Goal: Information Seeking & Learning: Learn about a topic

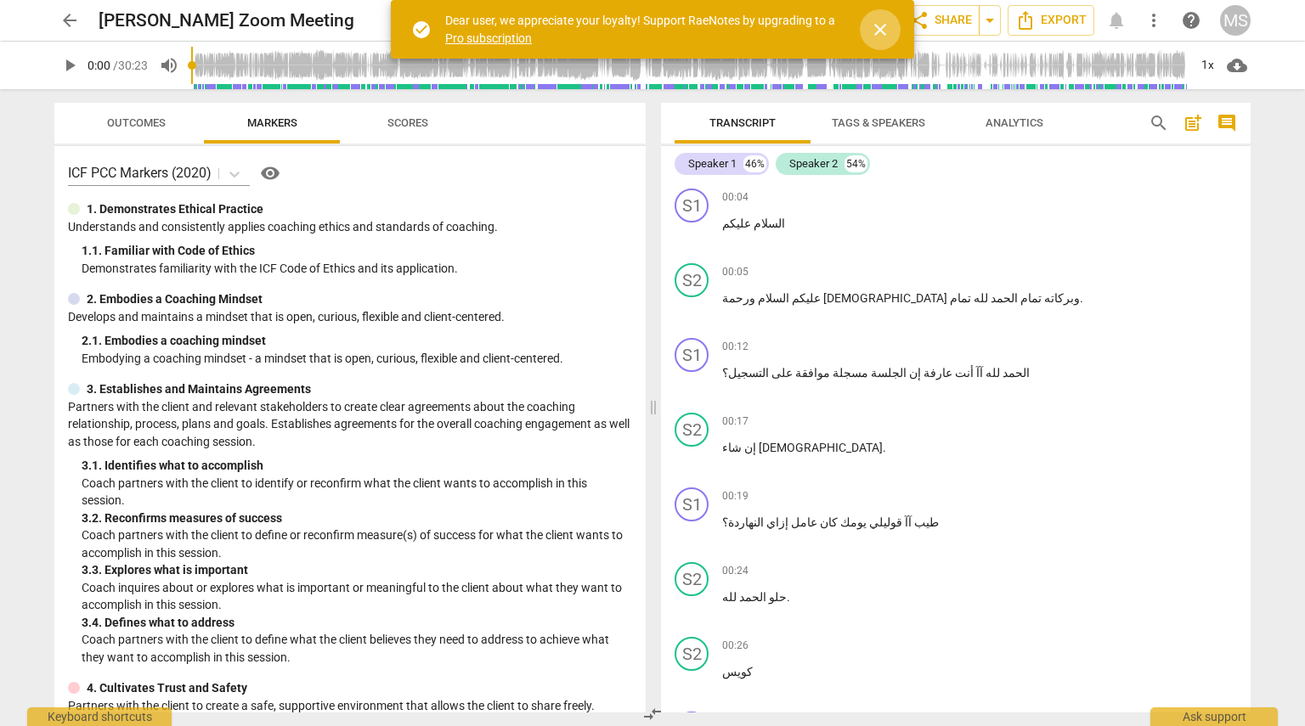
click at [651, 27] on span "close" at bounding box center [880, 30] width 20 height 20
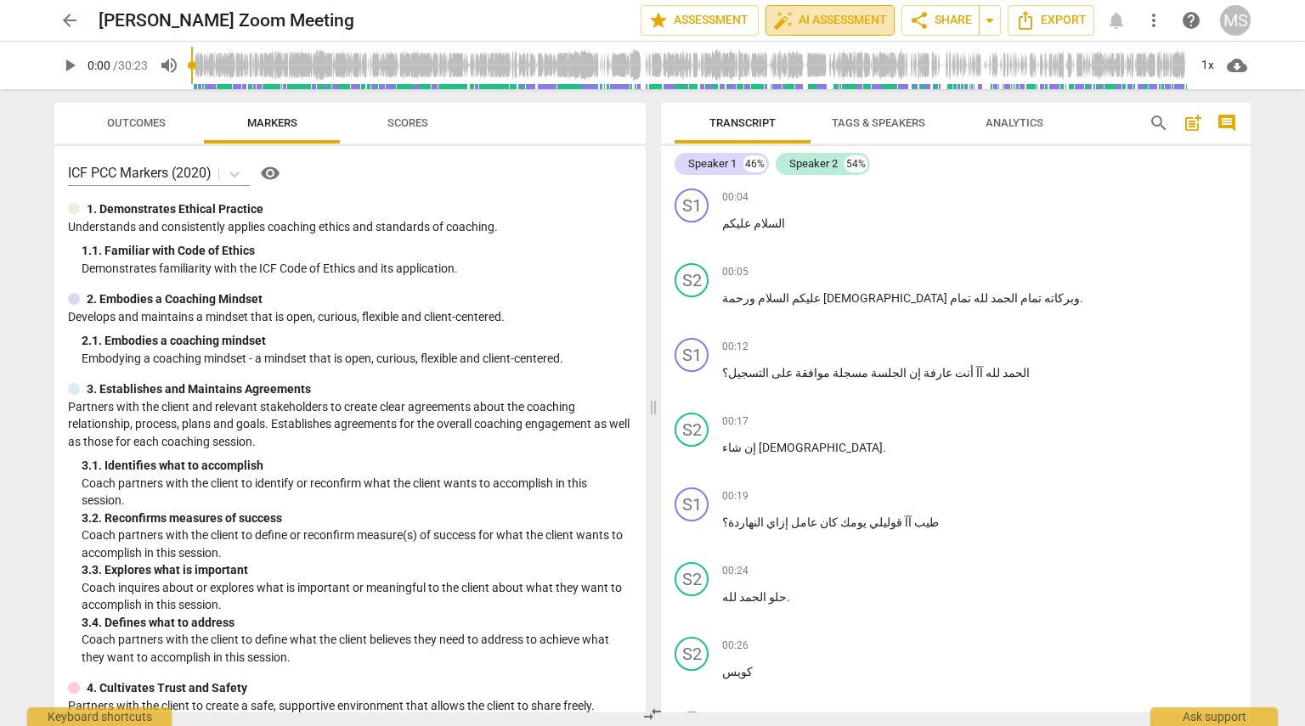
click at [651, 17] on span "auto_fix_high AI Assessment" at bounding box center [830, 20] width 114 height 20
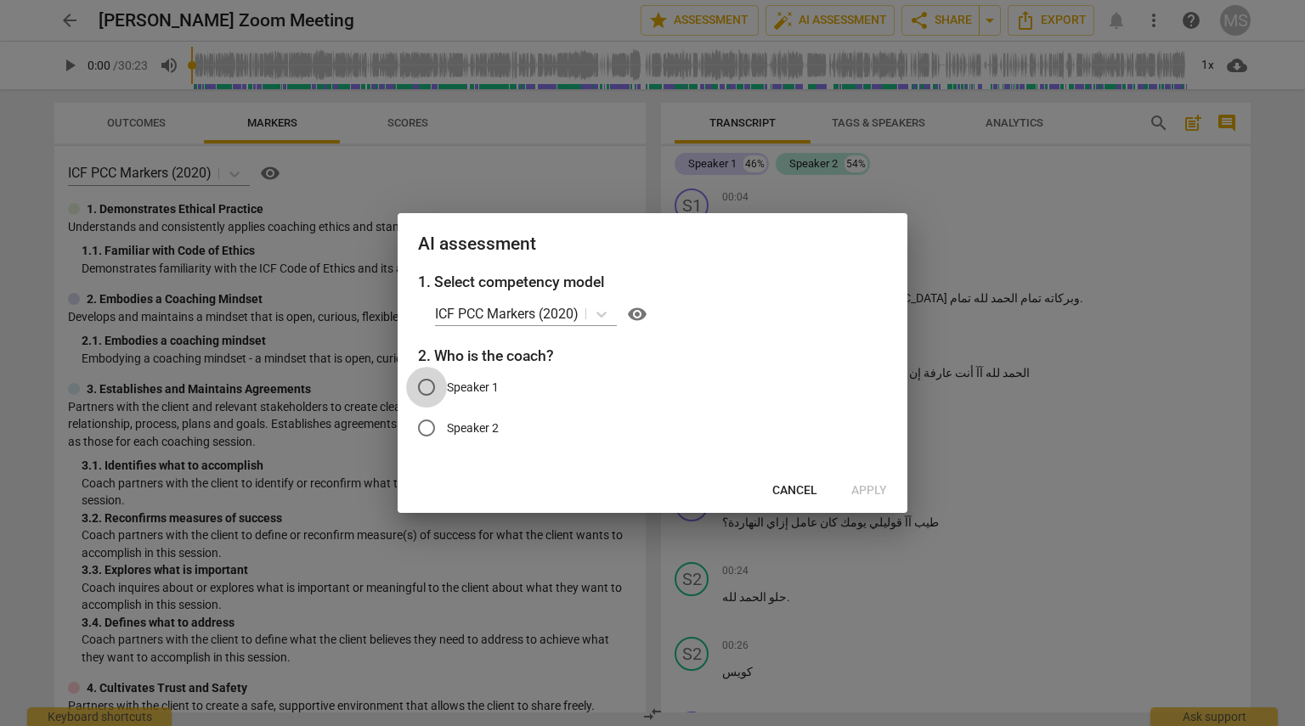
click at [422, 389] on input "Speaker 1" at bounding box center [426, 387] width 41 height 41
radio input "true"
click at [651, 496] on span "Apply" at bounding box center [869, 491] width 36 height 17
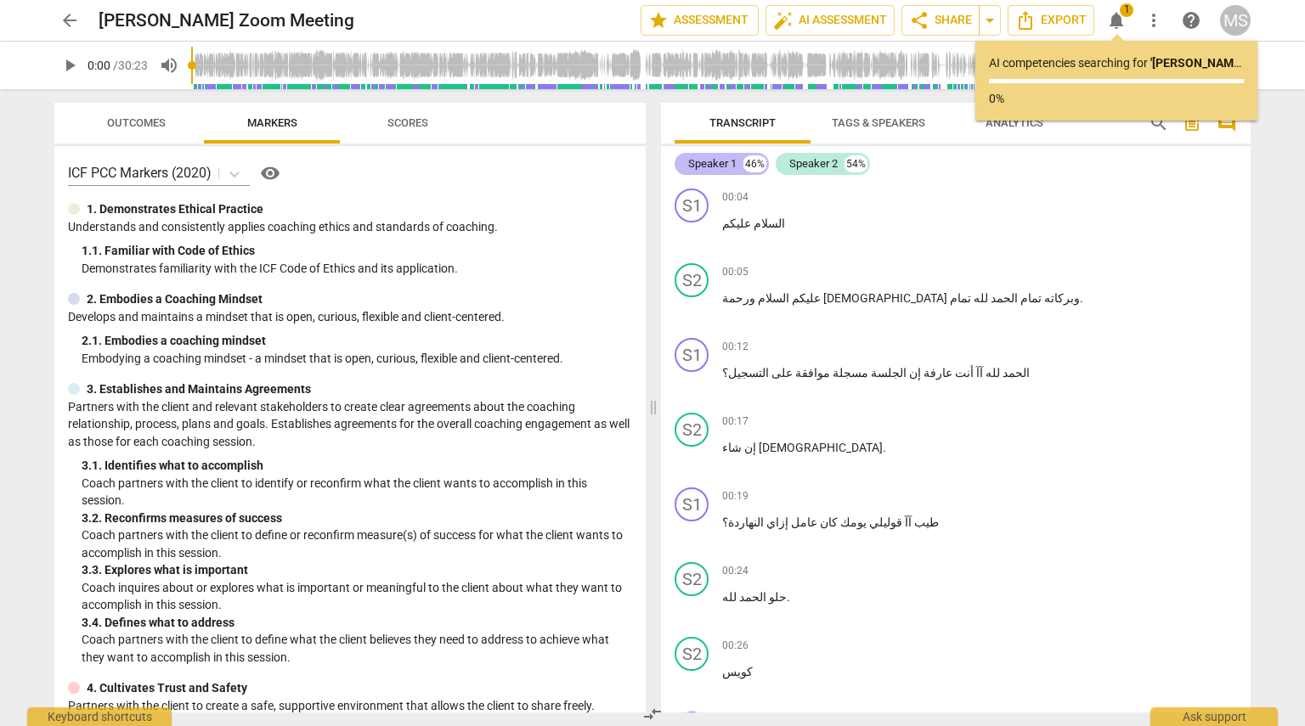
click at [651, 167] on div "Speaker 1" at bounding box center [712, 163] width 48 height 17
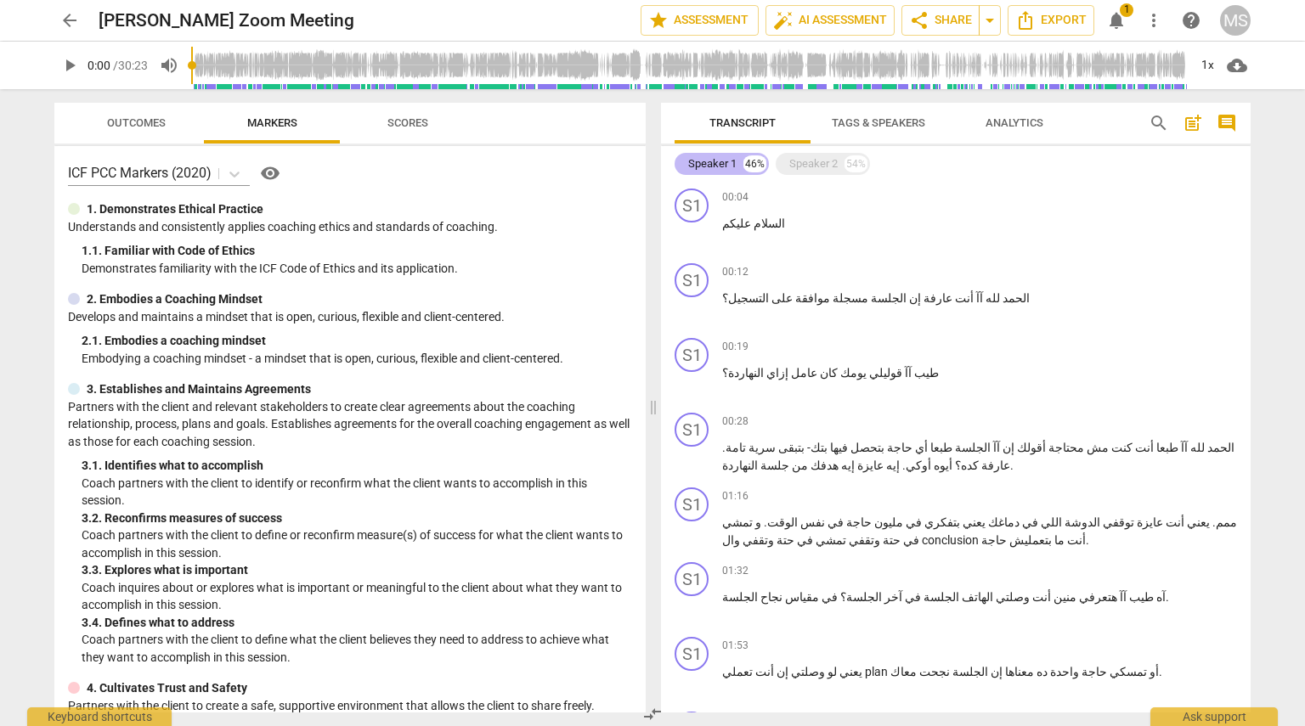
click at [651, 167] on div "Speaker 1" at bounding box center [712, 163] width 48 height 17
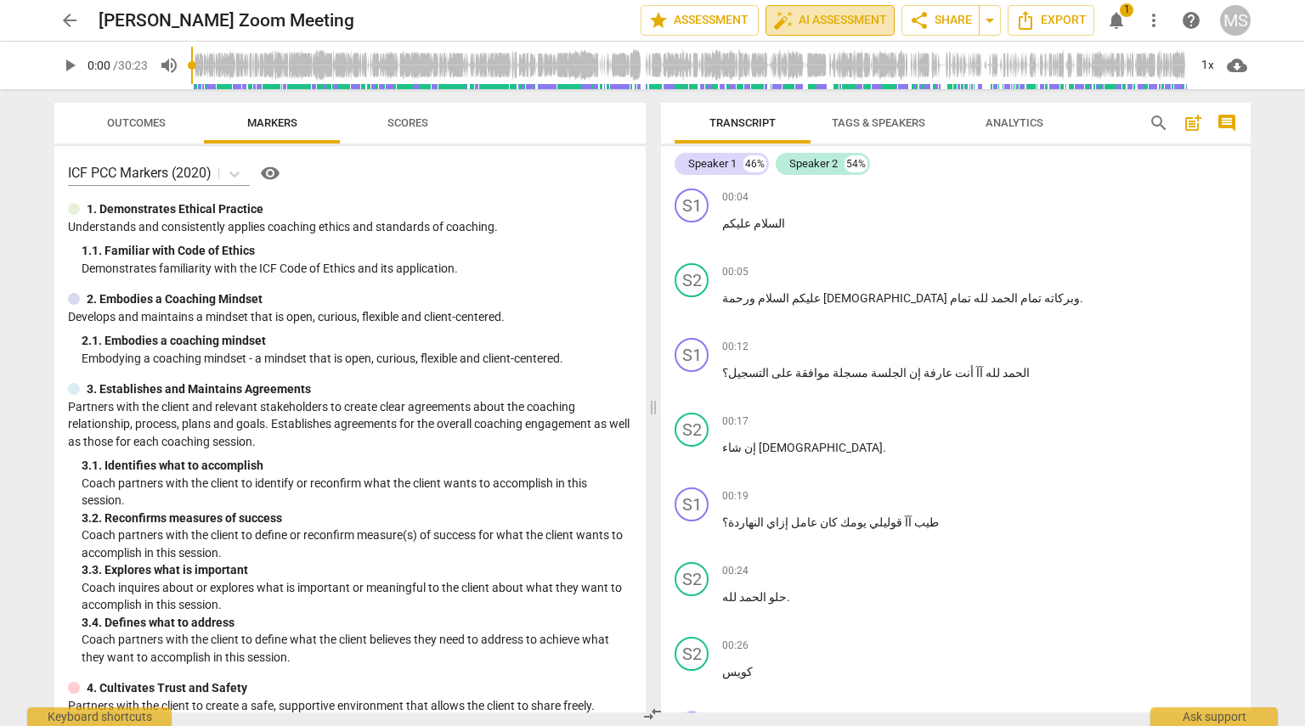
click at [651, 16] on span "auto_fix_high AI Assessment" at bounding box center [830, 20] width 114 height 20
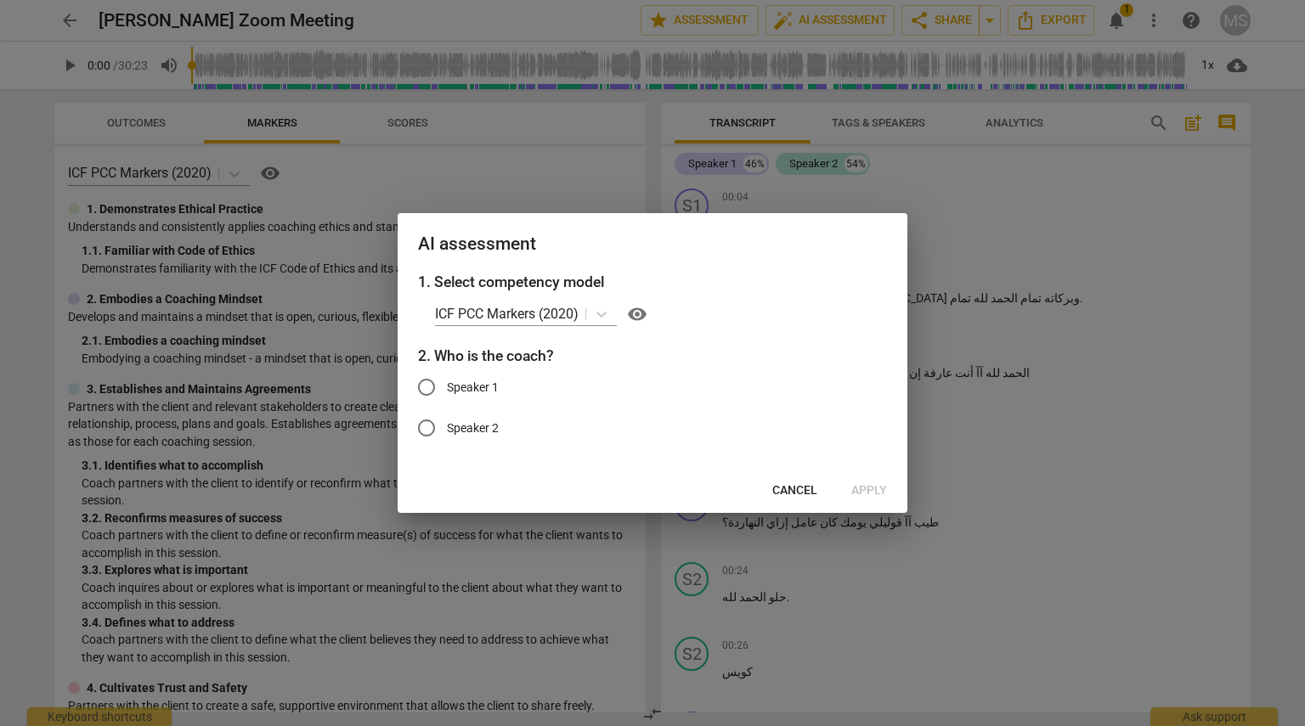
click at [435, 391] on input "Speaker 1" at bounding box center [426, 387] width 41 height 41
radio input "true"
click at [651, 491] on span "Apply" at bounding box center [869, 491] width 36 height 17
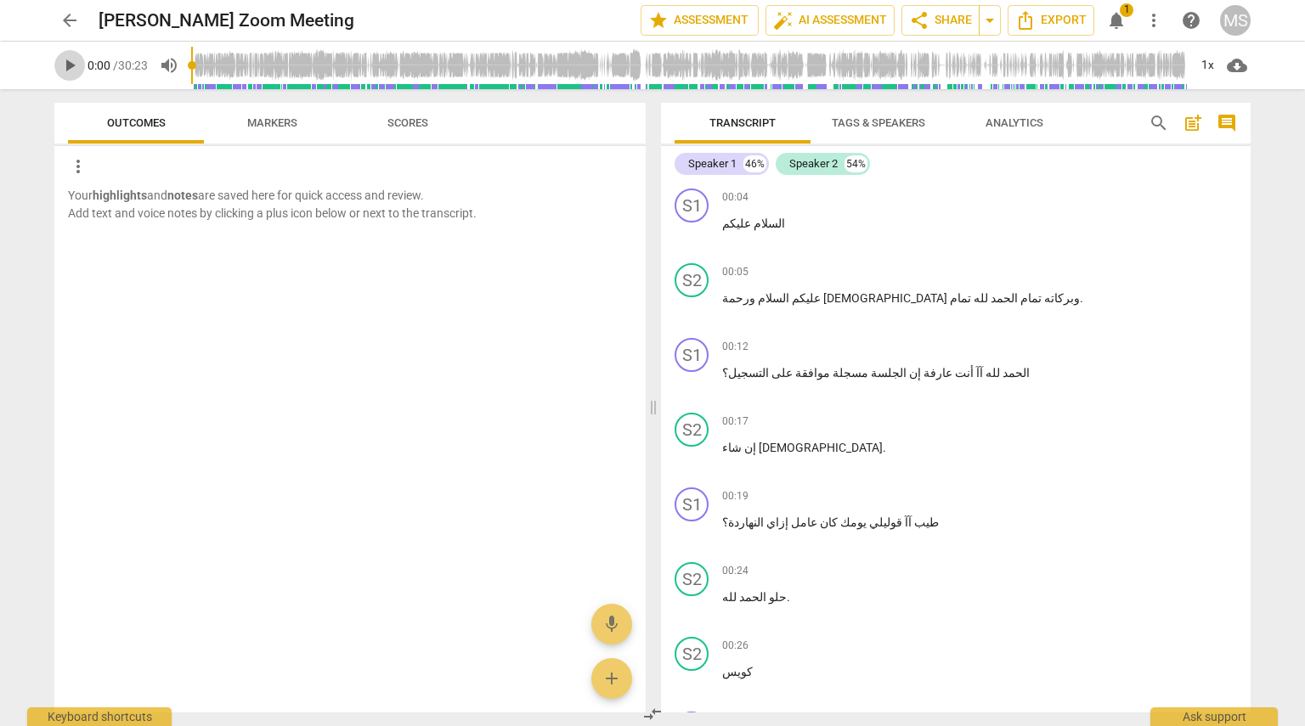
click at [67, 73] on span "play_arrow" at bounding box center [69, 65] width 20 height 20
type input "11"
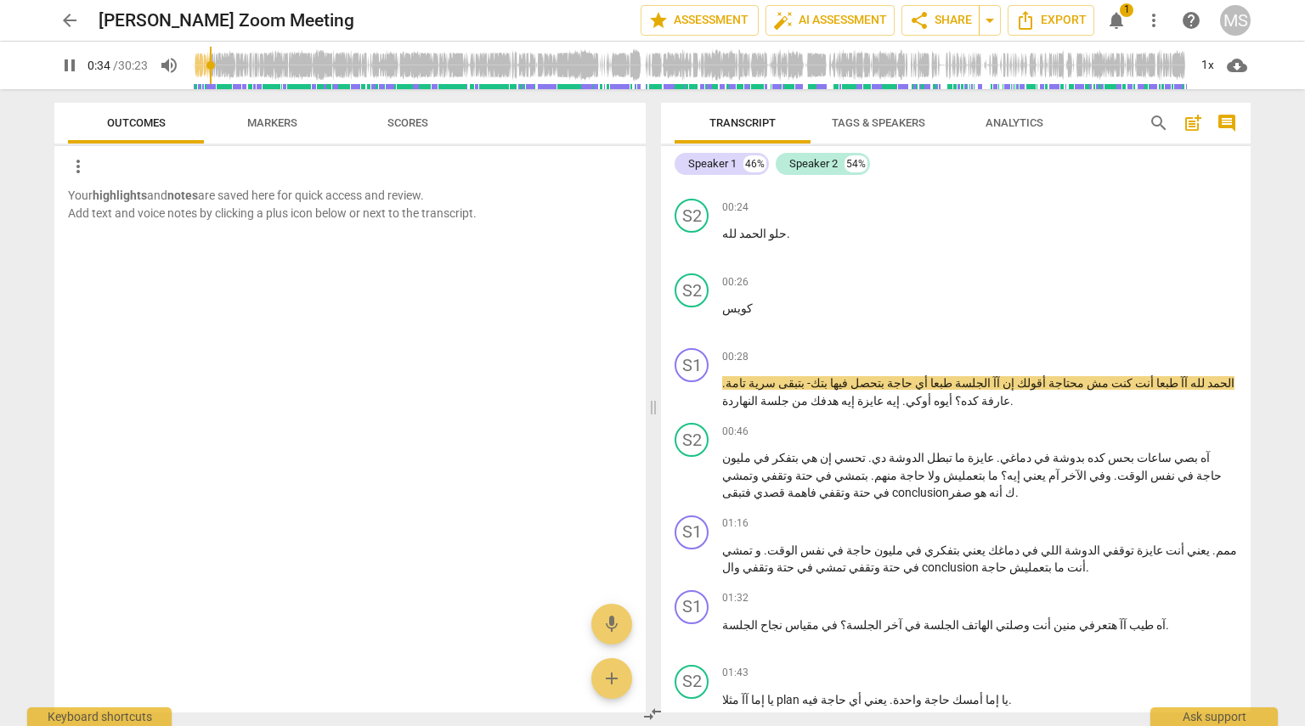
scroll to position [353, 0]
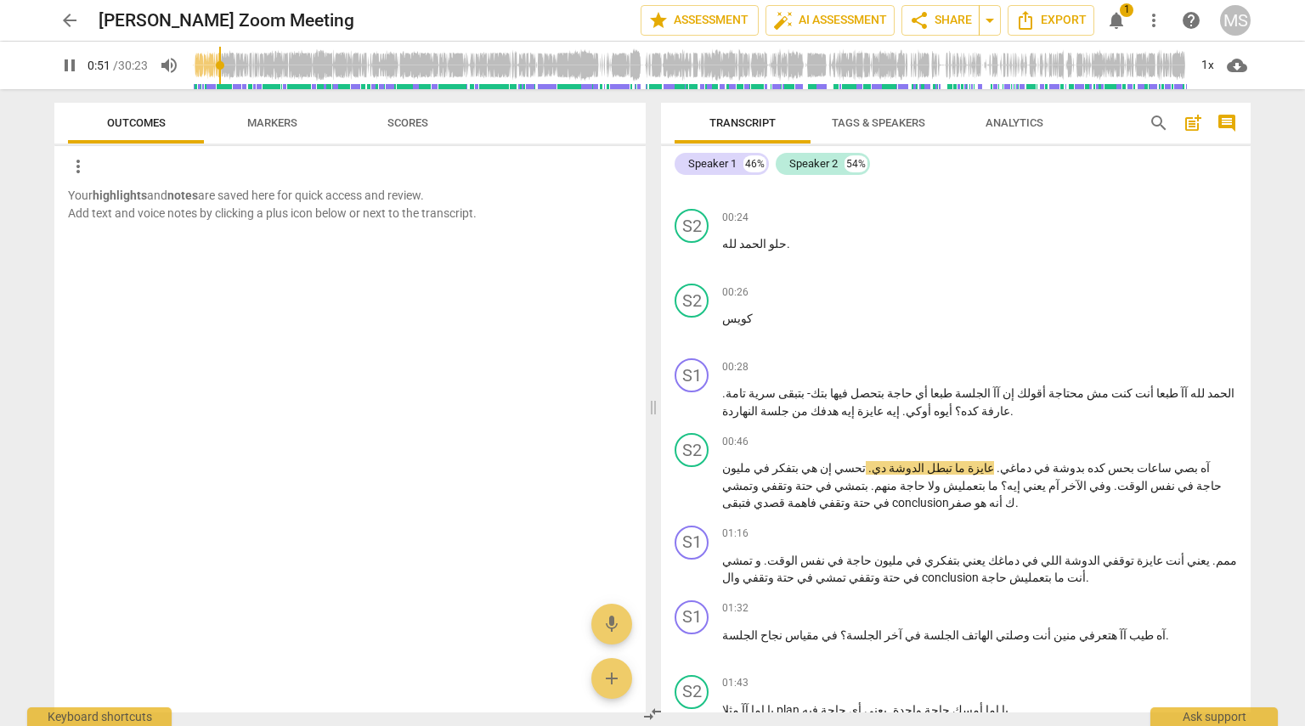
click at [68, 71] on span "pause" at bounding box center [69, 65] width 20 height 20
click at [65, 71] on span "play_arrow" at bounding box center [69, 65] width 20 height 20
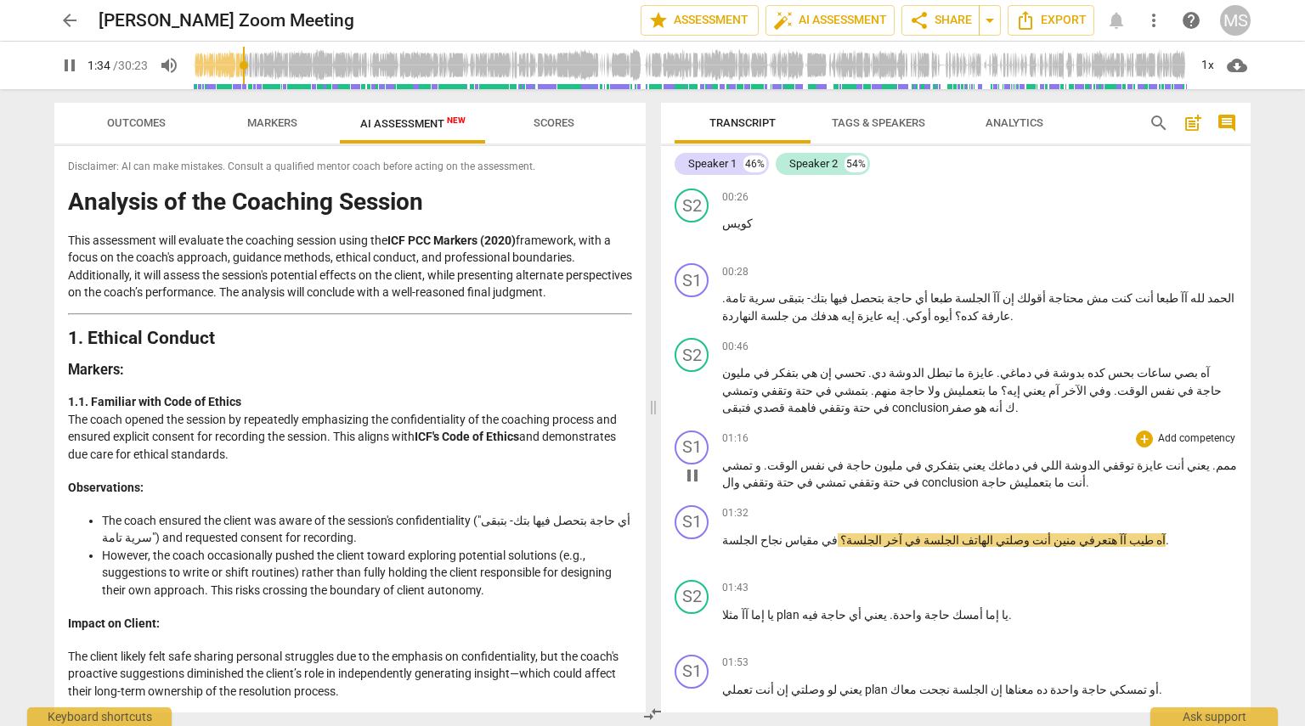
scroll to position [476, 0]
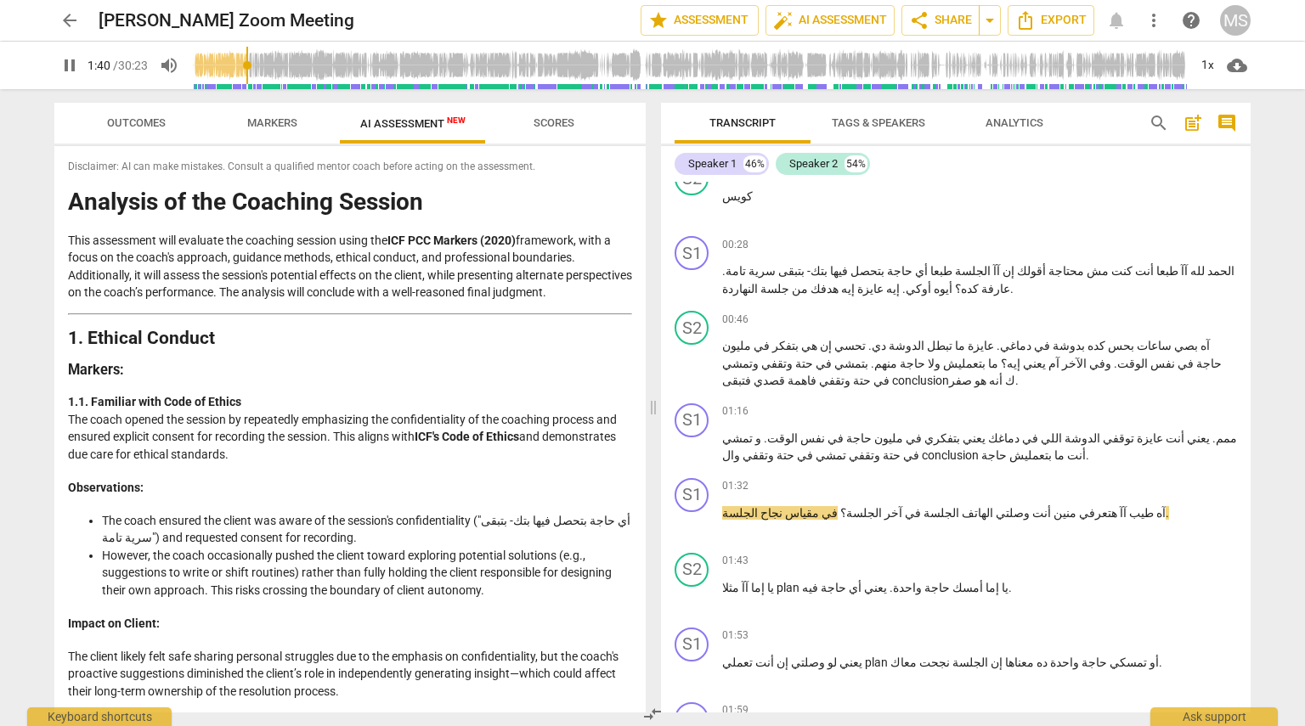
click at [64, 67] on span "pause" at bounding box center [69, 65] width 20 height 20
type input "101"
click at [651, 432] on span "دماغك" at bounding box center [1003, 439] width 34 height 14
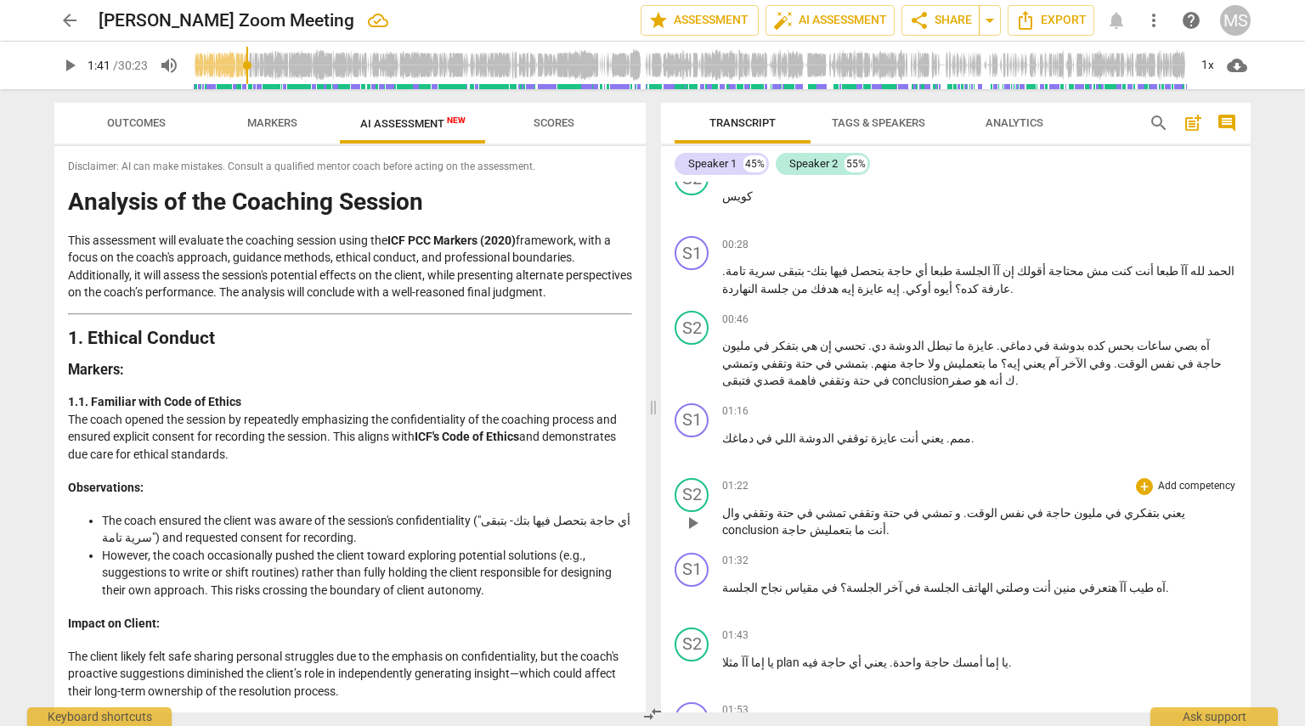
click at [651, 506] on span "." at bounding box center [964, 513] width 6 height 14
click at [651, 505] on p "يعني بتفكري في مليون حاجة في نفس الوقت . و تمشي في [GEOGRAPHIC_DATA] وتقفي تمشي…" at bounding box center [979, 522] width 515 height 35
click at [651, 506] on span "وال" at bounding box center [731, 513] width 18 height 14
click at [651, 432] on span "دماغك" at bounding box center [737, 439] width 31 height 14
click at [651, 430] on p "ممم . يعني أنت عايزة توقفي الدوشة اللي في [GEOGRAPHIC_DATA] ." at bounding box center [979, 439] width 515 height 18
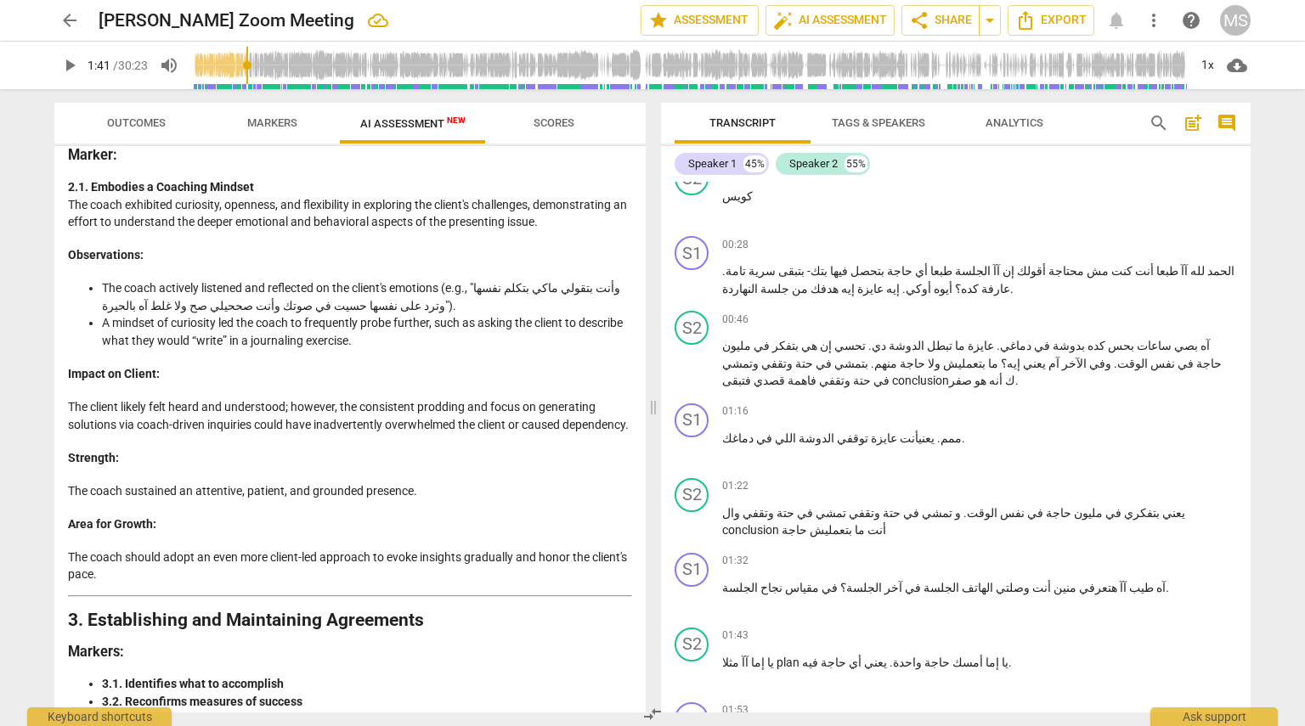
scroll to position [795, 0]
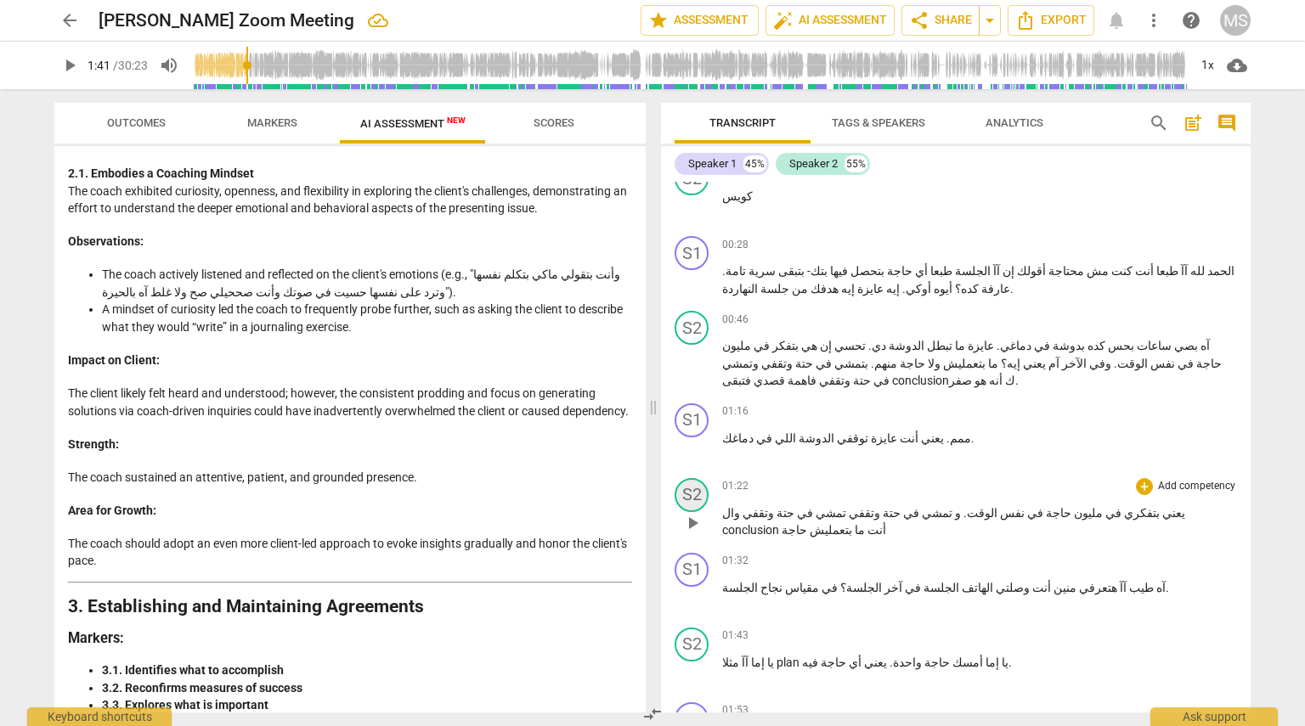
click at [651, 478] on div "S2" at bounding box center [692, 495] width 34 height 34
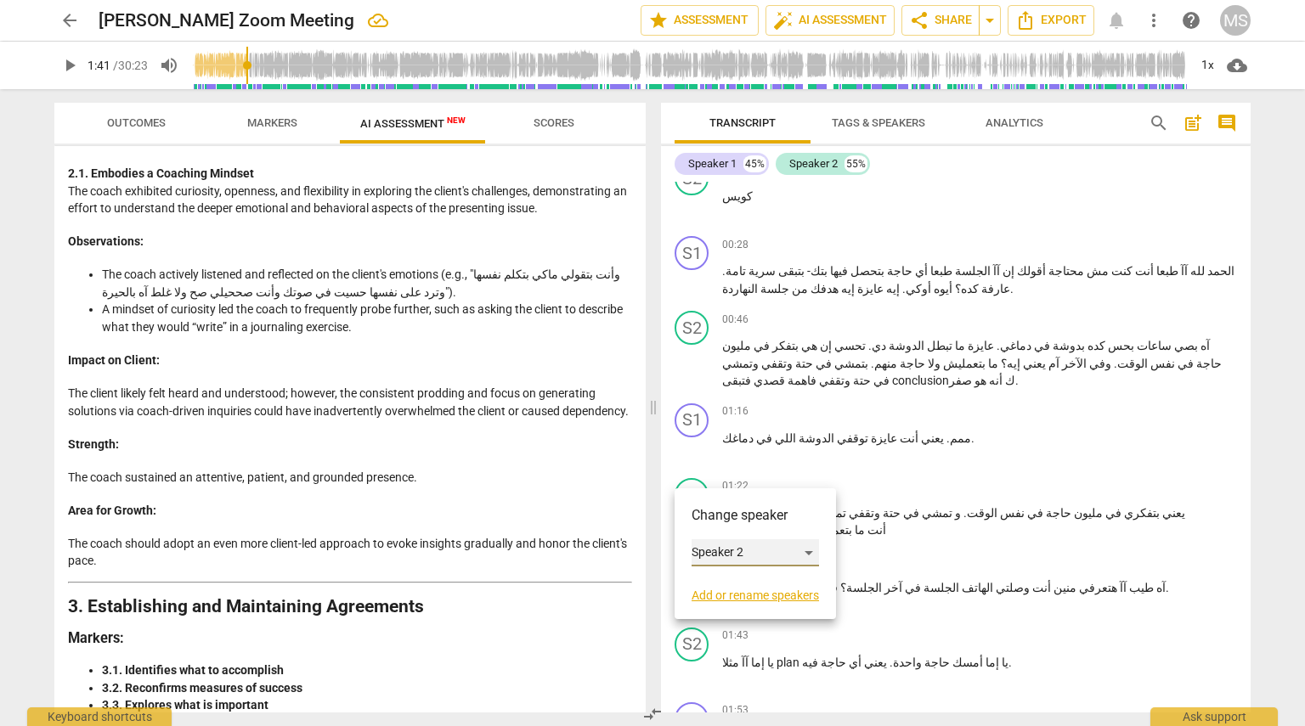
click at [651, 559] on div "Speaker 2" at bounding box center [755, 553] width 127 height 27
click at [651, 517] on li "Speaker 1" at bounding box center [756, 521] width 129 height 32
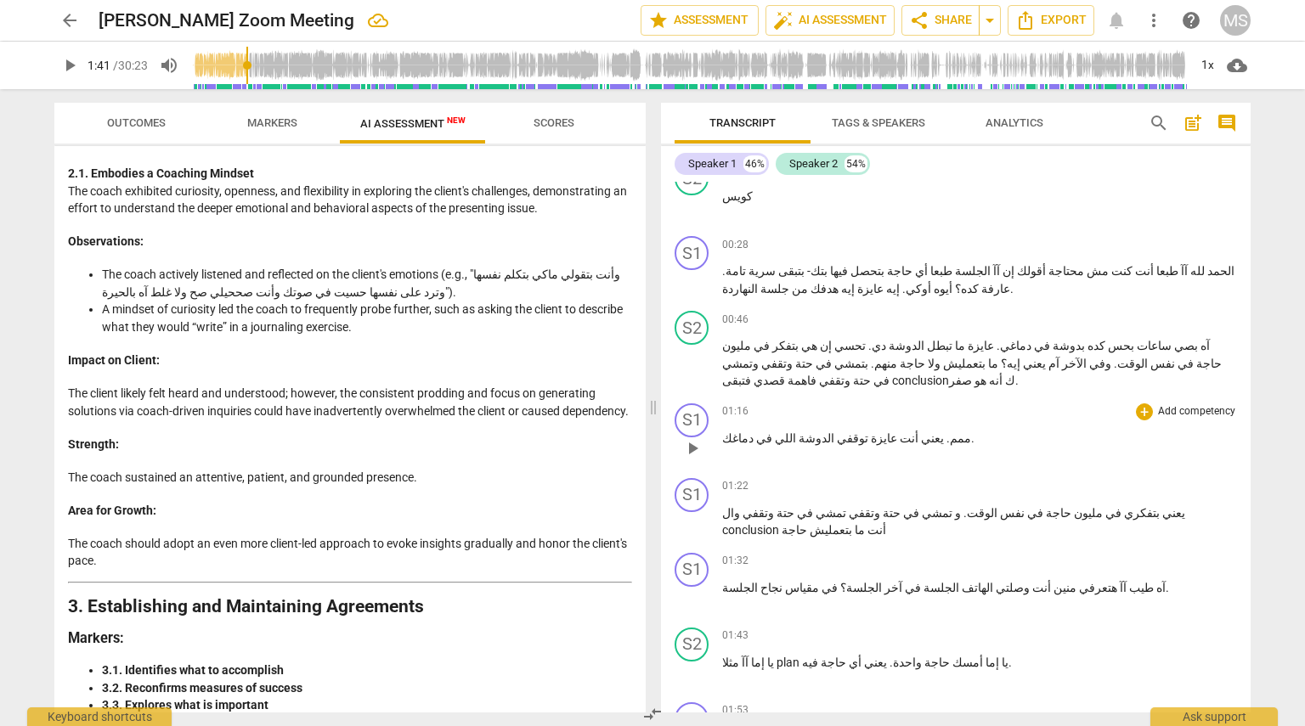
click at [651, 432] on span "دماغك" at bounding box center [737, 439] width 31 height 14
click at [651, 438] on span "play_arrow" at bounding box center [692, 448] width 20 height 20
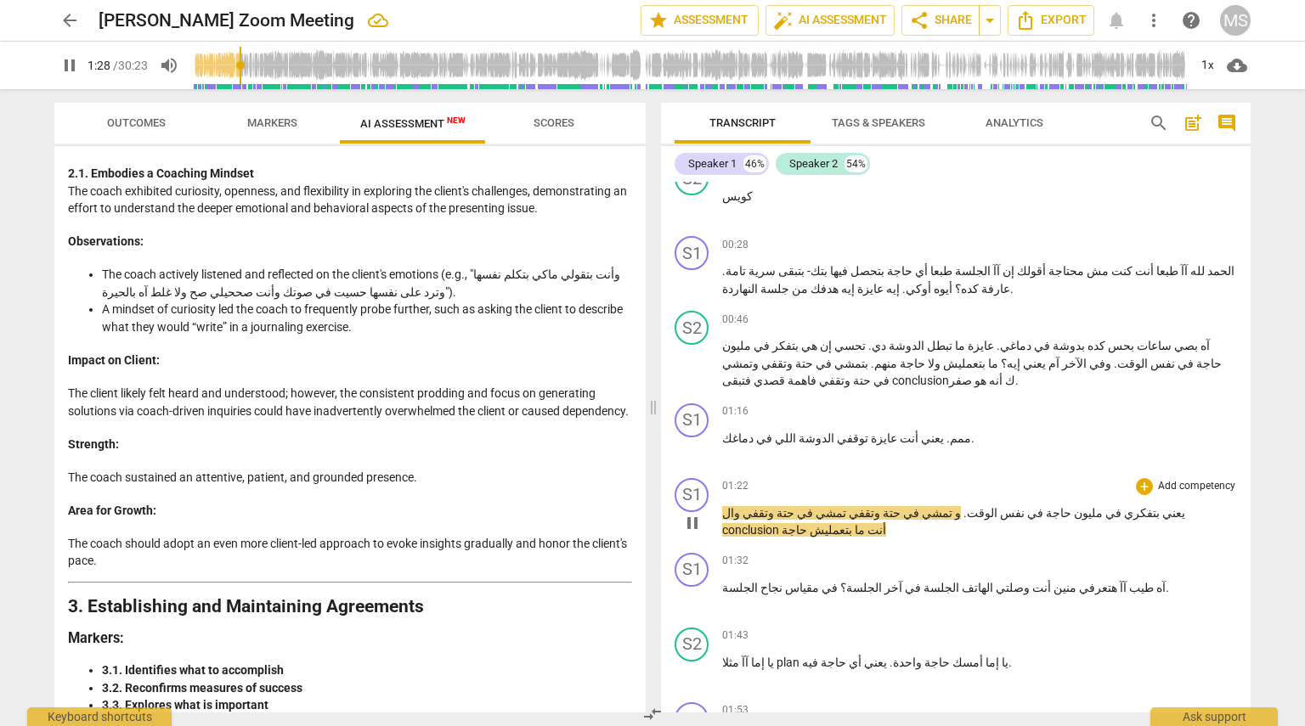
click at [651, 506] on span "." at bounding box center [964, 513] width 6 height 14
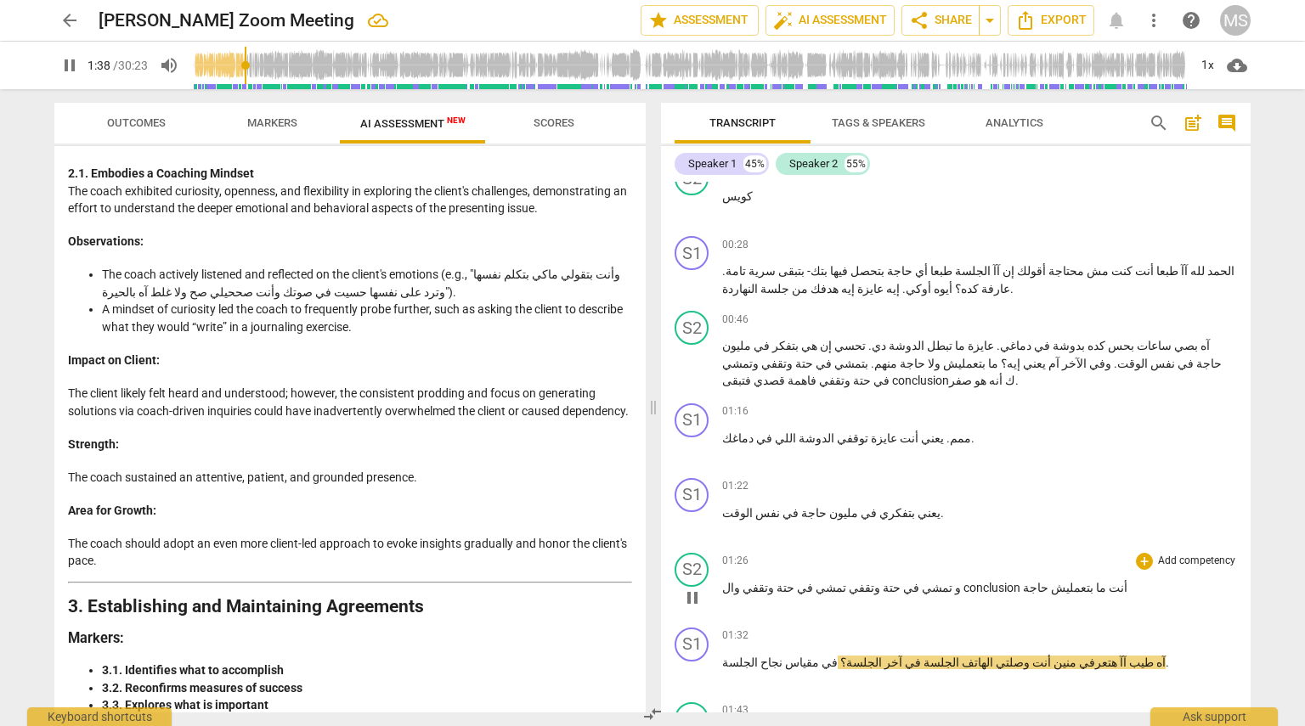
click at [651, 581] on span "حاجة" at bounding box center [1035, 588] width 25 height 14
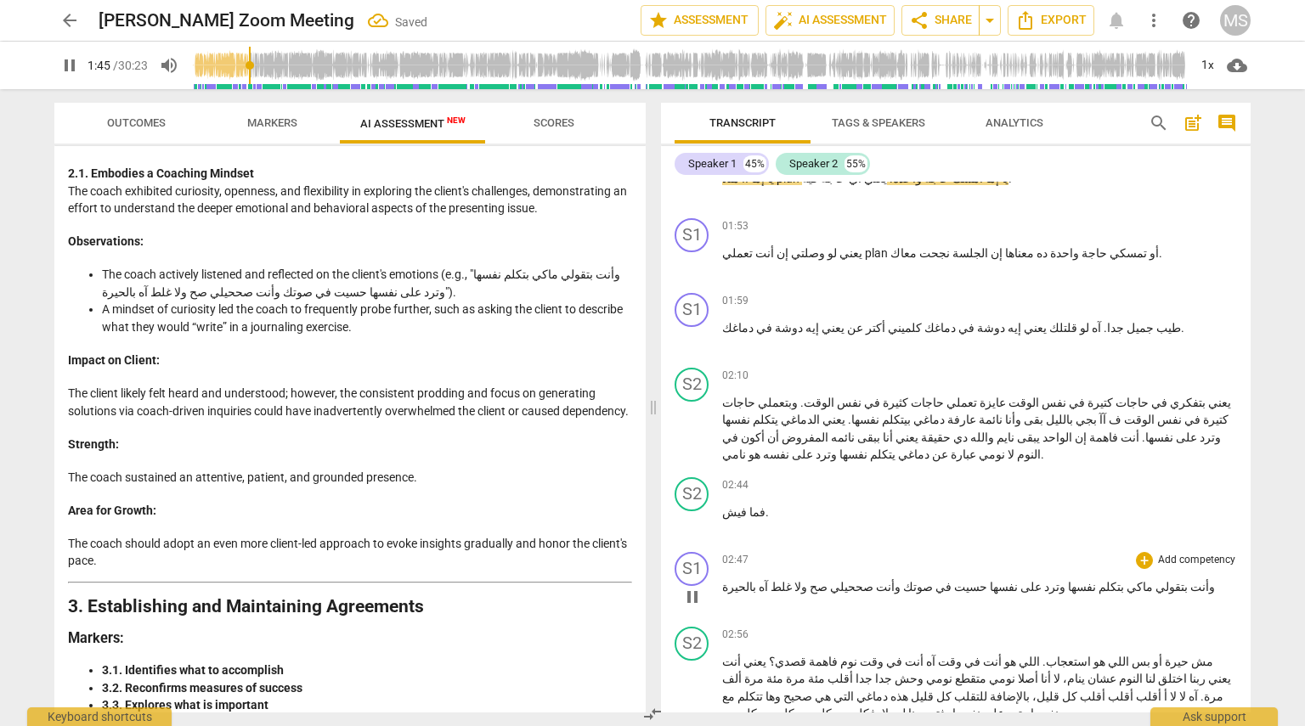
scroll to position [1110, 0]
click at [651, 503] on p "فما فيش ." at bounding box center [979, 512] width 515 height 18
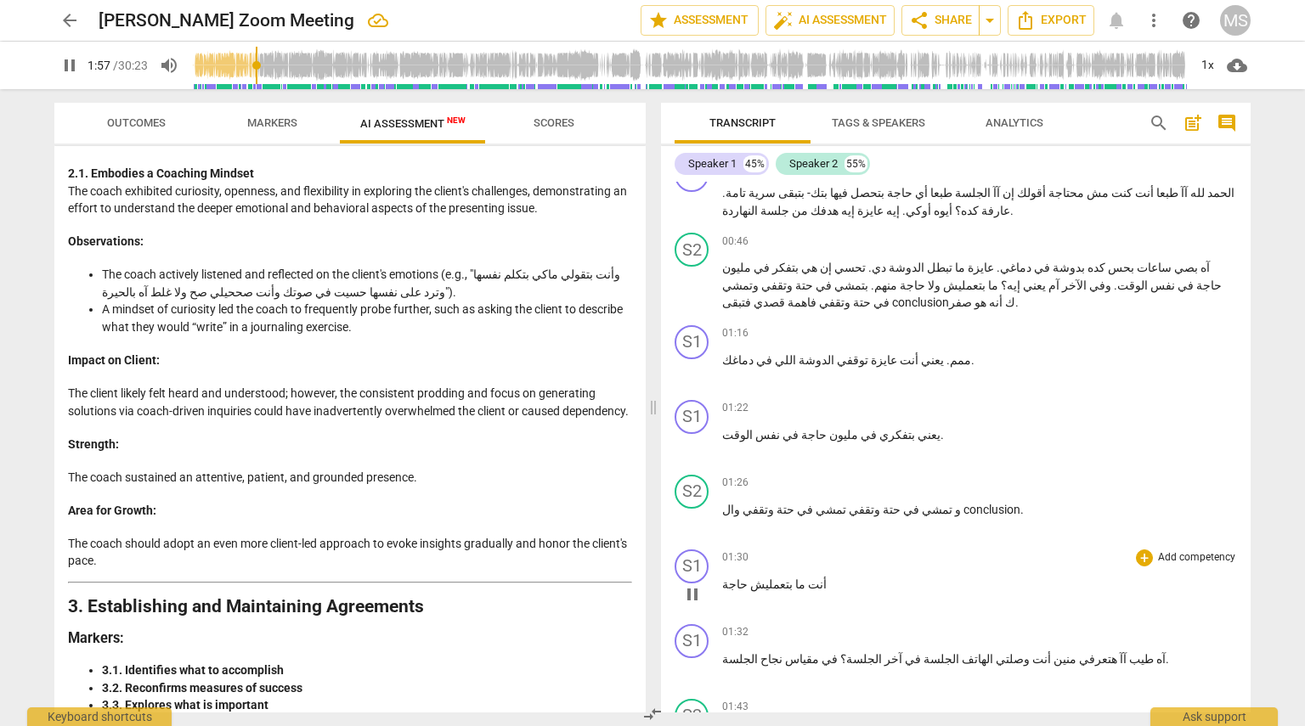
scroll to position [546, 0]
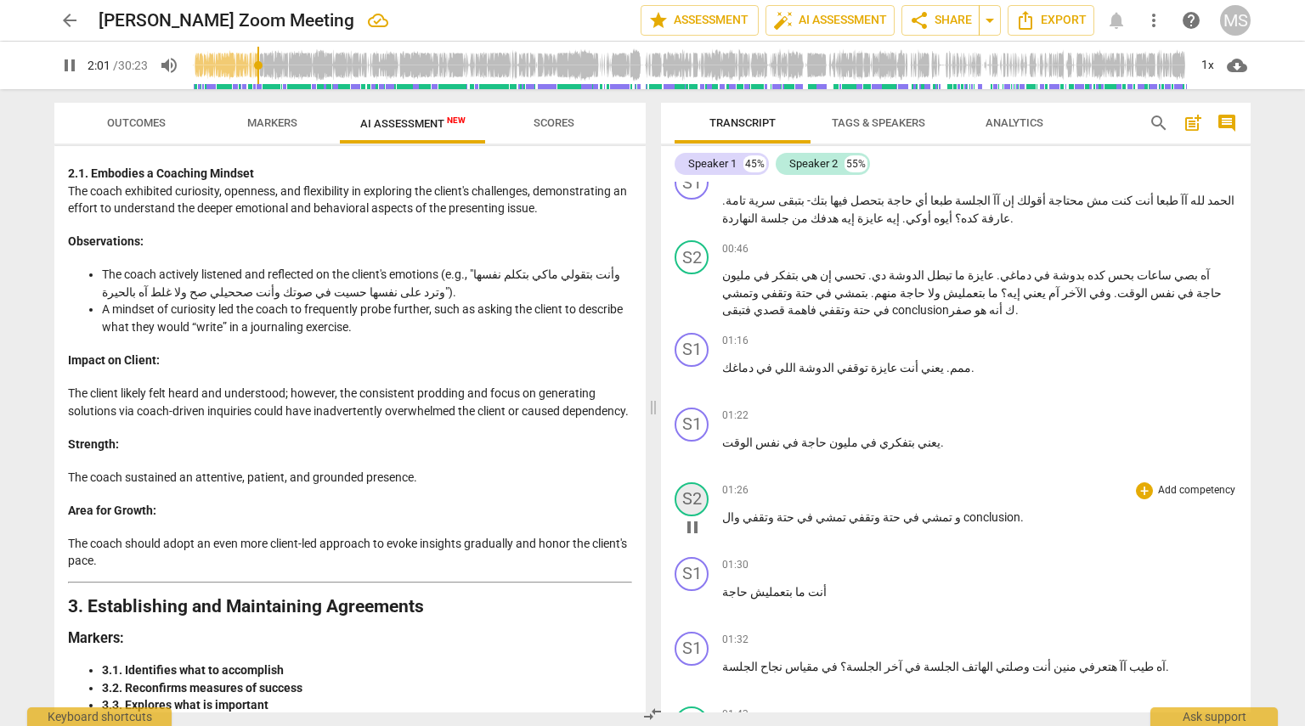
click at [651, 483] on div "S2" at bounding box center [692, 500] width 34 height 34
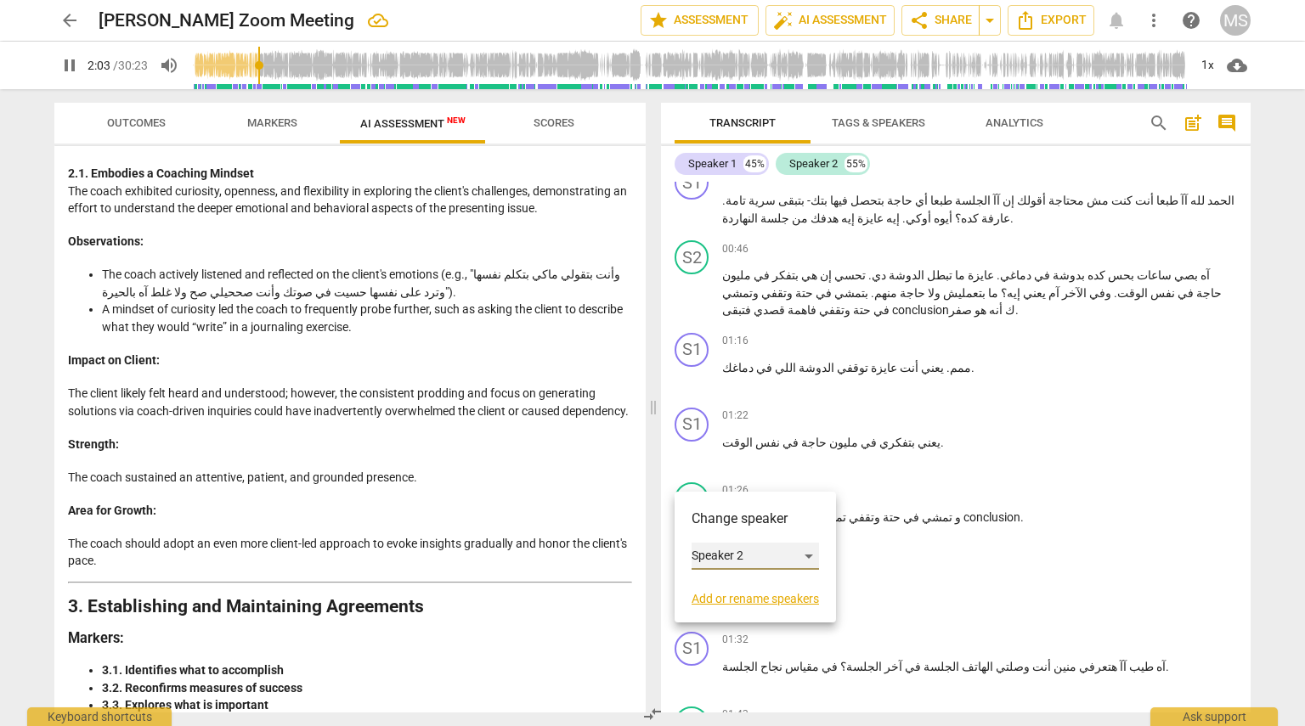
click at [651, 550] on div "Speaker 2" at bounding box center [755, 556] width 127 height 27
click at [651, 512] on li "Speaker 1" at bounding box center [756, 524] width 129 height 32
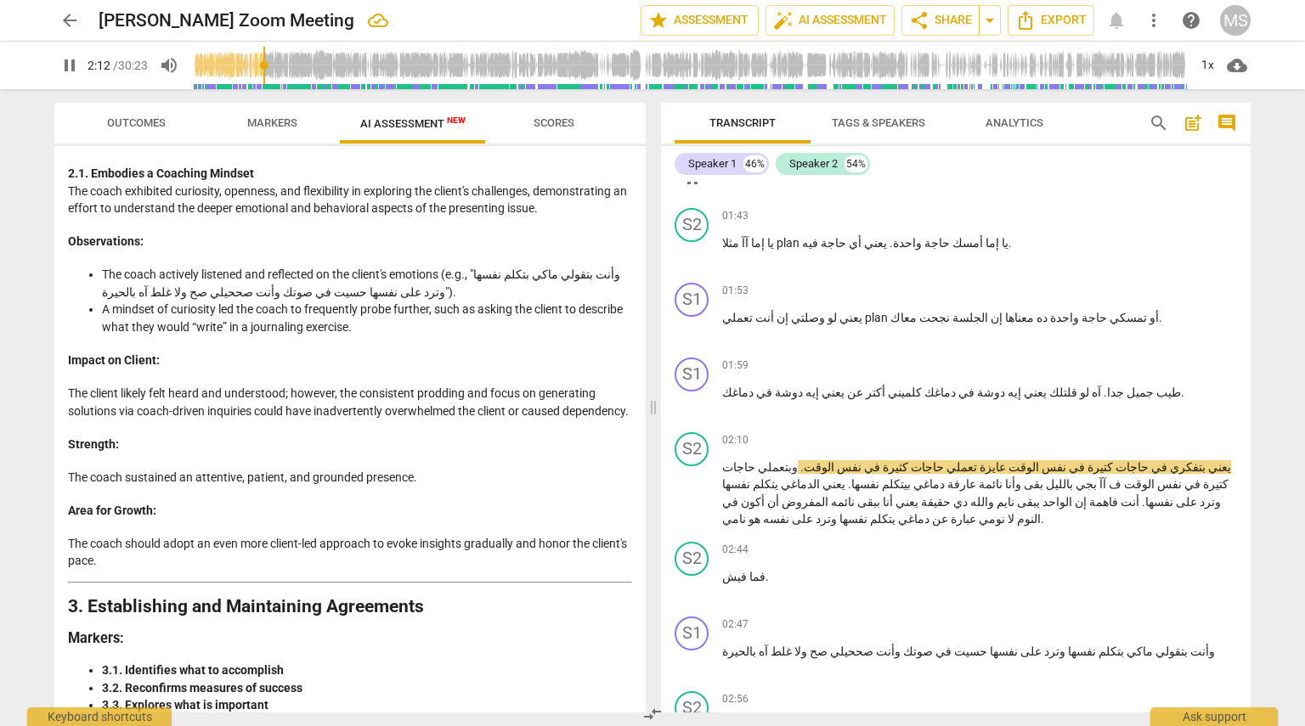
scroll to position [1044, 0]
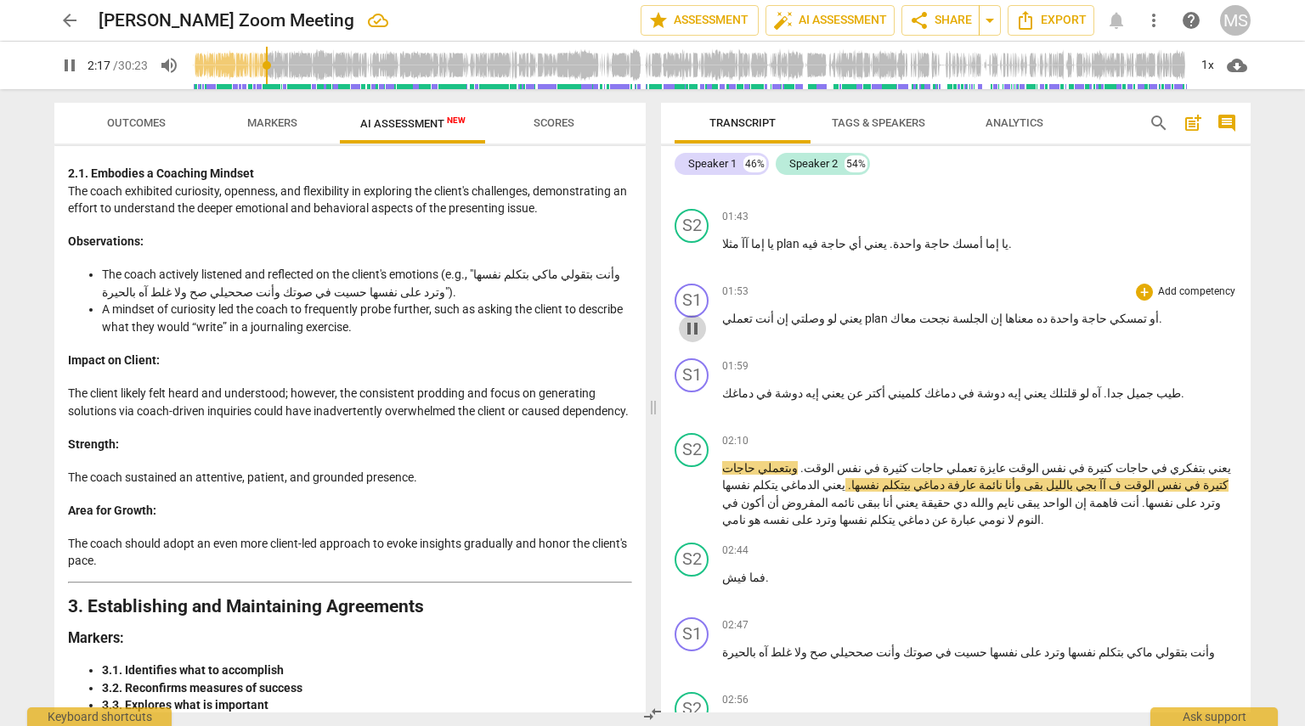
click at [651, 319] on span "pause" at bounding box center [692, 329] width 20 height 20
click at [651, 319] on span "play_arrow" at bounding box center [692, 329] width 20 height 20
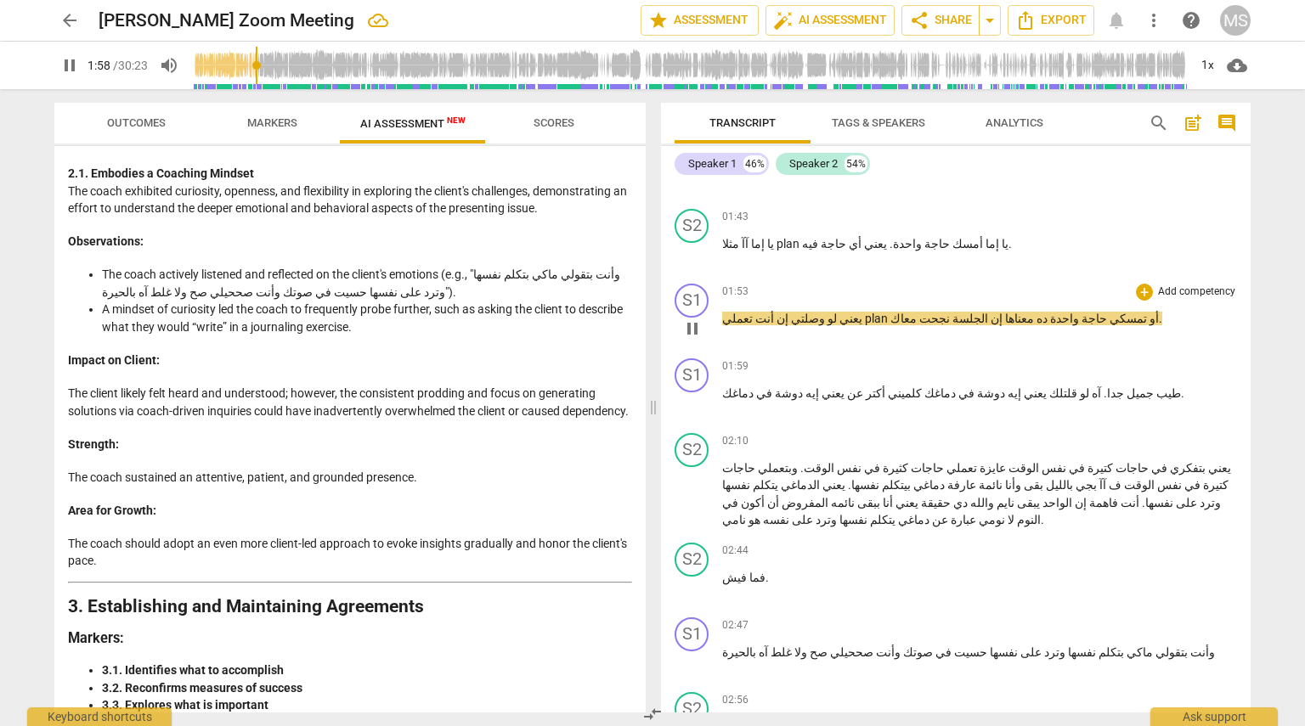
scroll to position [1024, 0]
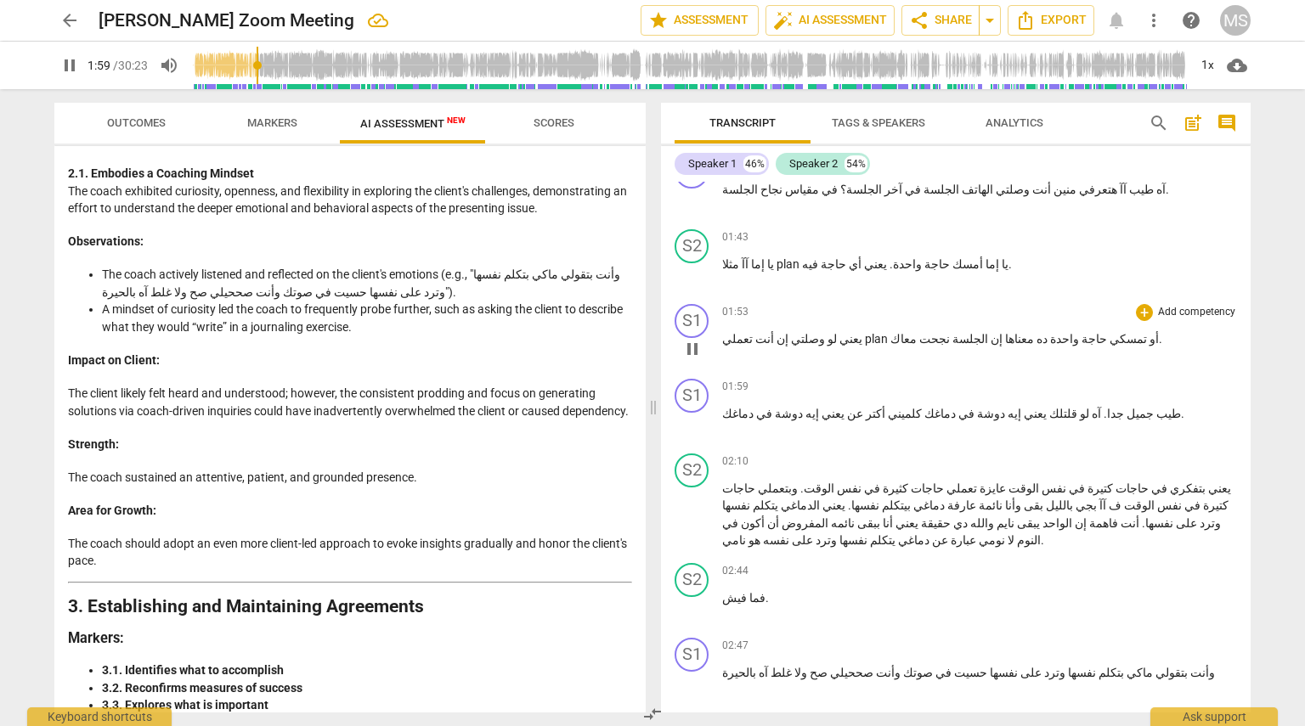
click at [651, 332] on span "معاك" at bounding box center [903, 339] width 26 height 14
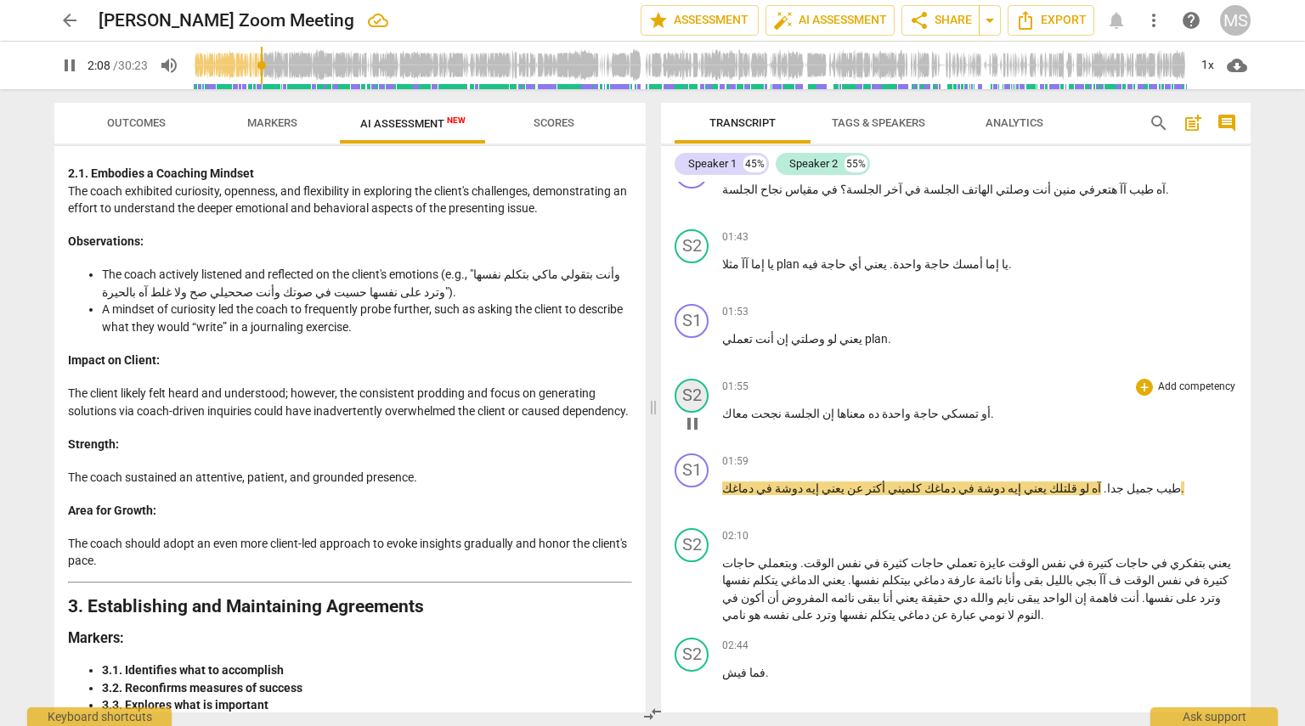
click at [651, 379] on div "S2" at bounding box center [692, 396] width 34 height 34
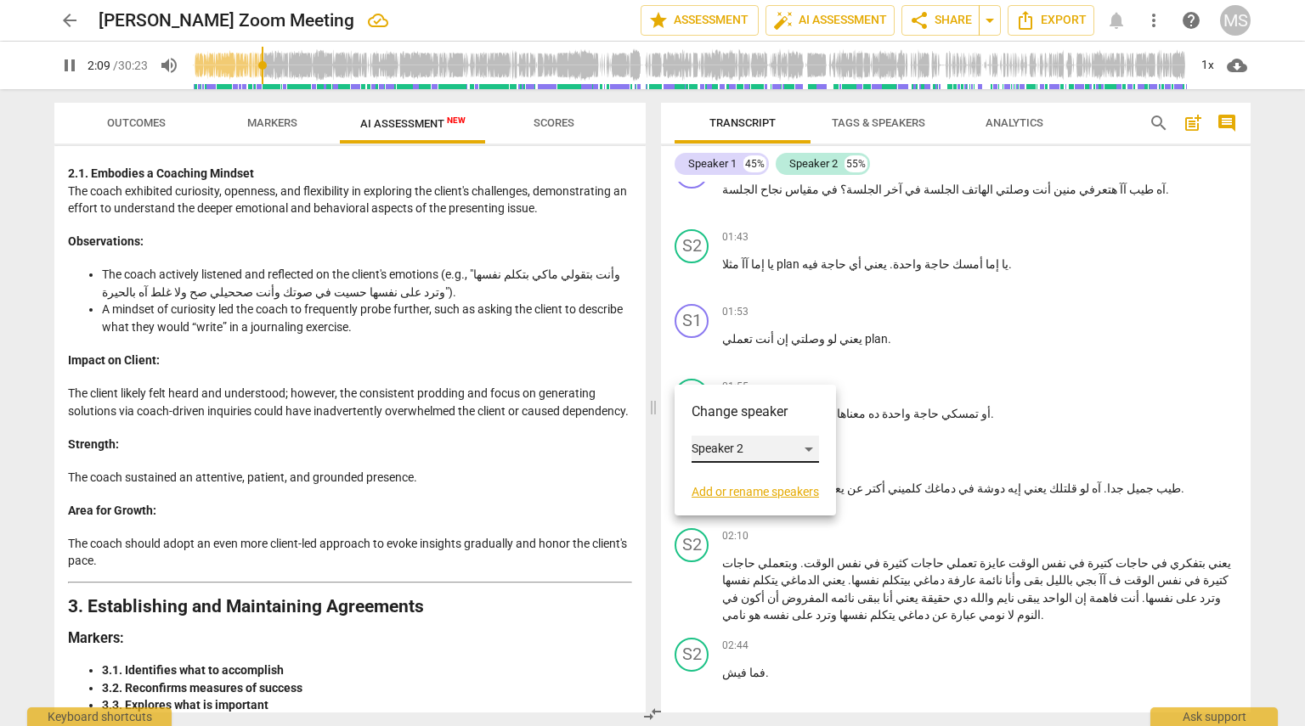
click at [651, 442] on div "Speaker 2" at bounding box center [755, 449] width 127 height 27
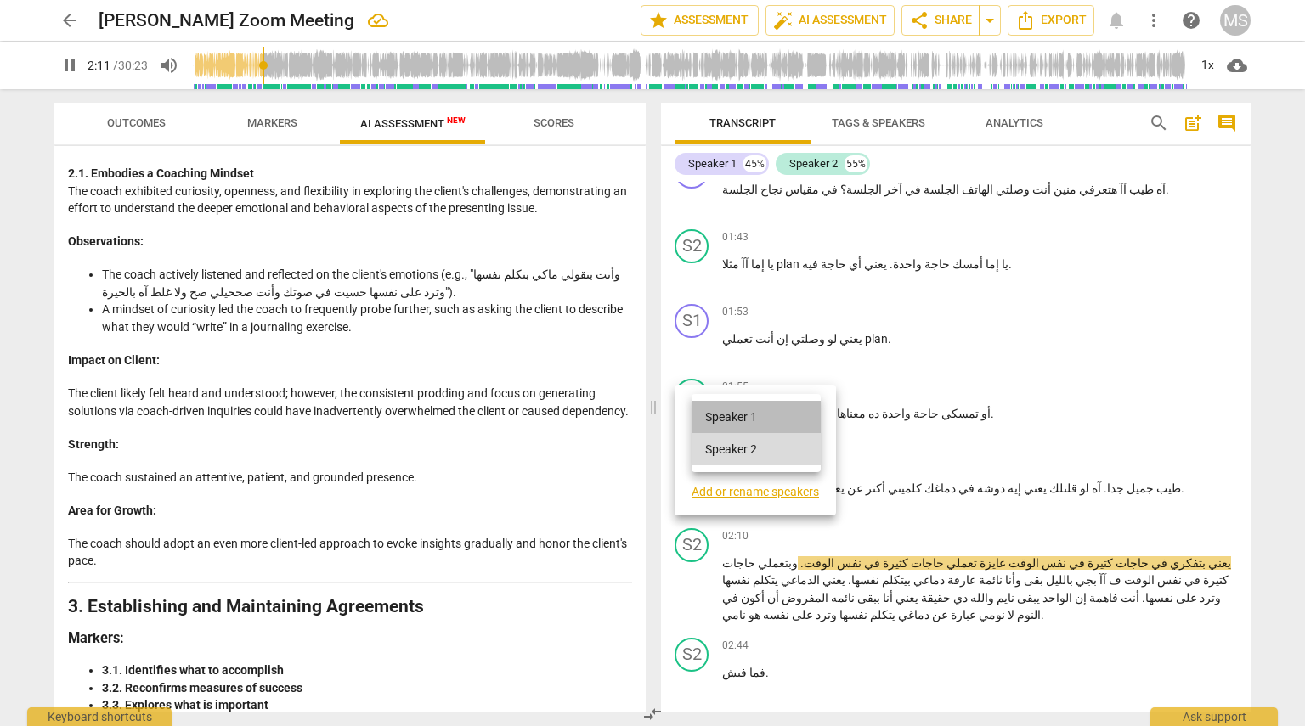
click at [651, 420] on li "Speaker 1" at bounding box center [756, 417] width 129 height 32
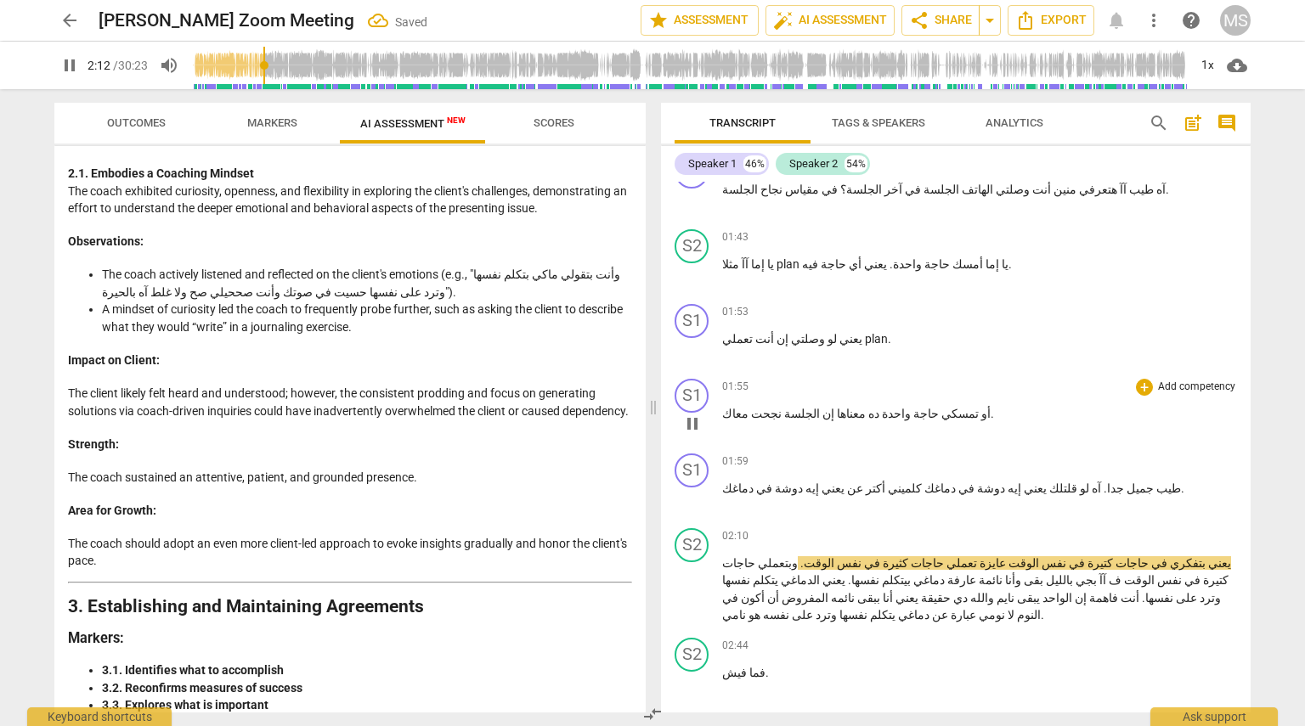
click at [651, 405] on p "أو تمسكي حاجة واحدة ده معناها إن الجلسة نجحت معاك ." at bounding box center [979, 414] width 515 height 18
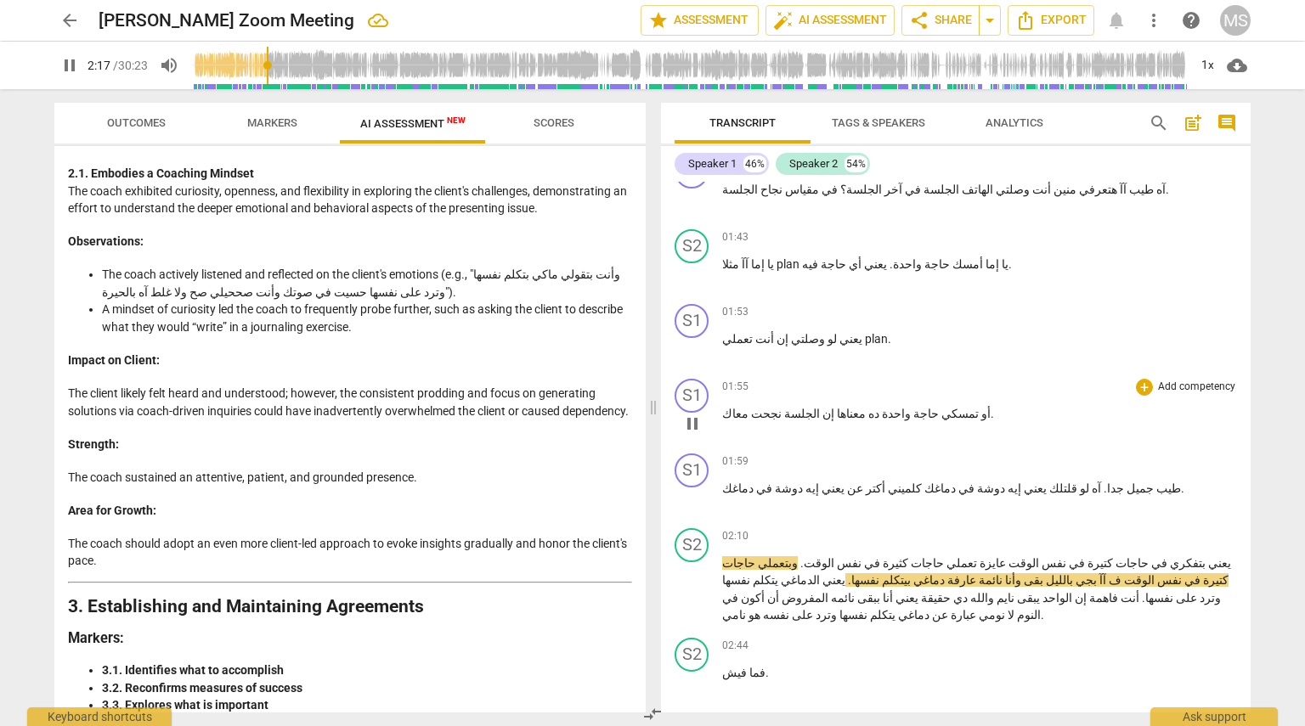
click at [651, 407] on span "معاك" at bounding box center [735, 414] width 26 height 14
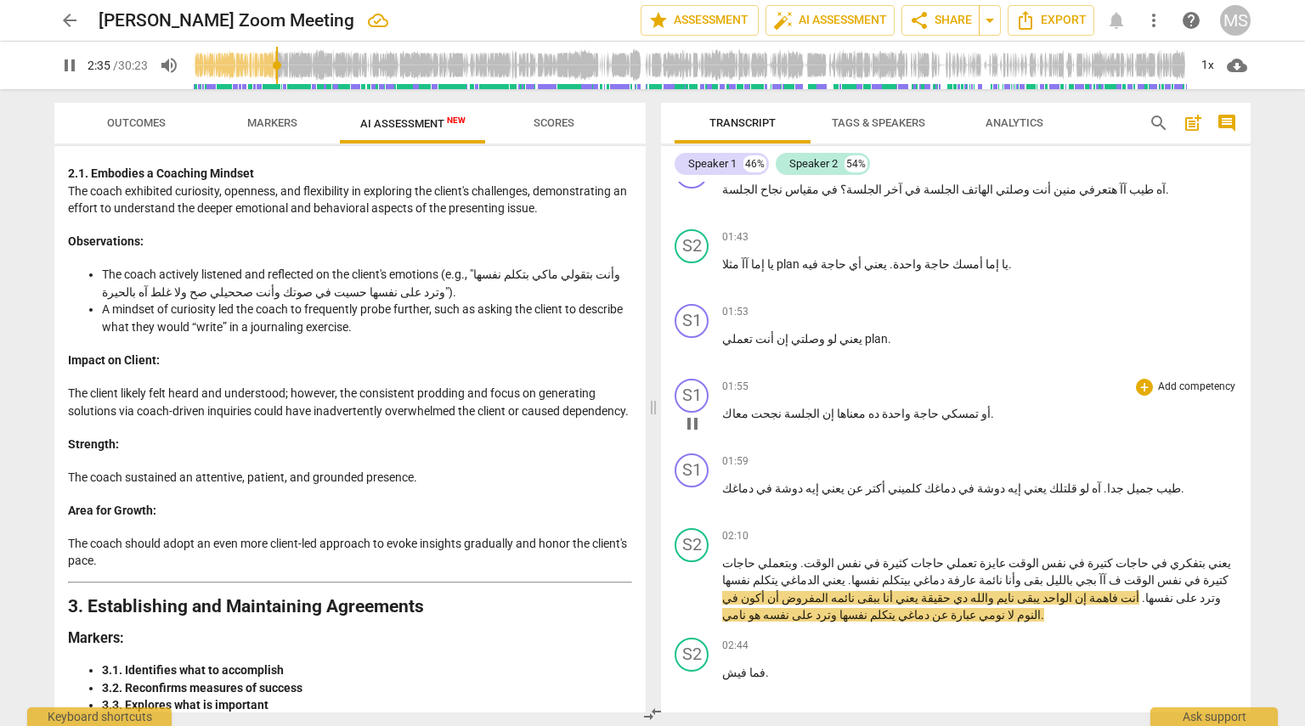
click at [651, 405] on p "أو تمسكي حاجة واحدة ده معناها إن الجلسة نجحت معاك ." at bounding box center [979, 414] width 515 height 18
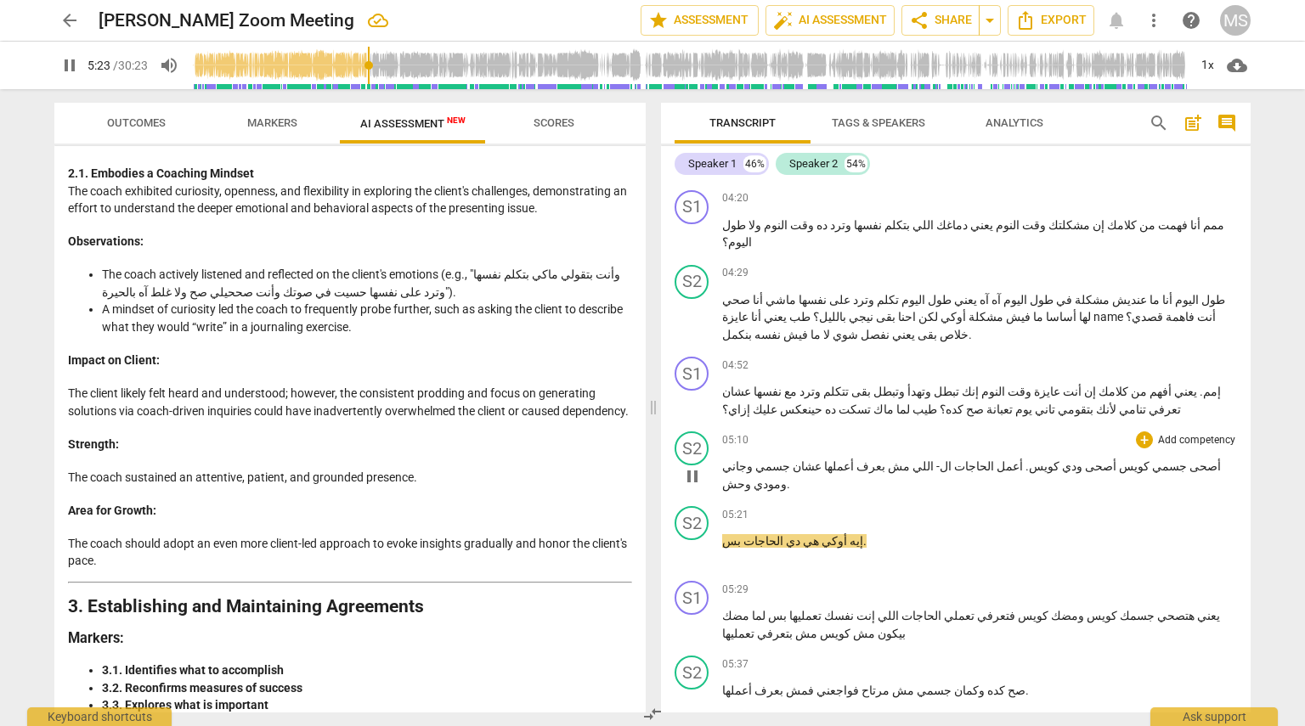
scroll to position [2108, 0]
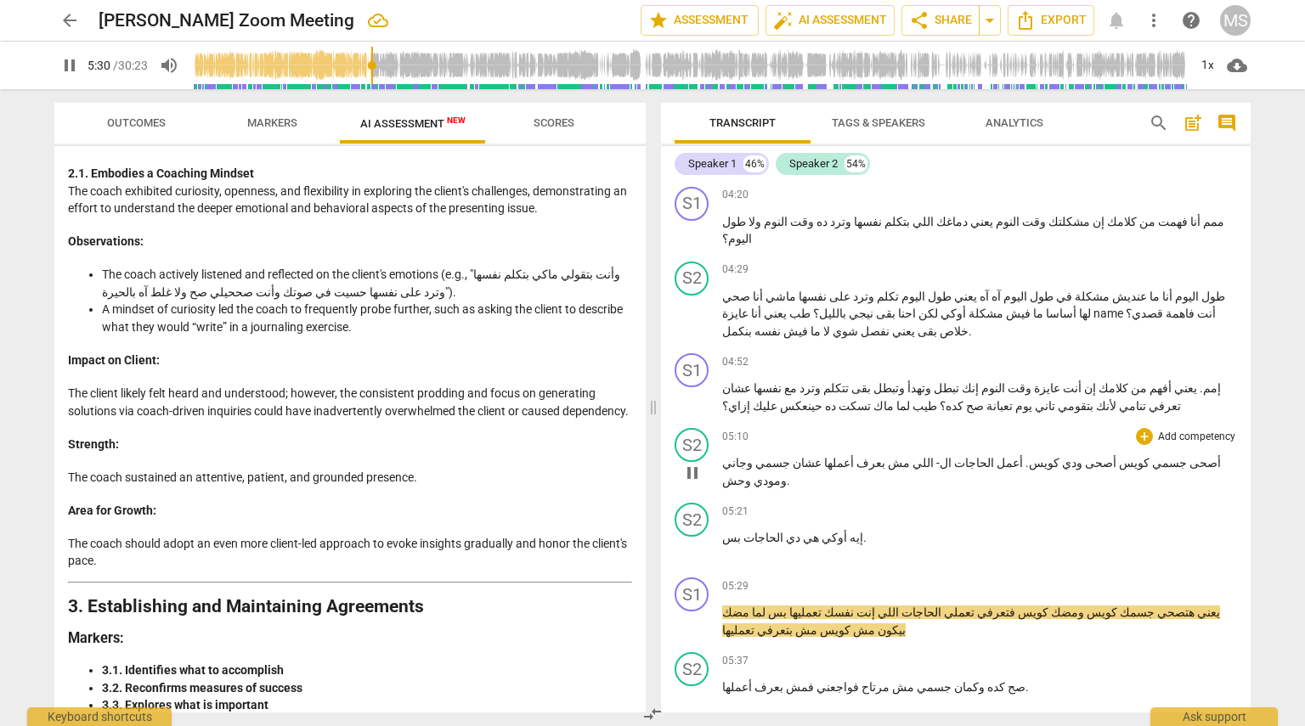
click at [651, 474] on span "وحش" at bounding box center [736, 481] width 29 height 14
click at [651, 455] on p "أصحى جسمي كويس أصحى ودي كويس . أعمل الحاجات ال- اللي مش بعرف أعملها عشان جسمي و…" at bounding box center [979, 472] width 515 height 35
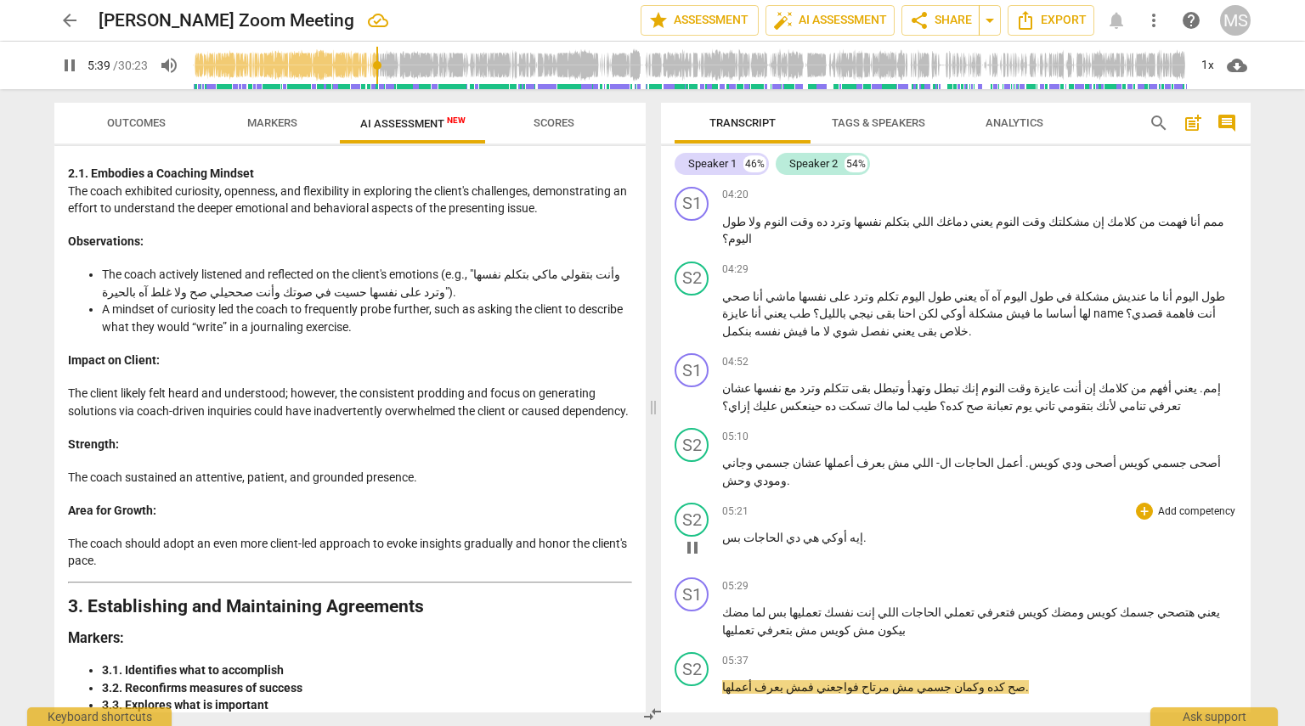
click at [651, 531] on span "إيه" at bounding box center [855, 538] width 16 height 14
type input "341"
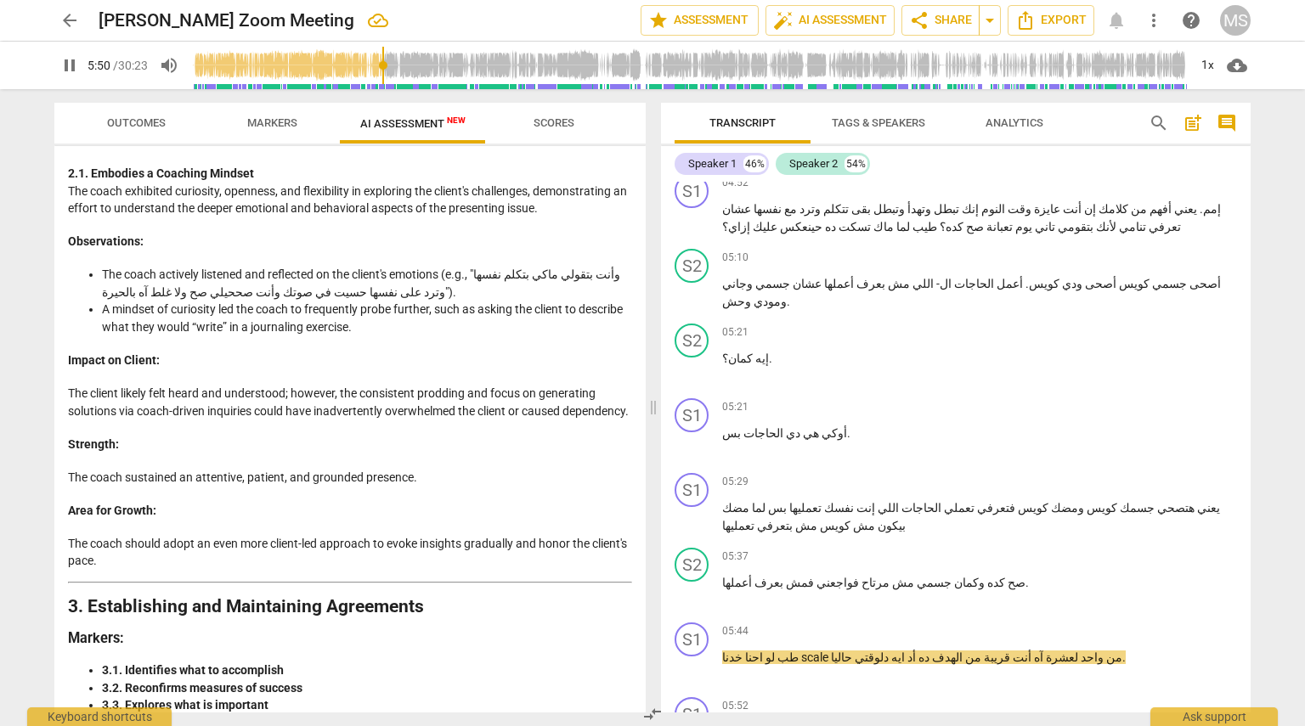
scroll to position [2285, 0]
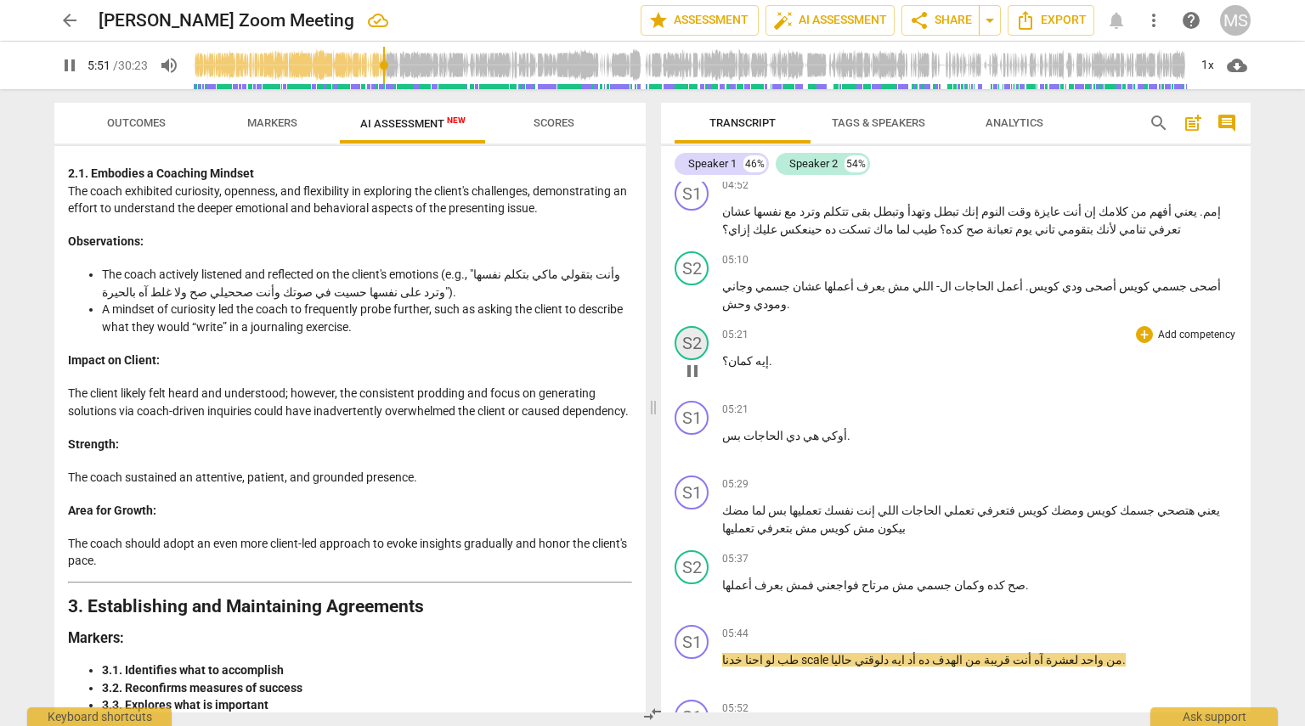
click at [651, 326] on div "S2" at bounding box center [692, 343] width 34 height 34
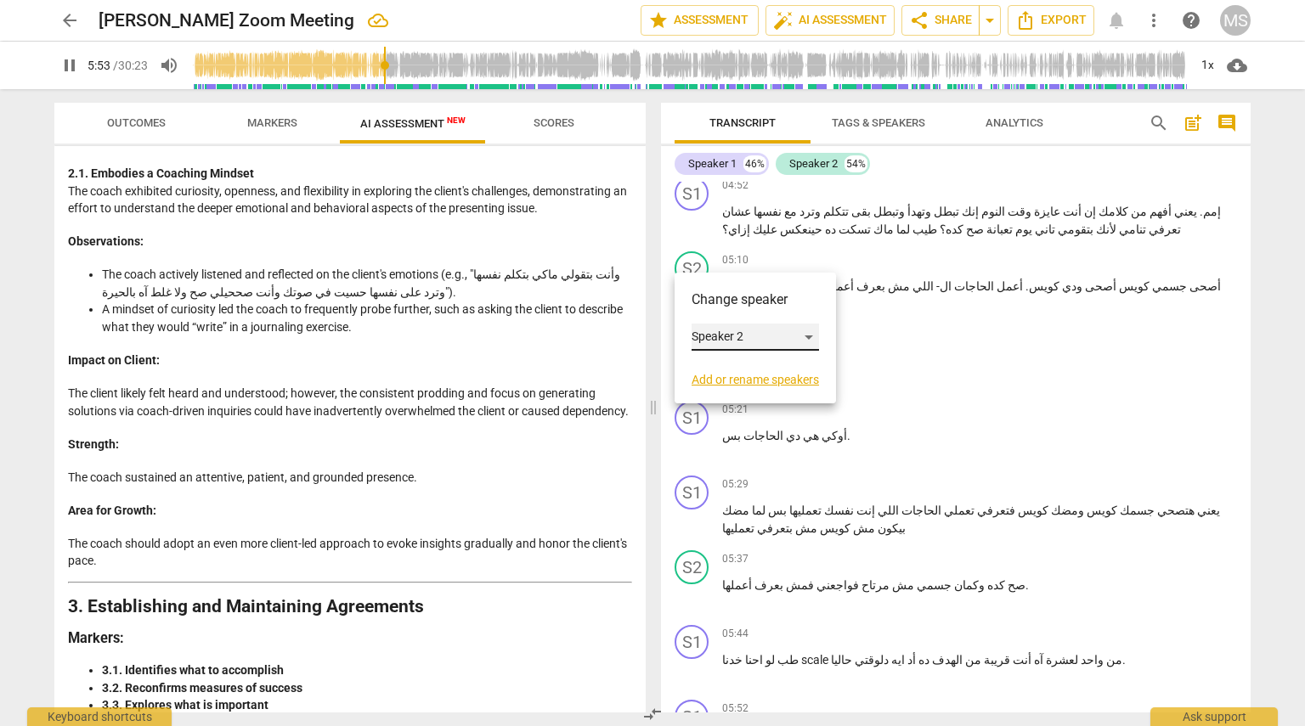
click at [651, 343] on div "Speaker 2" at bounding box center [755, 337] width 127 height 27
click at [651, 302] on li "Speaker 1" at bounding box center [756, 305] width 129 height 32
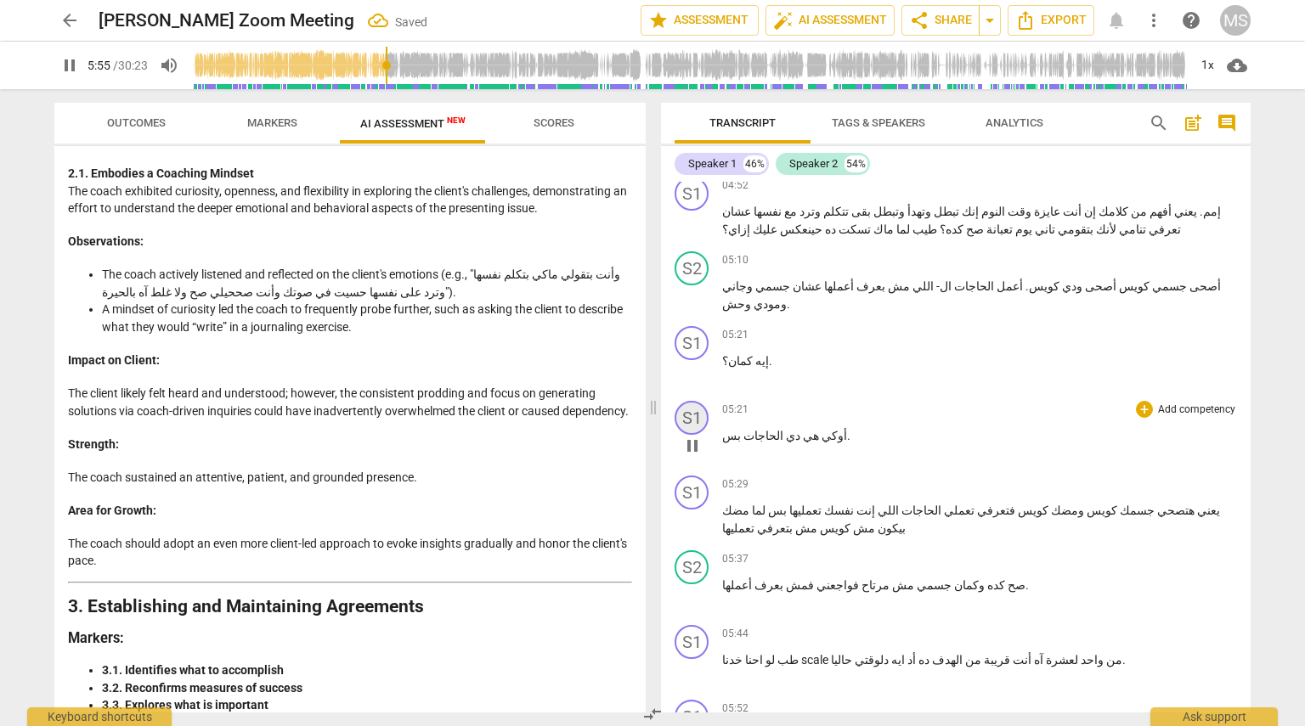
click at [651, 401] on div "S1" at bounding box center [692, 418] width 34 height 34
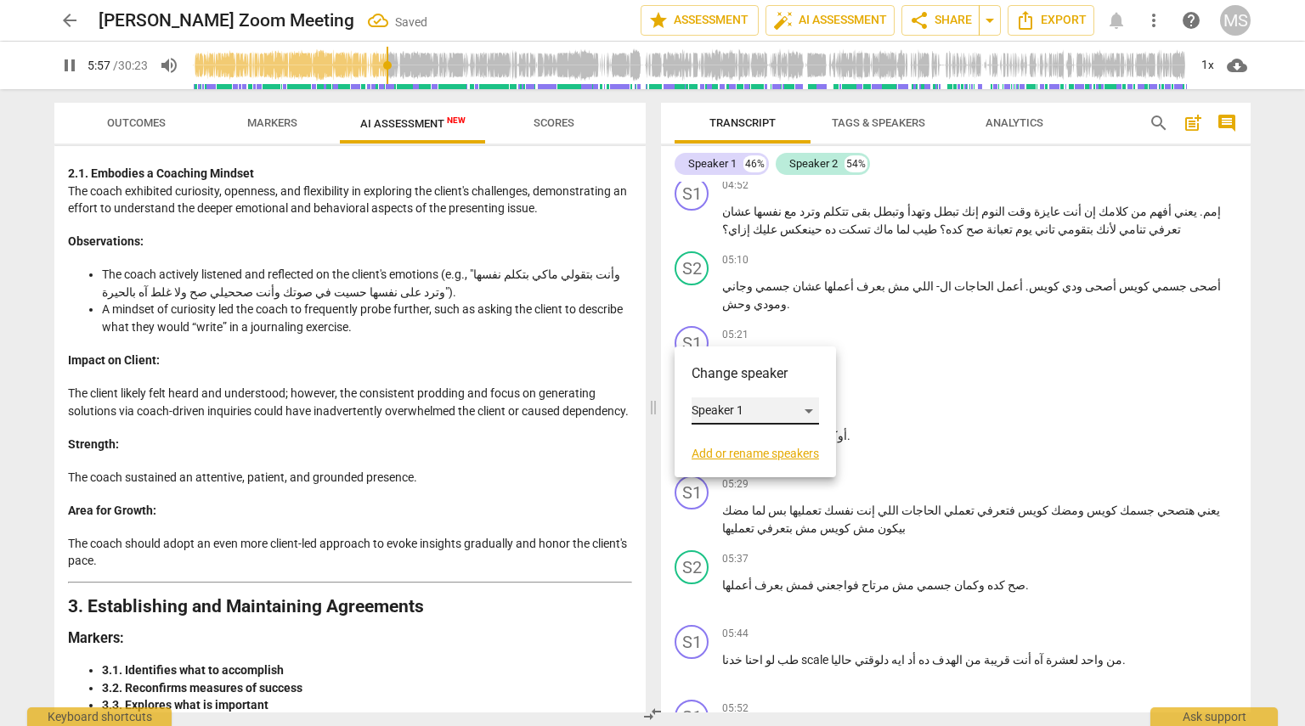
click at [651, 404] on div "Speaker 1" at bounding box center [755, 411] width 127 height 27
click at [651, 444] on li "Speaker 2" at bounding box center [756, 443] width 129 height 32
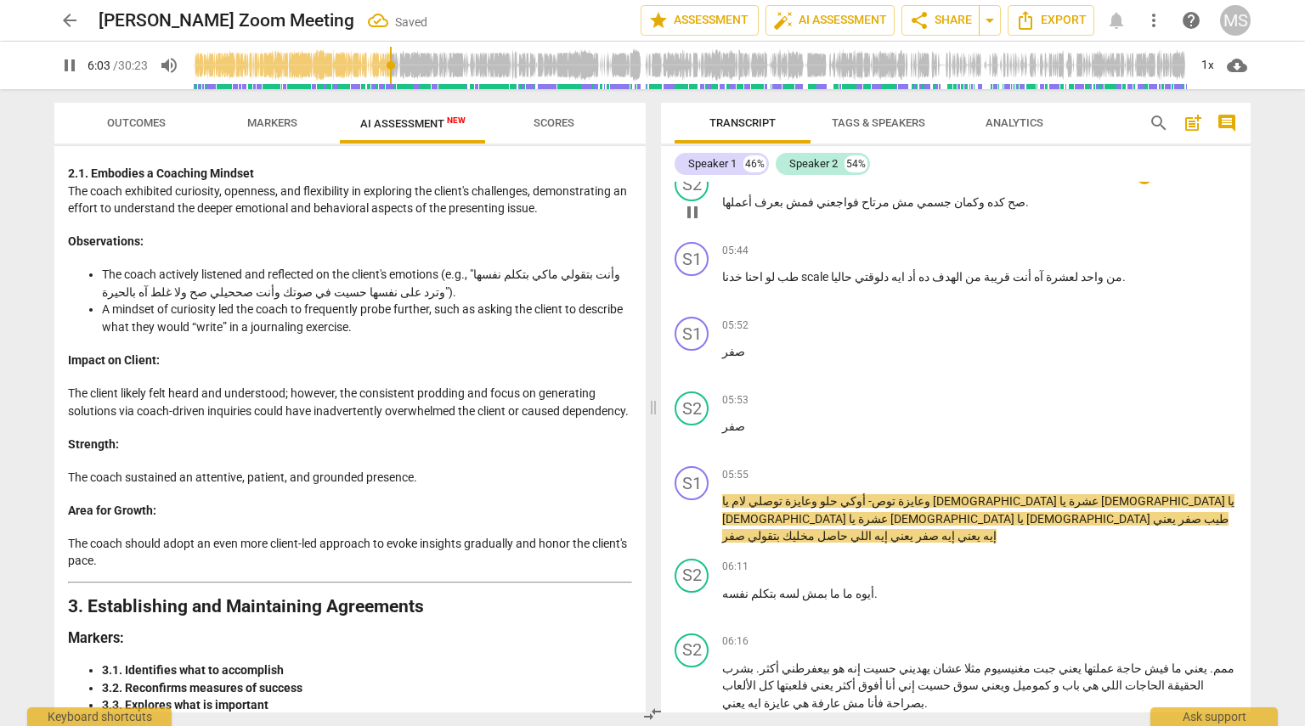
scroll to position [2678, 0]
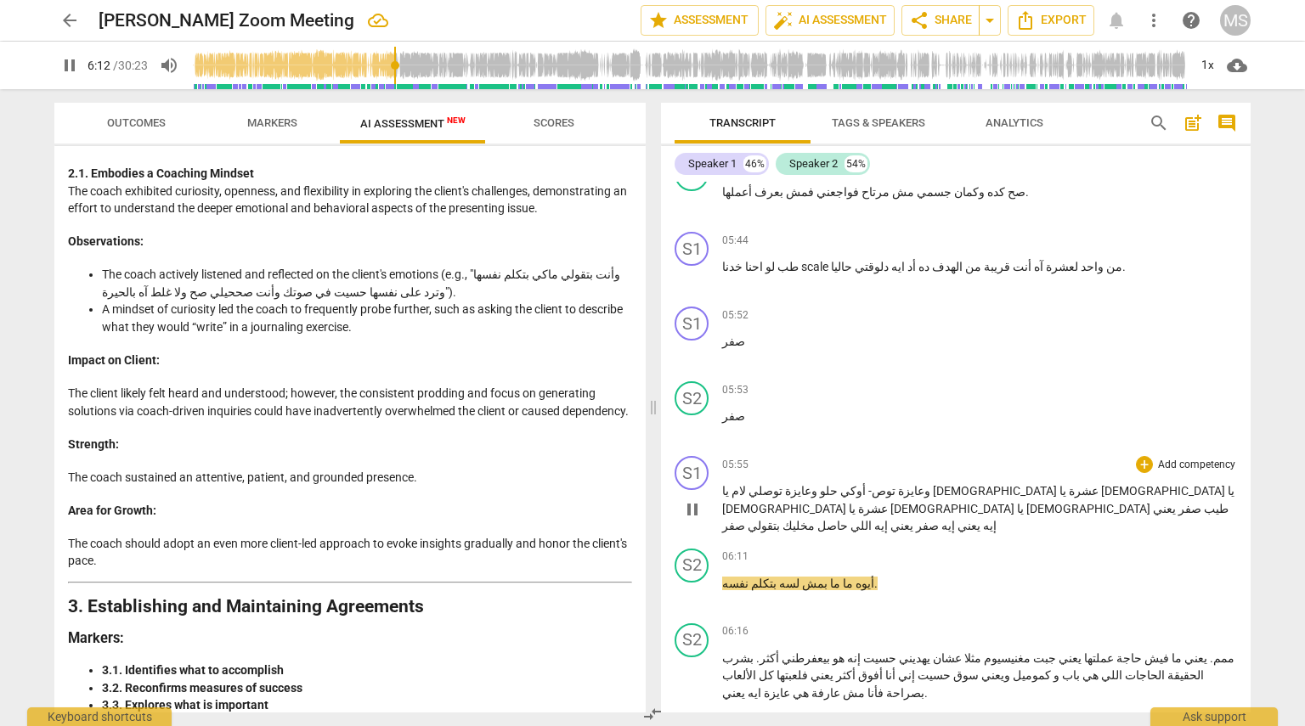
click at [651, 484] on span "[DEMOGRAPHIC_DATA]" at bounding box center [1164, 491] width 127 height 14
click at [651, 484] on span "لام" at bounding box center [737, 491] width 17 height 14
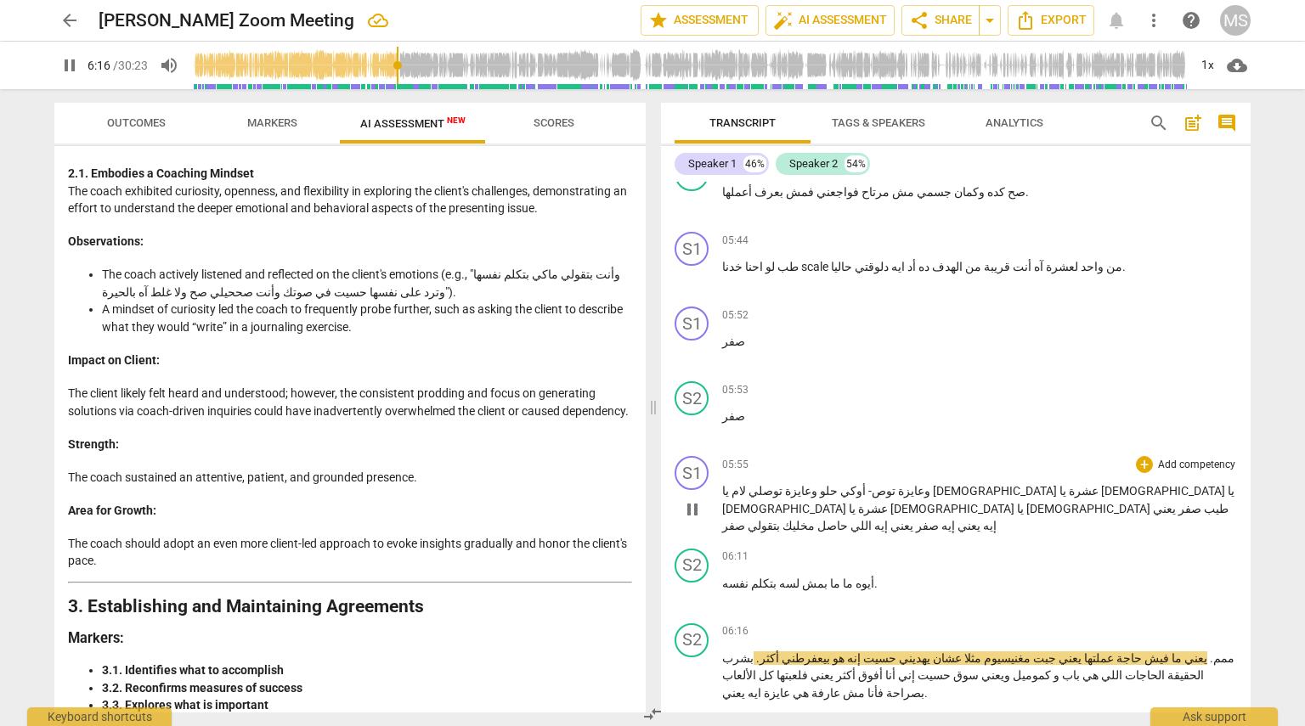
type input "377"
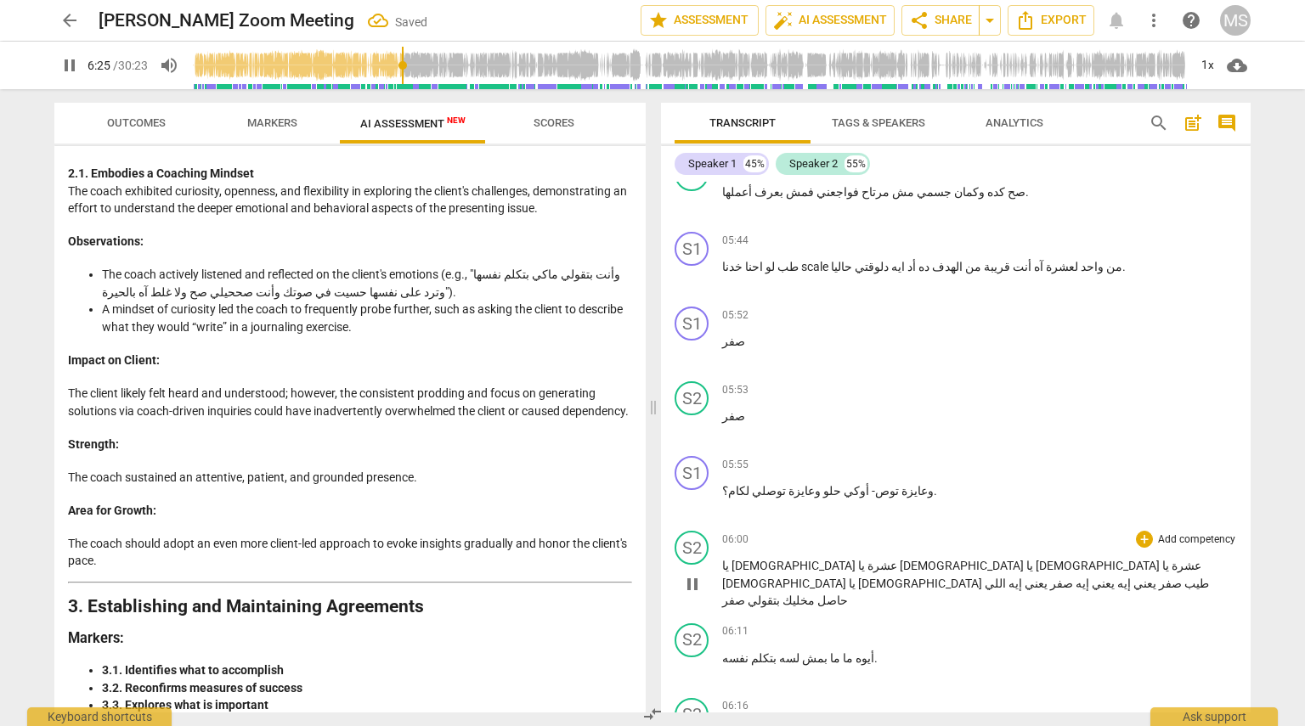
click at [651, 559] on span "[DEMOGRAPHIC_DATA]" at bounding box center [963, 566] width 127 height 14
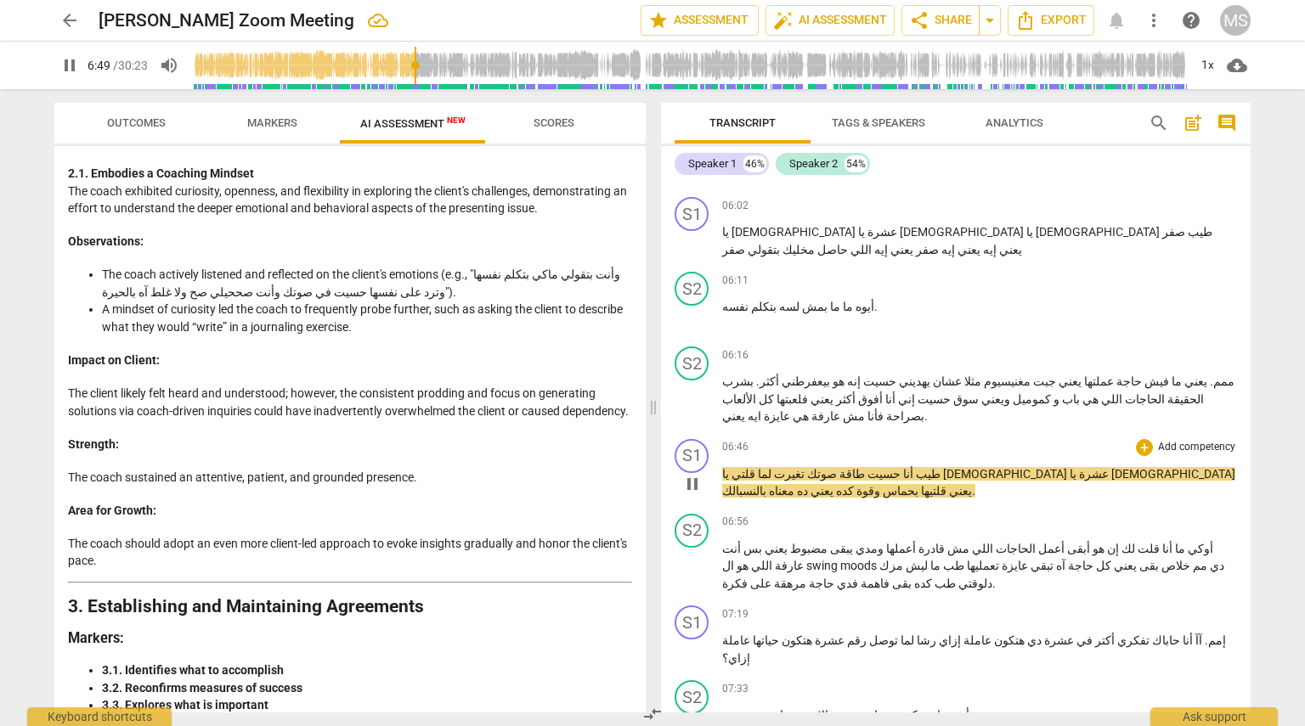
scroll to position [3089, 0]
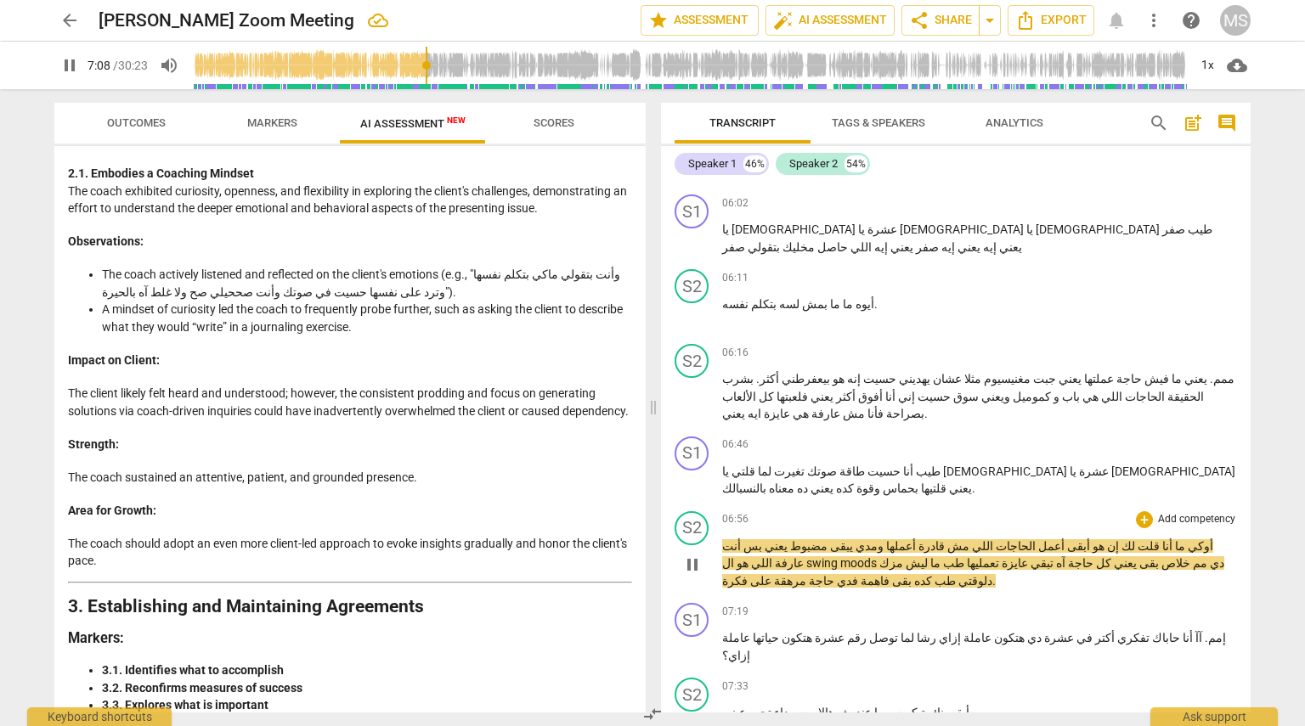
click at [651, 540] on span "ومدي" at bounding box center [868, 547] width 31 height 14
type input "430"
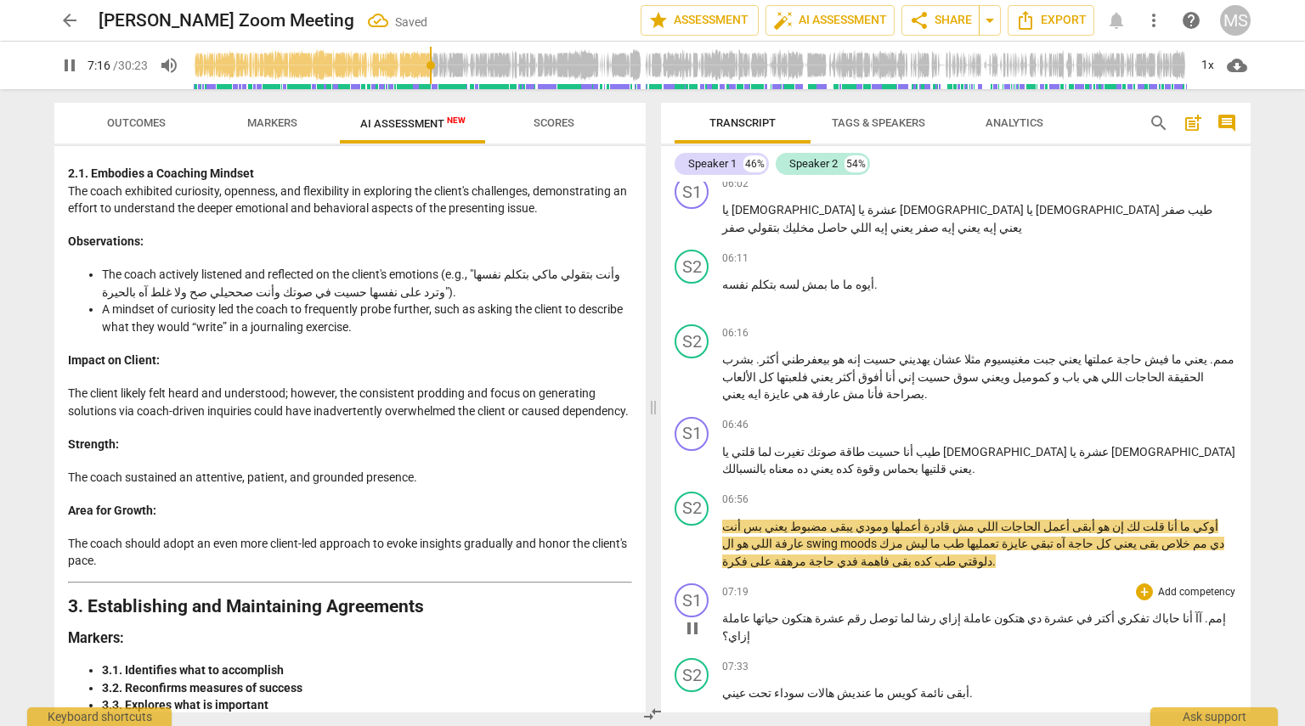
scroll to position [3110, 0]
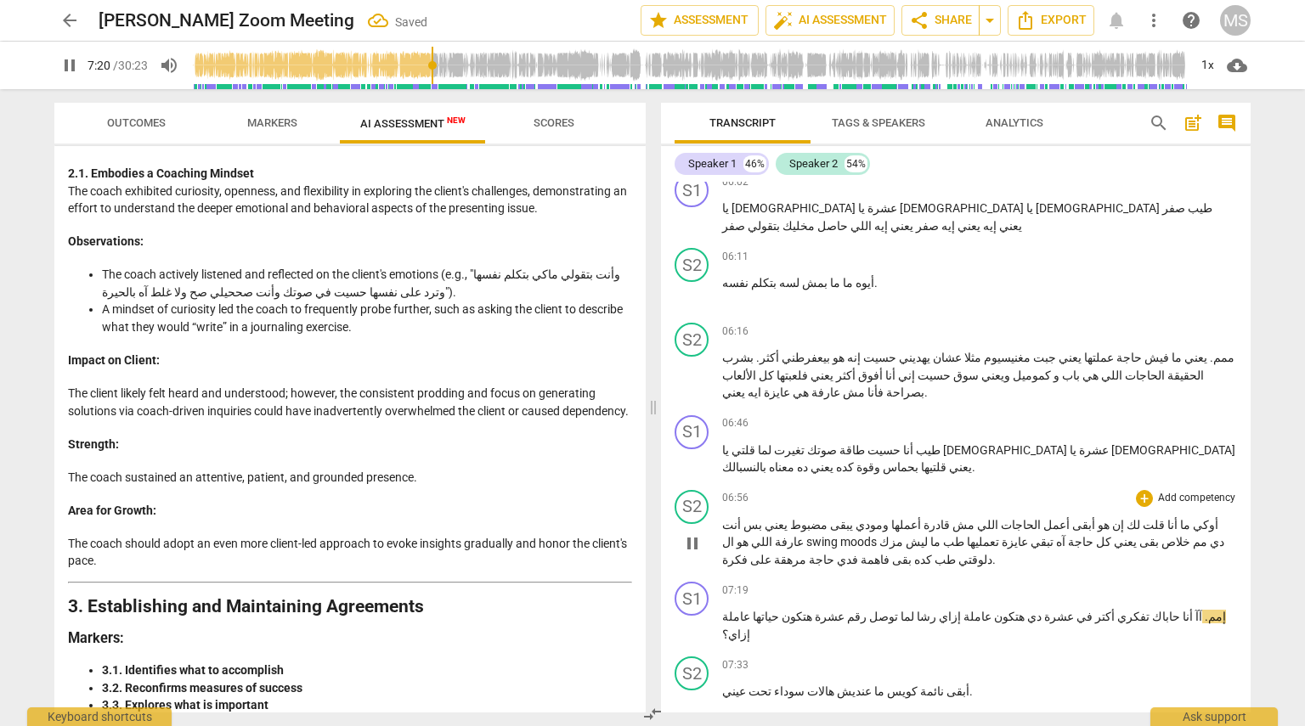
click at [651, 535] on span "مزك" at bounding box center [891, 542] width 24 height 14
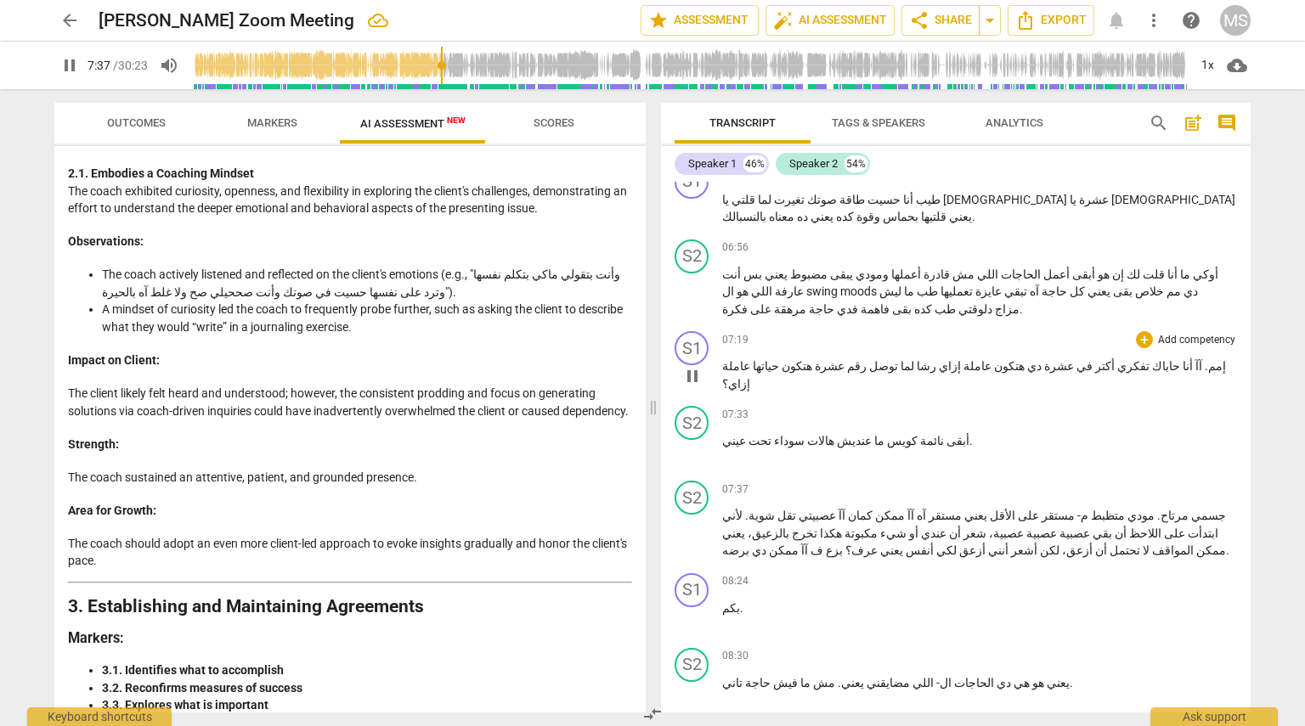
scroll to position [3361, 0]
click at [651, 544] on span "بزع" at bounding box center [833, 551] width 20 height 14
type input "503"
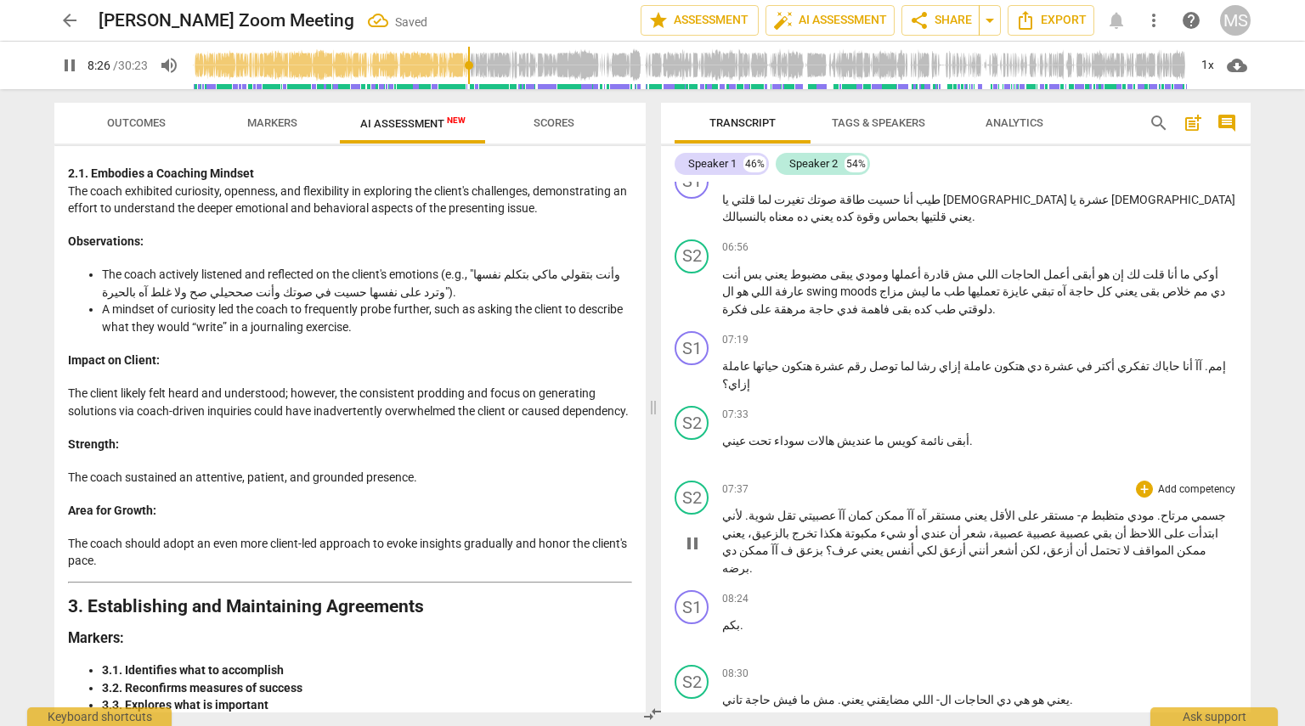
click at [651, 544] on span "دي" at bounding box center [729, 551] width 14 height 14
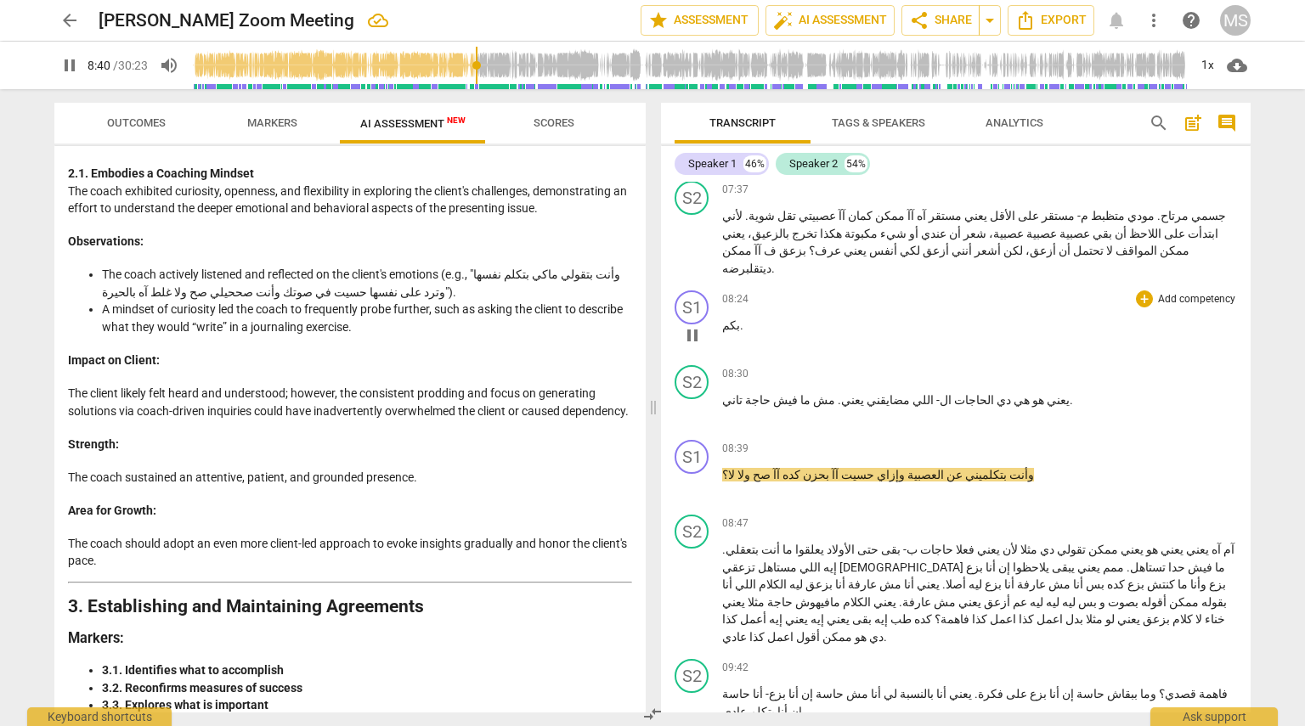
scroll to position [3663, 0]
click at [651, 466] on span "وإزاي" at bounding box center [889, 473] width 31 height 14
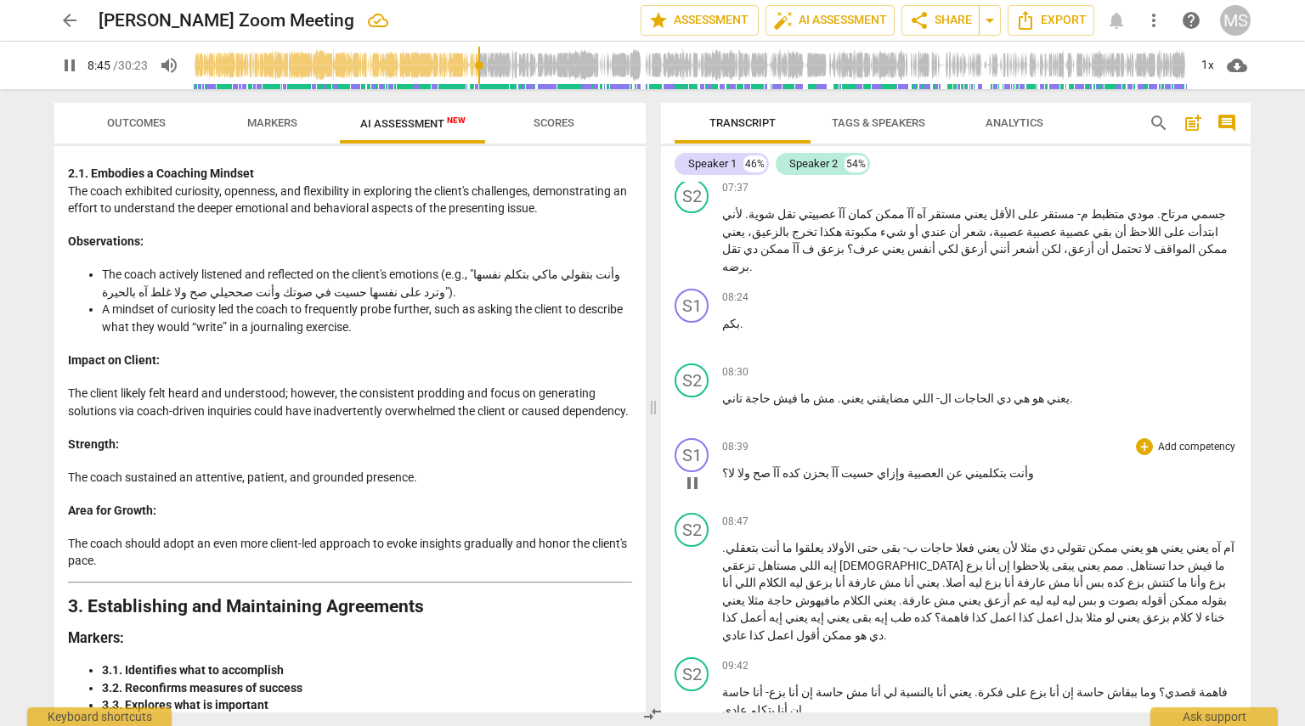
type input "526"
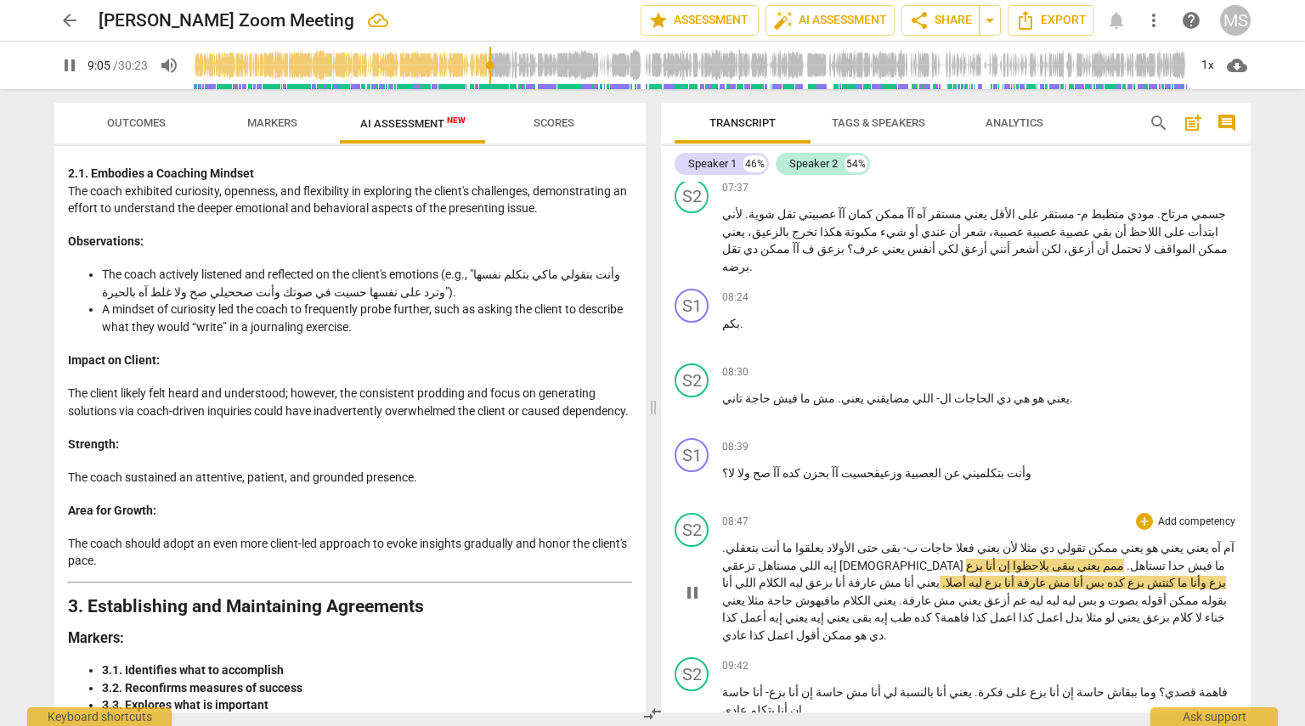
click at [651, 541] on span "أنت" at bounding box center [769, 548] width 21 height 14
type input "548"
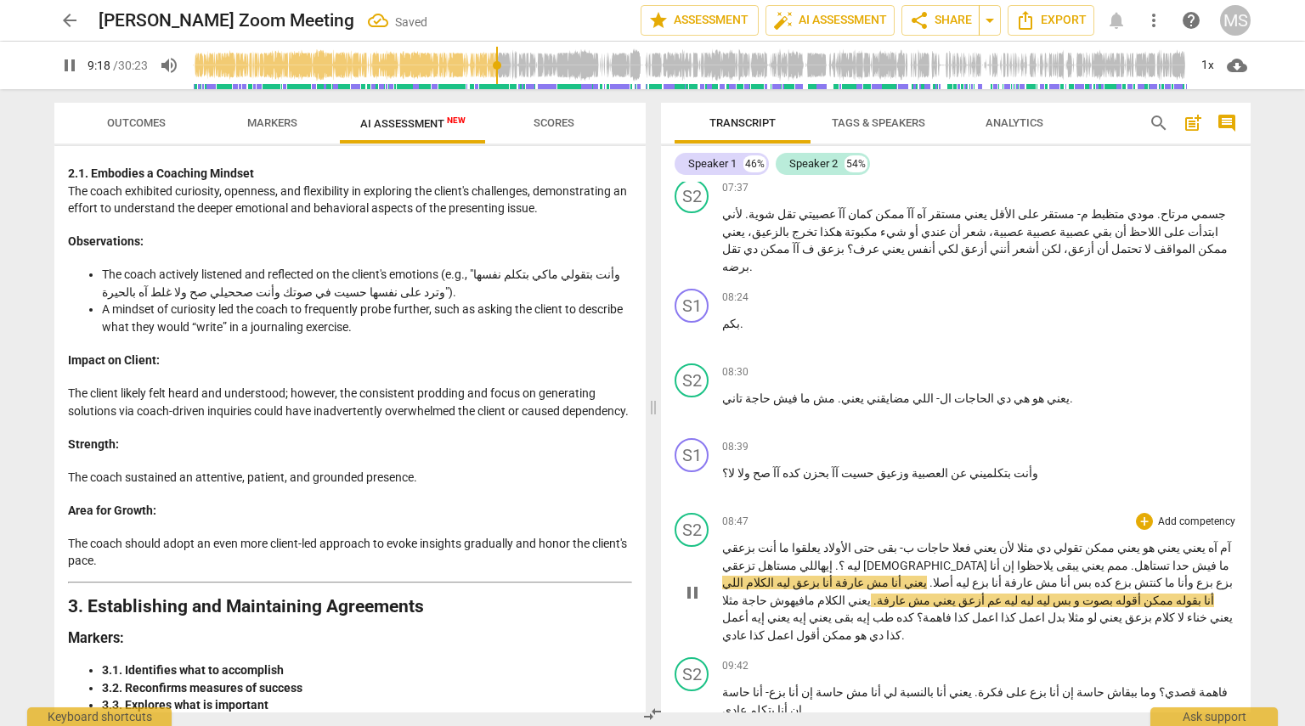
click at [651, 576] on span "بزع" at bounding box center [1223, 583] width 20 height 14
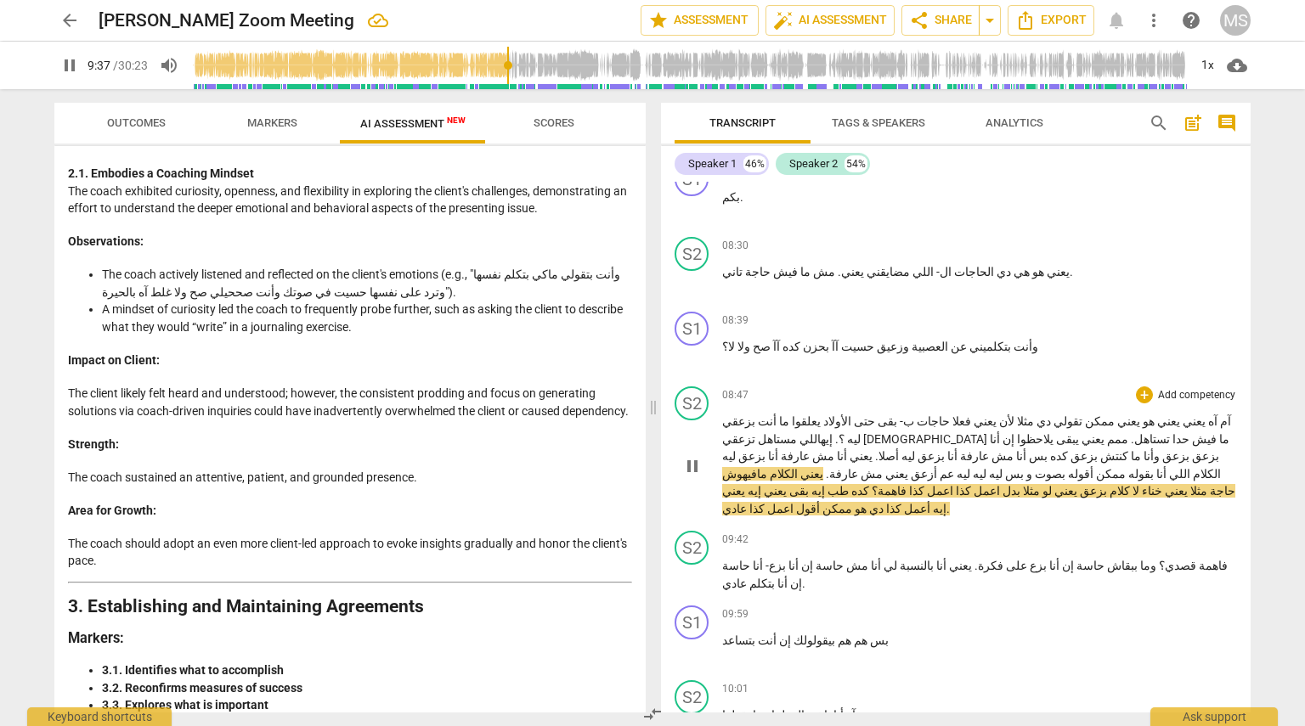
scroll to position [3796, 0]
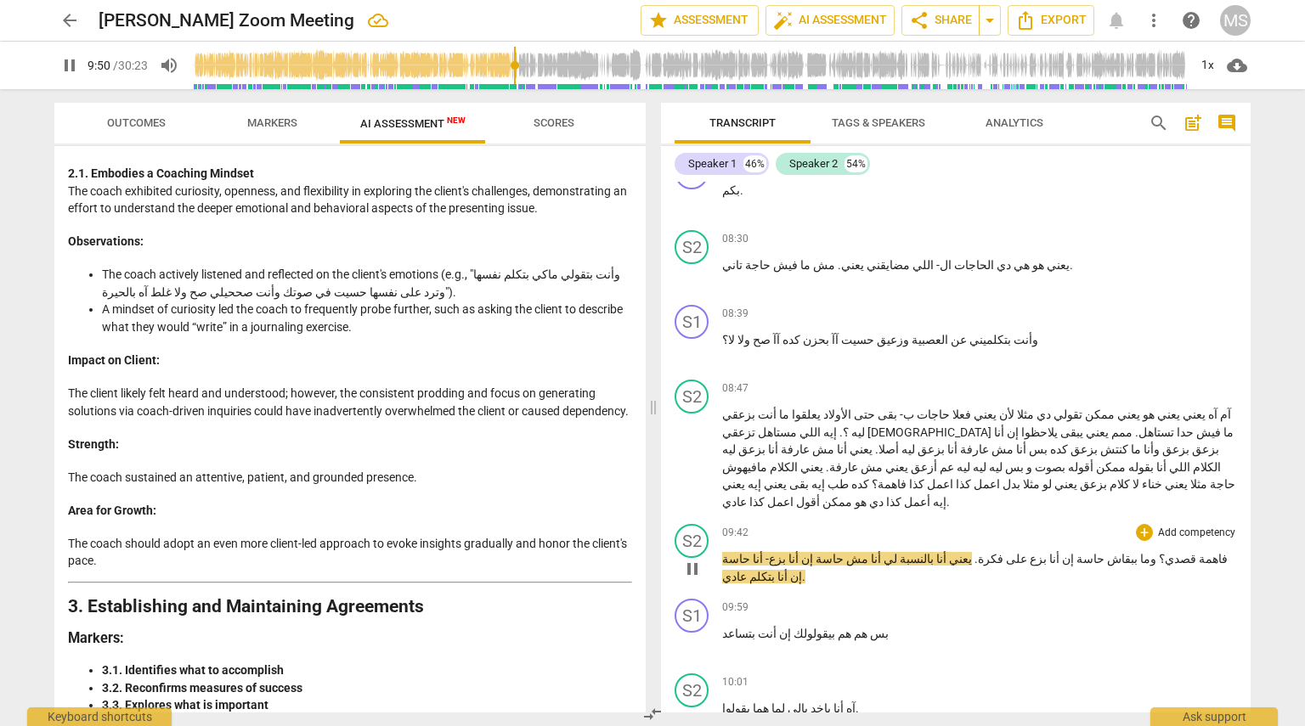
click at [651, 552] on span "بزع" at bounding box center [1037, 559] width 20 height 14
type input "591"
click at [651, 552] on span "." at bounding box center [944, 559] width 6 height 14
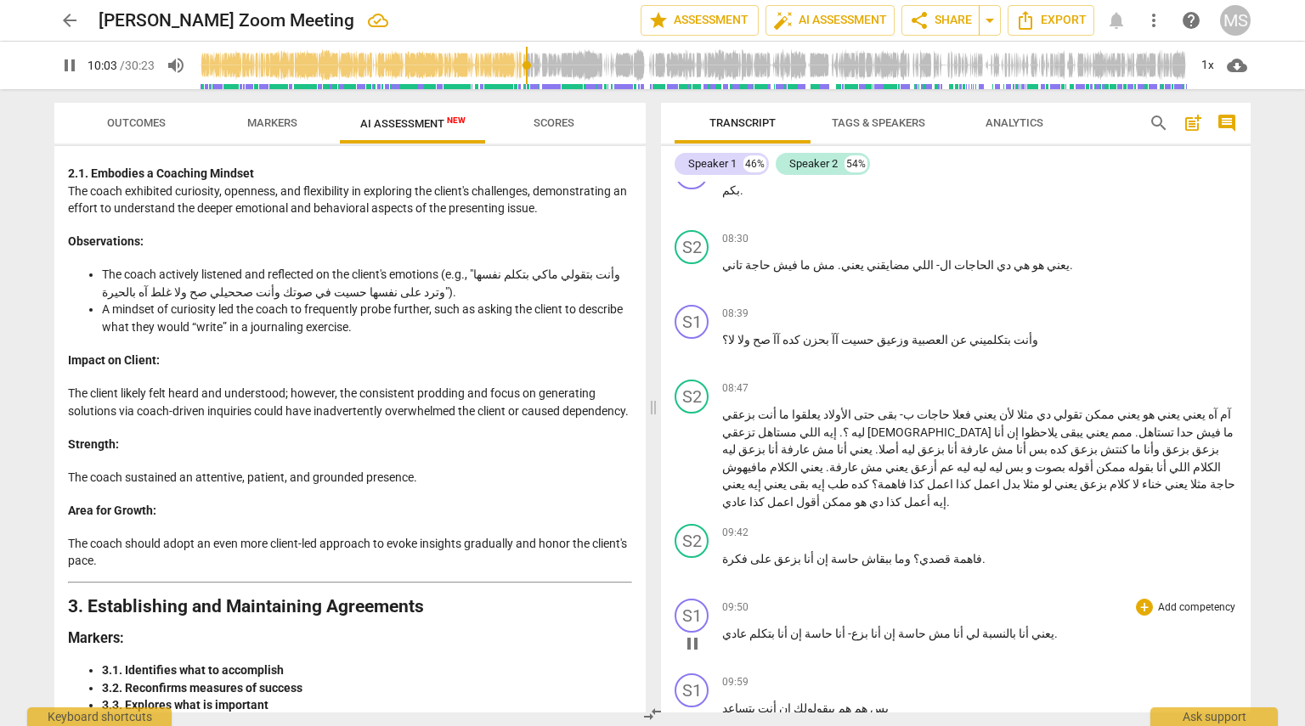
click at [651, 625] on p "يعني أنا بالنسبة لي أنا مش حاسة إن أنا بزع- أنا حاسة إن أنا بتكلم عادي ." at bounding box center [979, 634] width 515 height 18
type input "604"
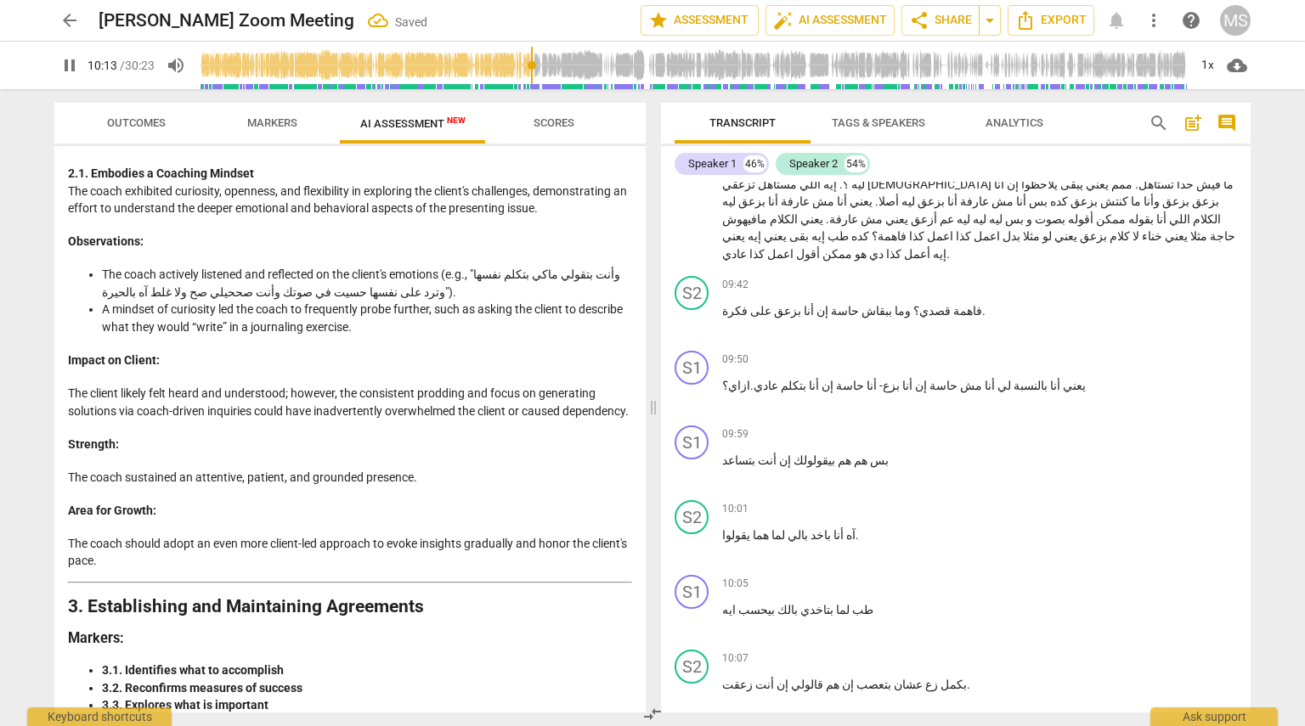
scroll to position [4043, 0]
click at [651, 380] on span "عادي" at bounding box center [766, 387] width 25 height 14
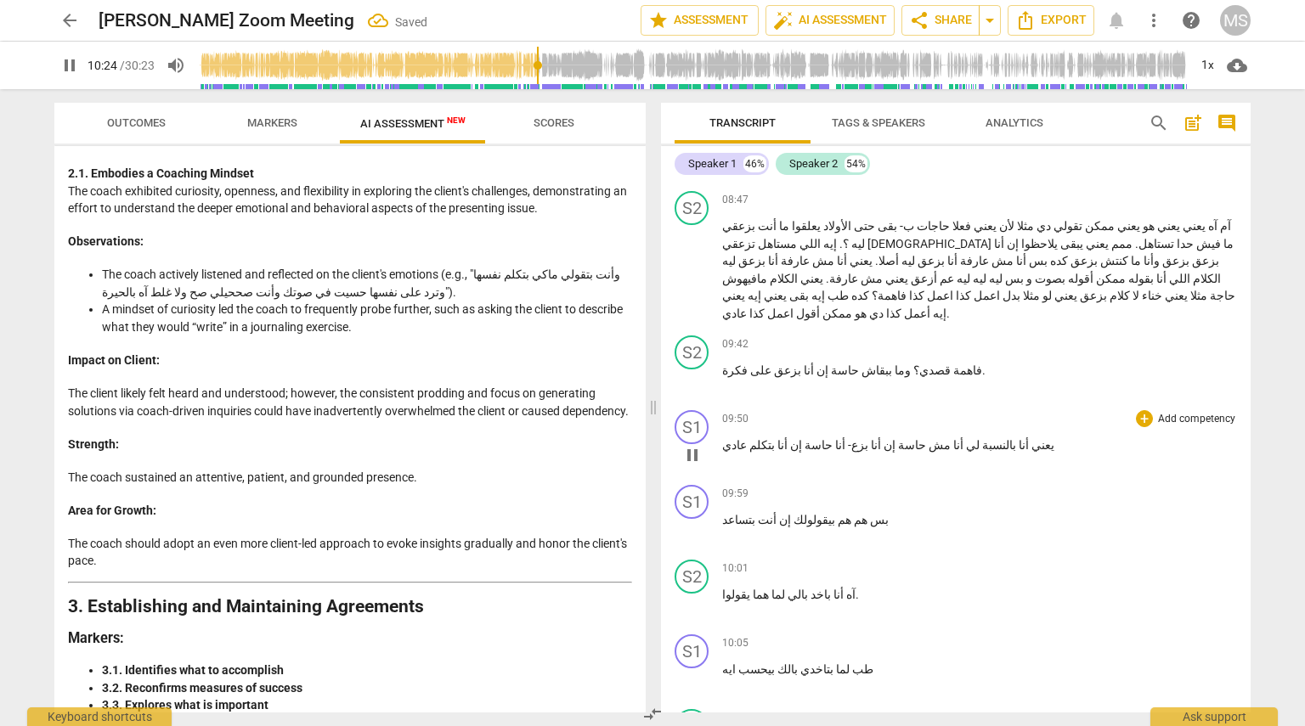
scroll to position [3980, 0]
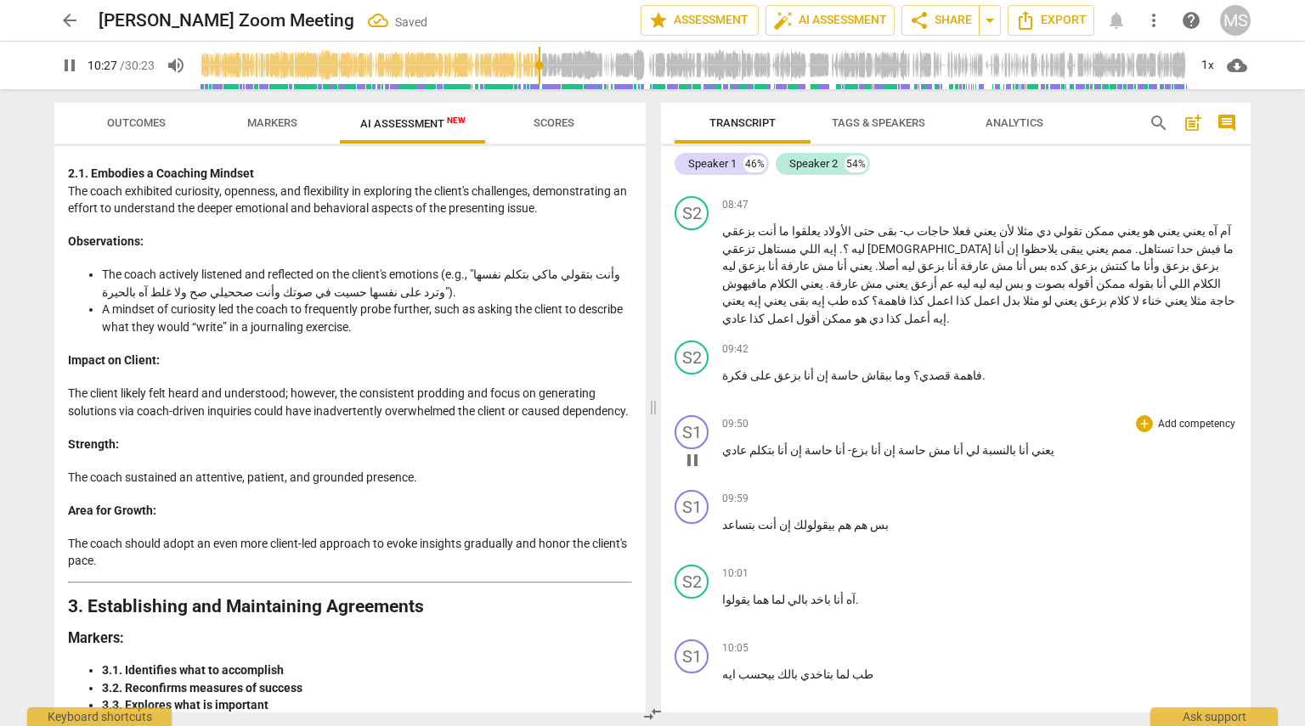
click at [651, 444] on span "عادي" at bounding box center [734, 451] width 25 height 14
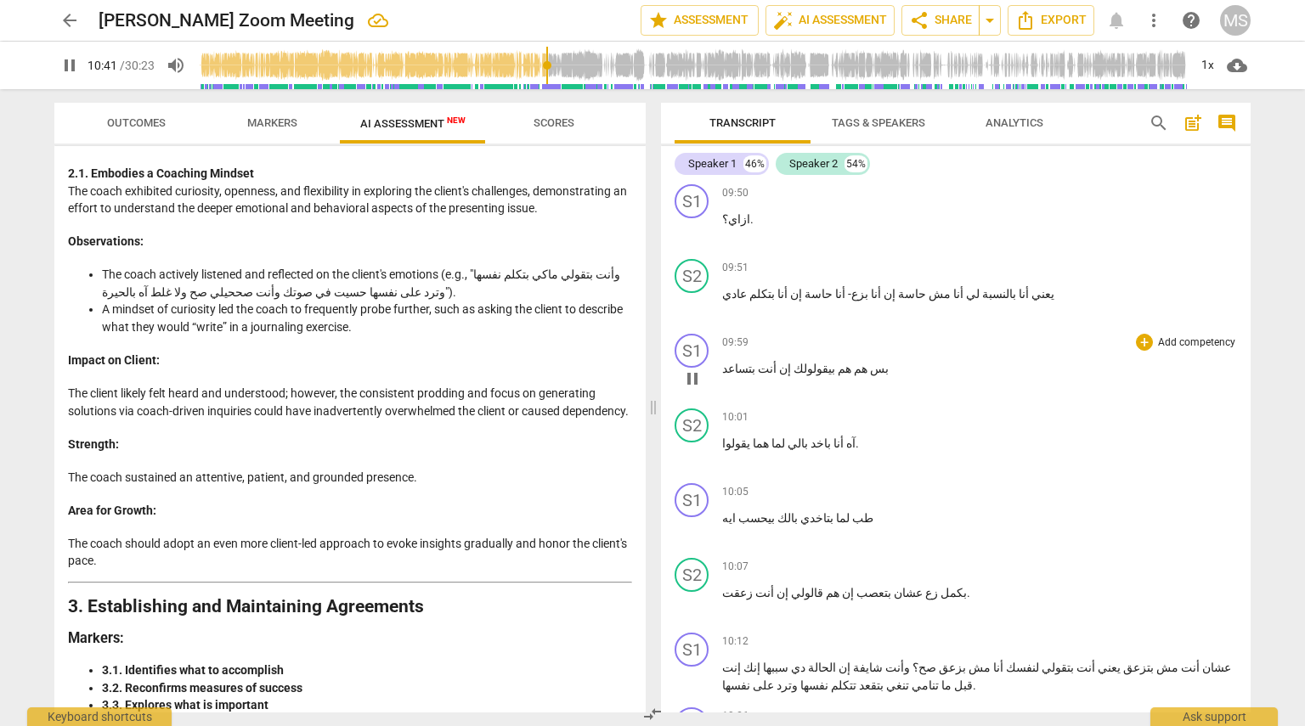
scroll to position [4211, 0]
click at [651, 362] on span "بتساعد" at bounding box center [738, 369] width 33 height 14
type input "646"
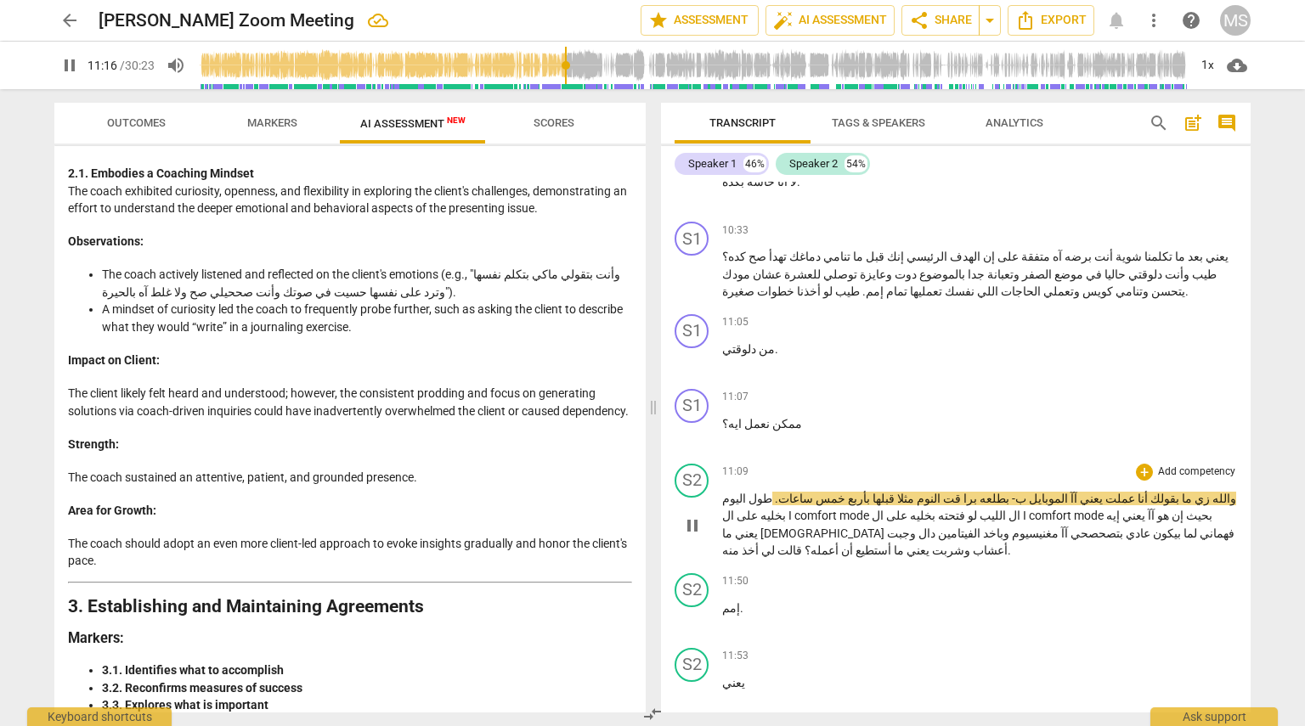
scroll to position [4847, 0]
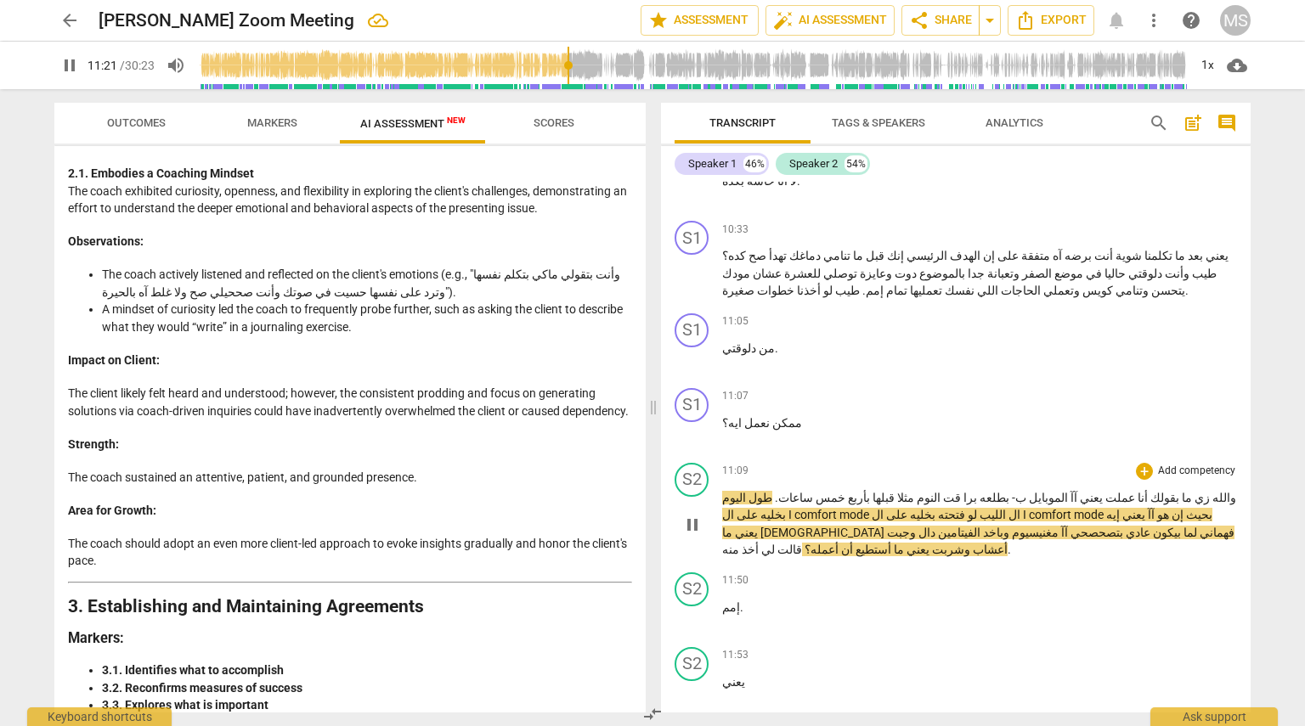
click at [651, 491] on span "قت" at bounding box center [951, 498] width 20 height 14
type input "683"
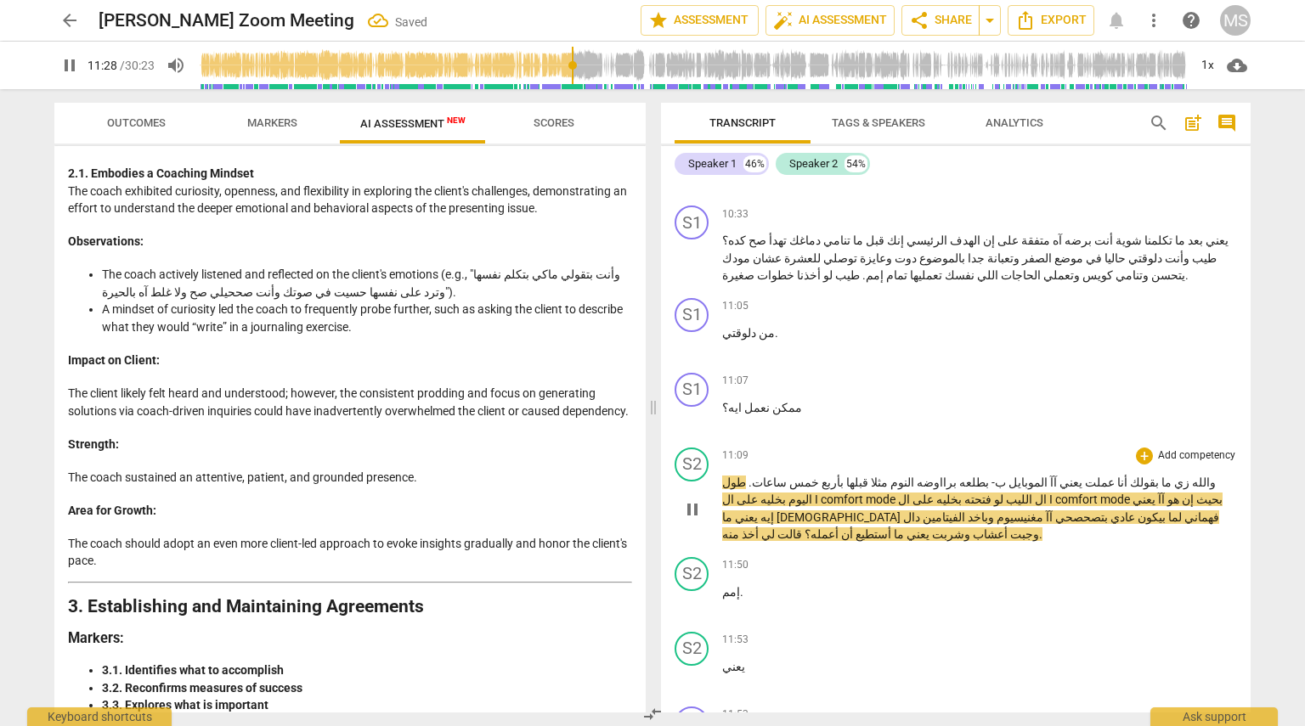
scroll to position [4871, 0]
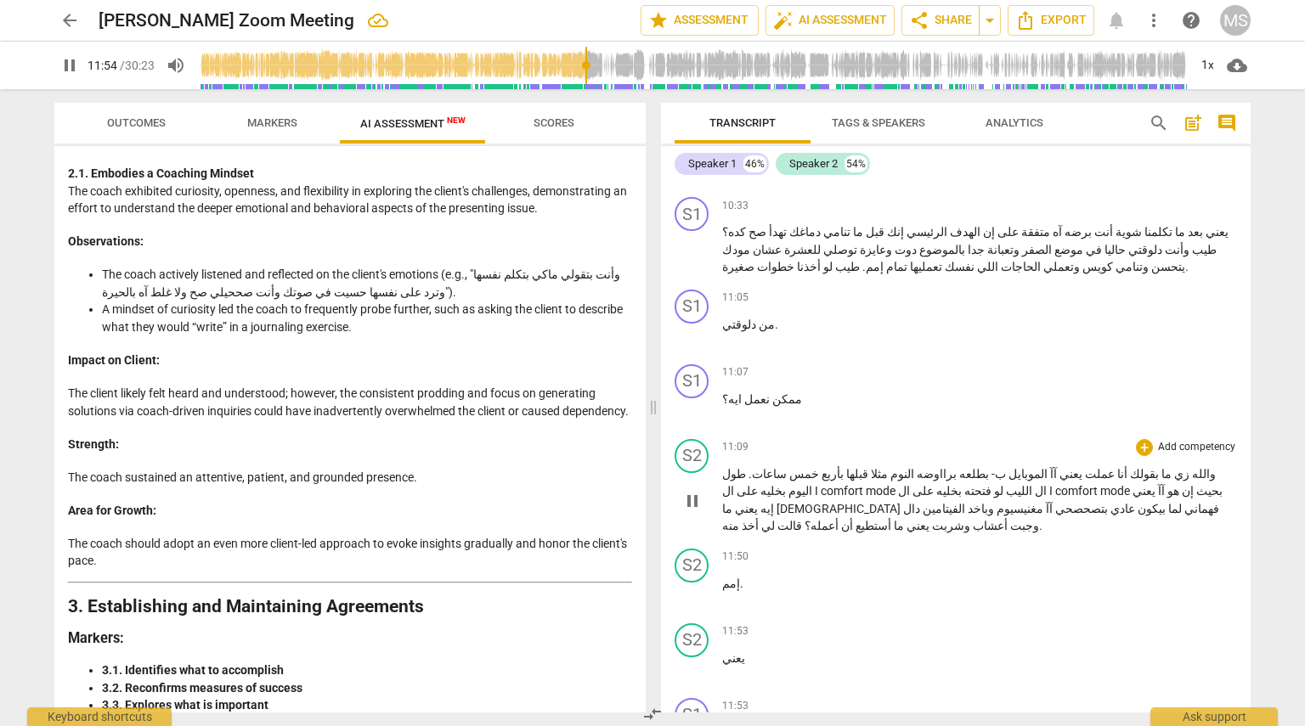
click at [651, 466] on p "والله زي ما بقولك أنا عملت يعني آآ الموبايل ب- بطلعه برا اوضه النوم مثلا قبلها …" at bounding box center [979, 501] width 515 height 70
click at [651, 519] on span "منه" at bounding box center [730, 526] width 17 height 14
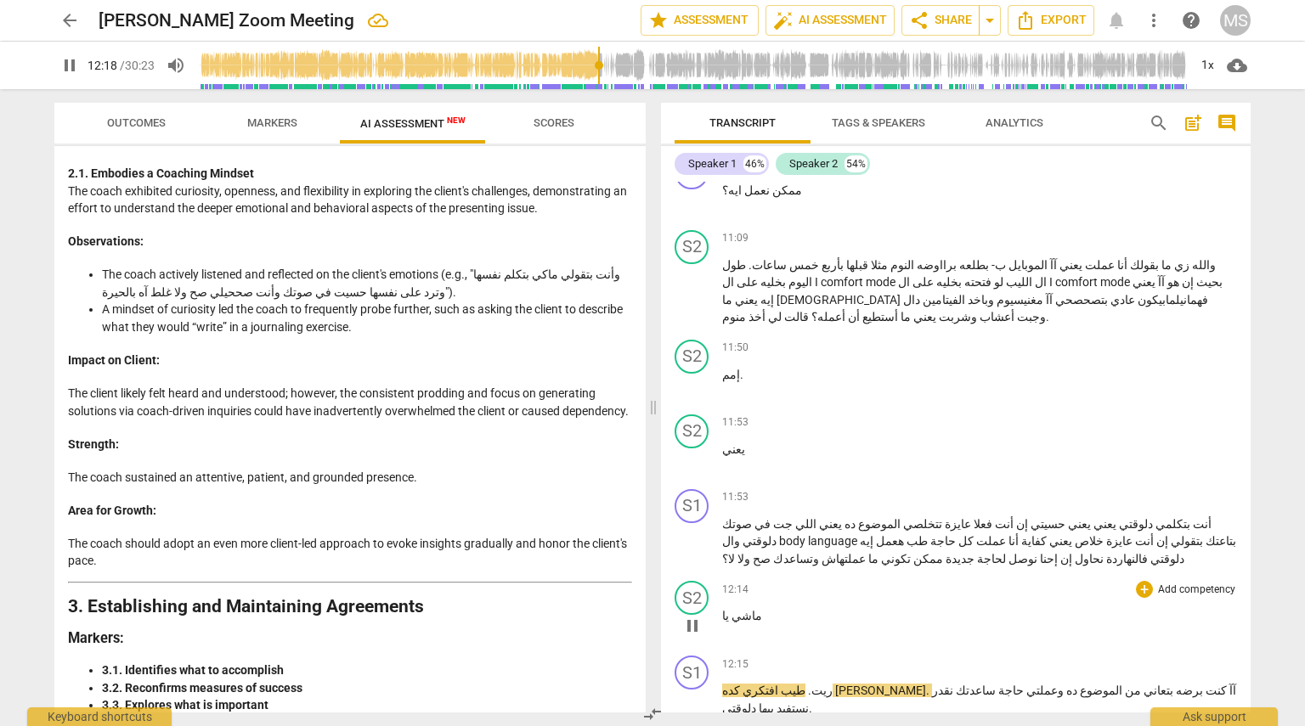
scroll to position [5081, 0]
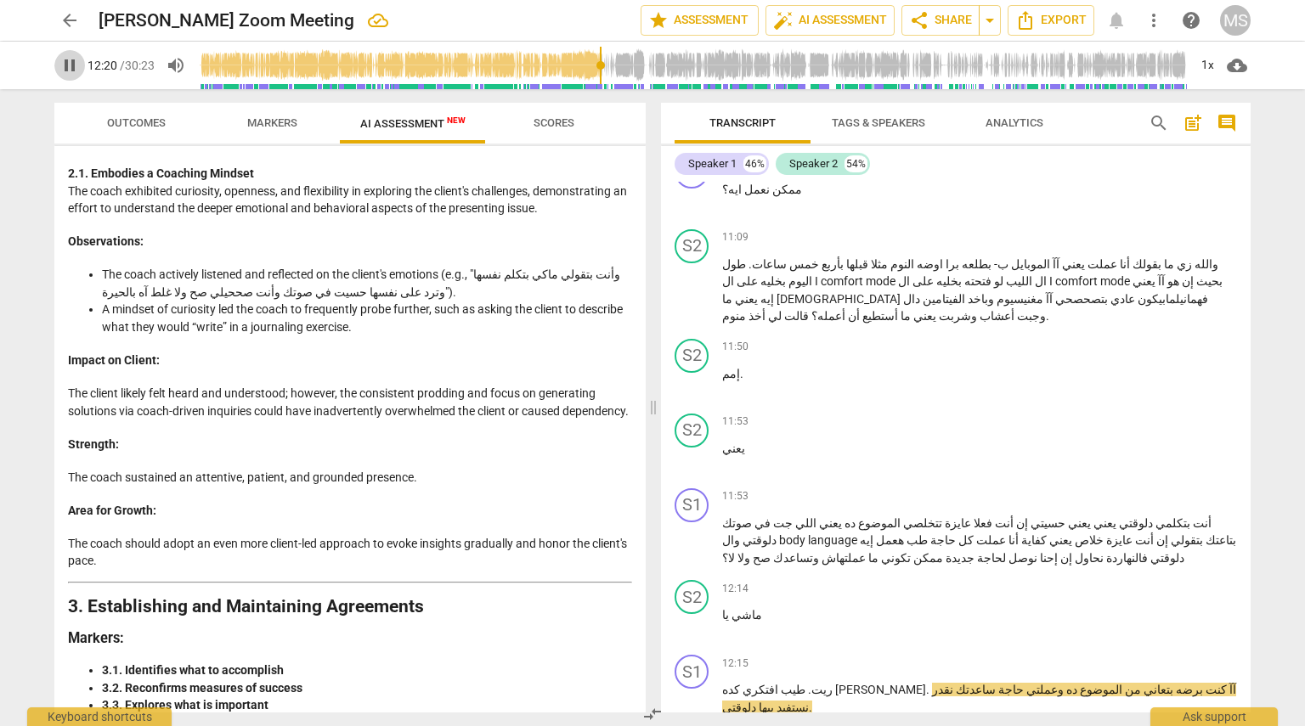
click at [74, 65] on span "pause" at bounding box center [69, 65] width 20 height 20
click at [651, 365] on p "إمم ." at bounding box center [979, 374] width 515 height 18
click at [71, 66] on span "play_arrow" at bounding box center [69, 65] width 20 height 20
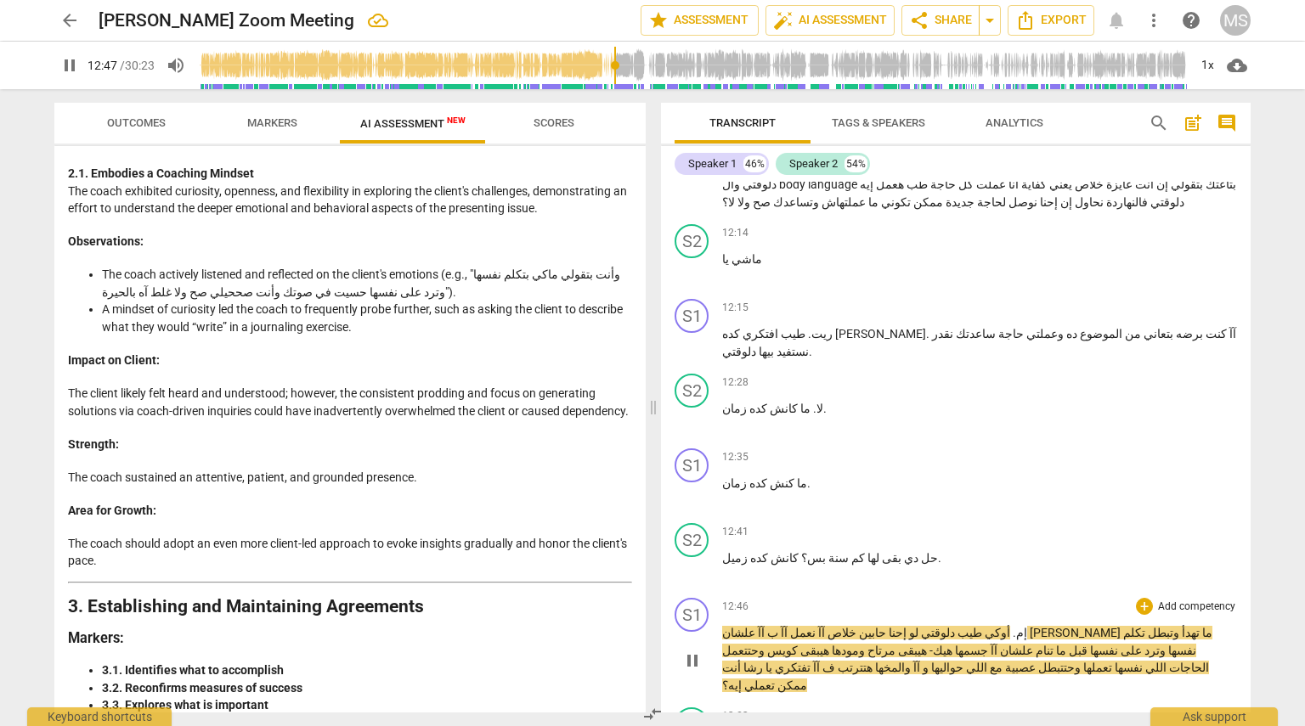
scroll to position [5529, 0]
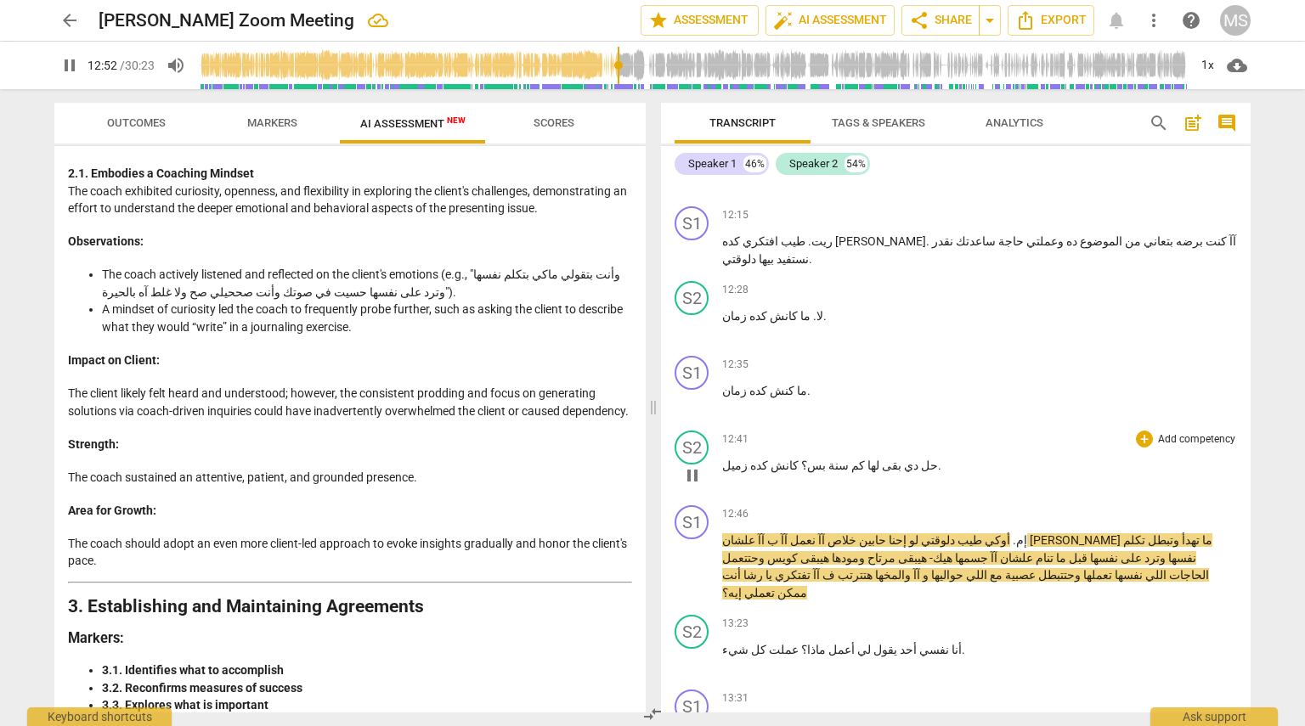
click at [651, 459] on span "." at bounding box center [939, 466] width 3 height 14
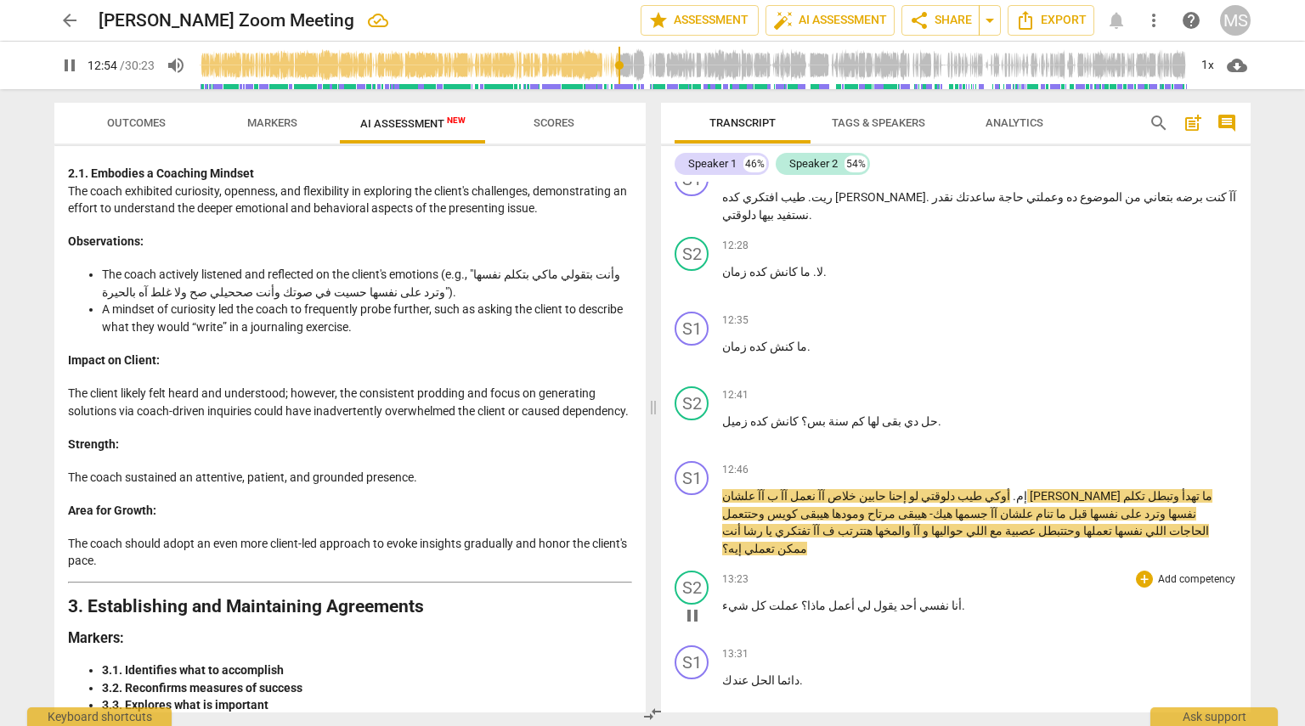
scroll to position [5598, 0]
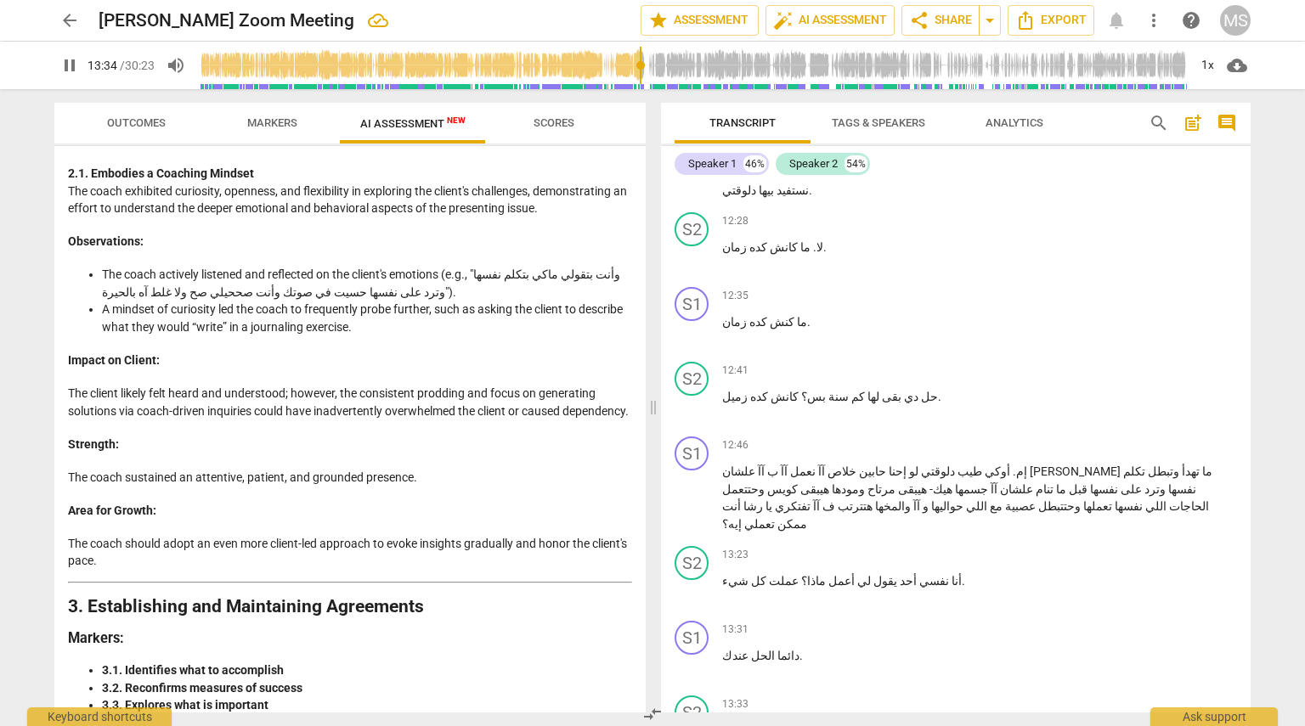
click at [69, 67] on span "pause" at bounding box center [69, 65] width 20 height 20
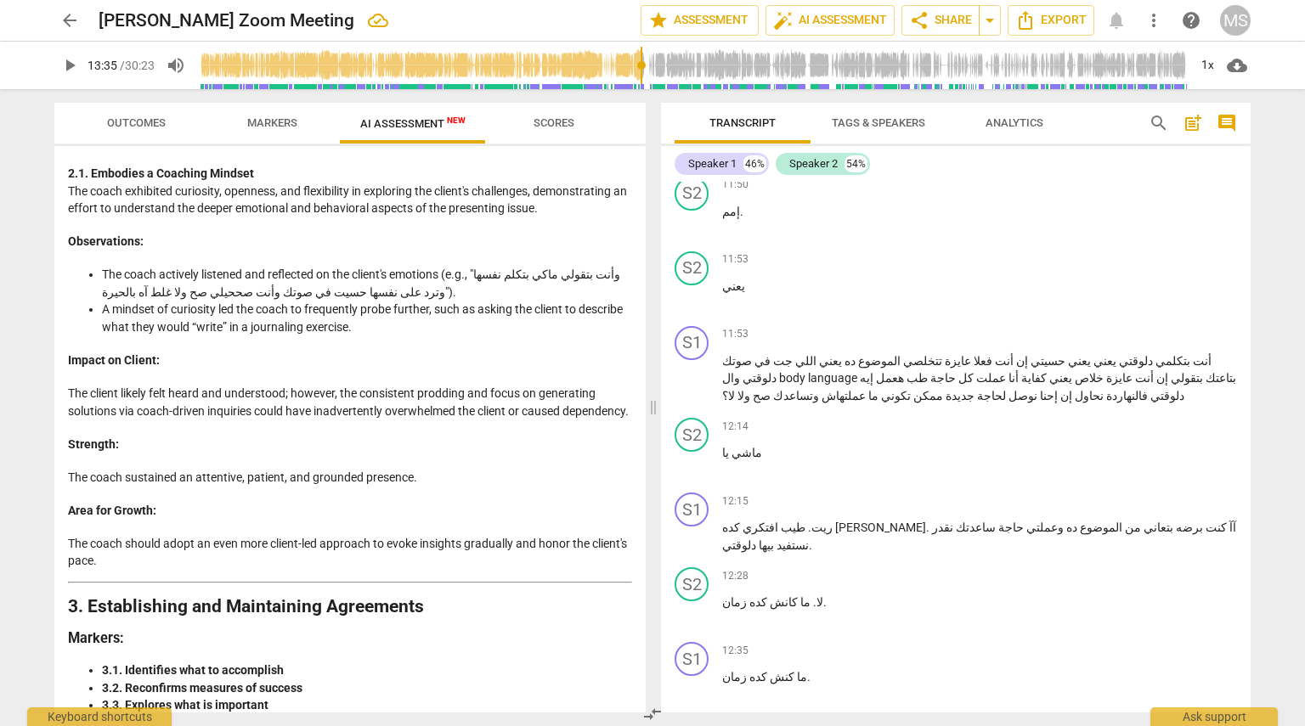
scroll to position [5227, 0]
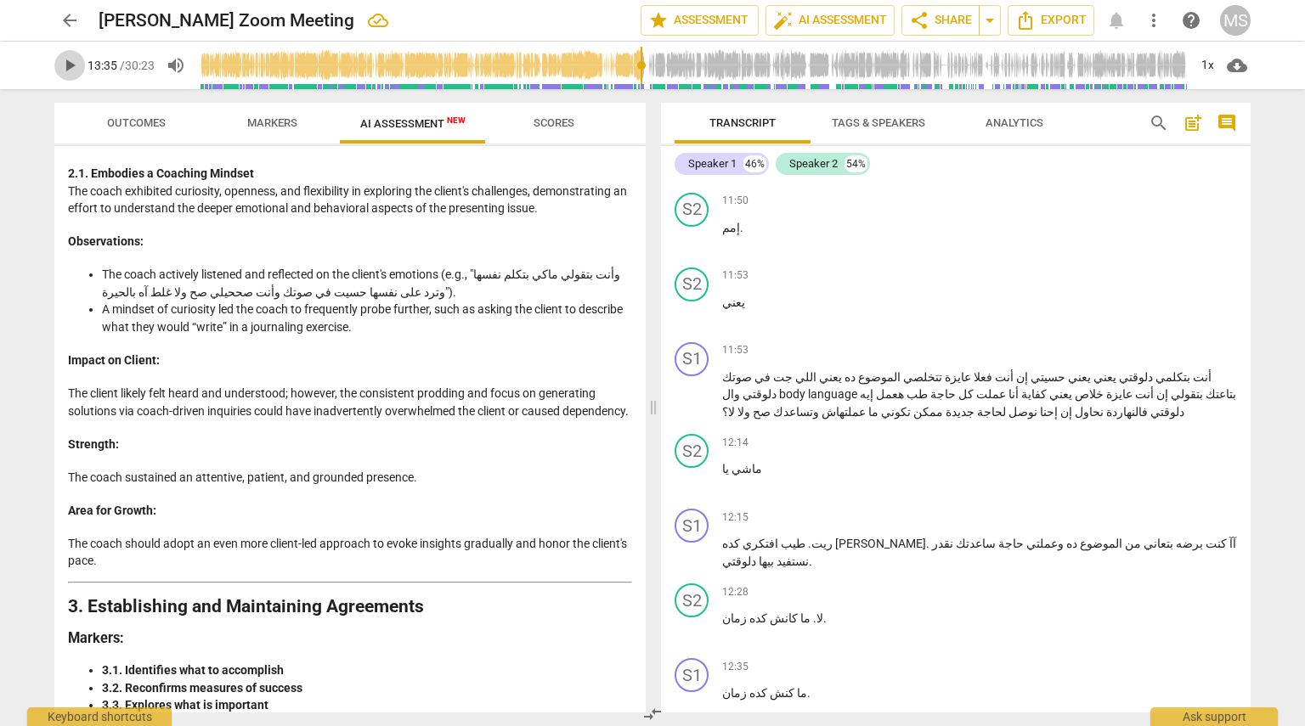
click at [62, 67] on span "play_arrow" at bounding box center [69, 65] width 20 height 20
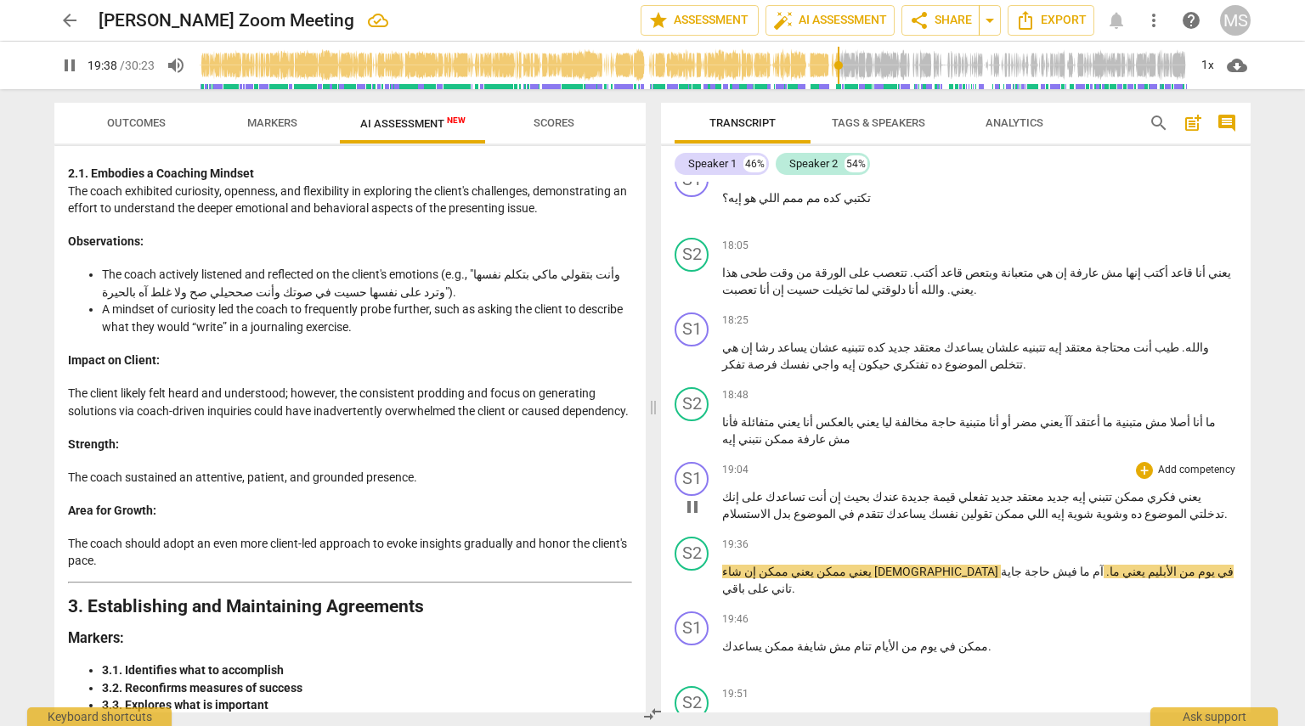
scroll to position [8205, 0]
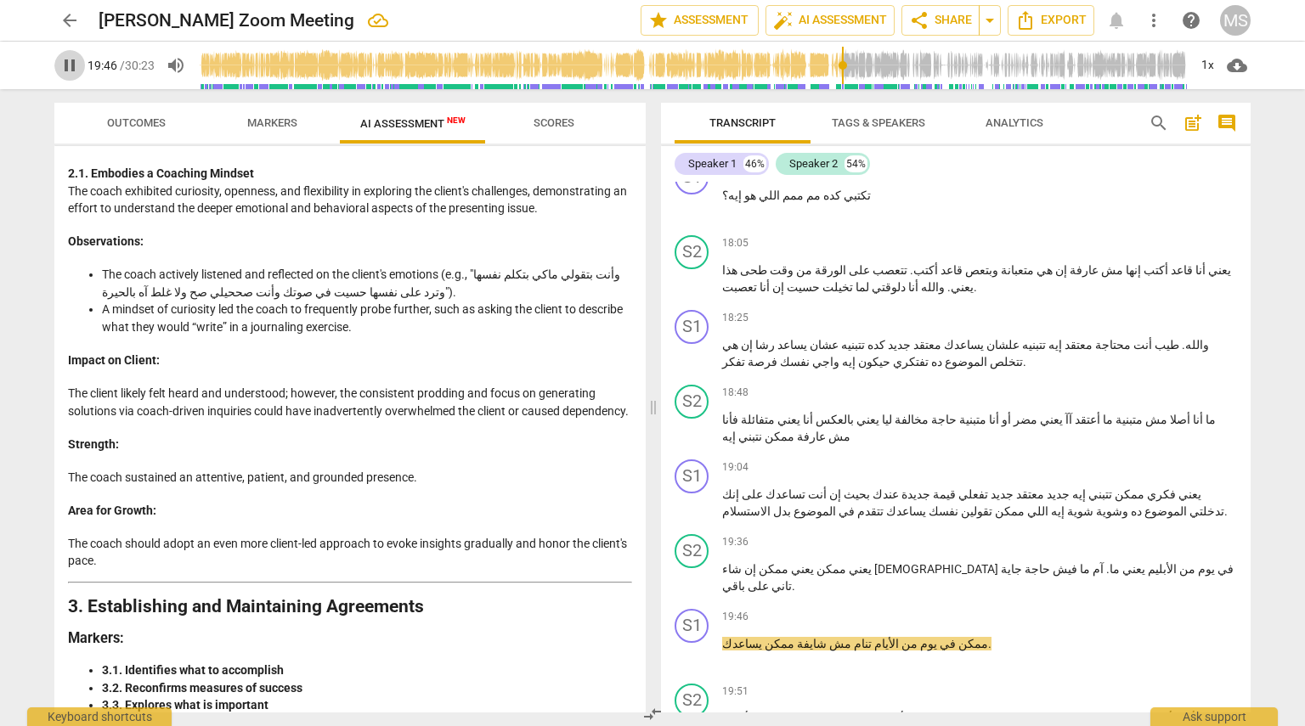
click at [74, 69] on span "pause" at bounding box center [69, 65] width 20 height 20
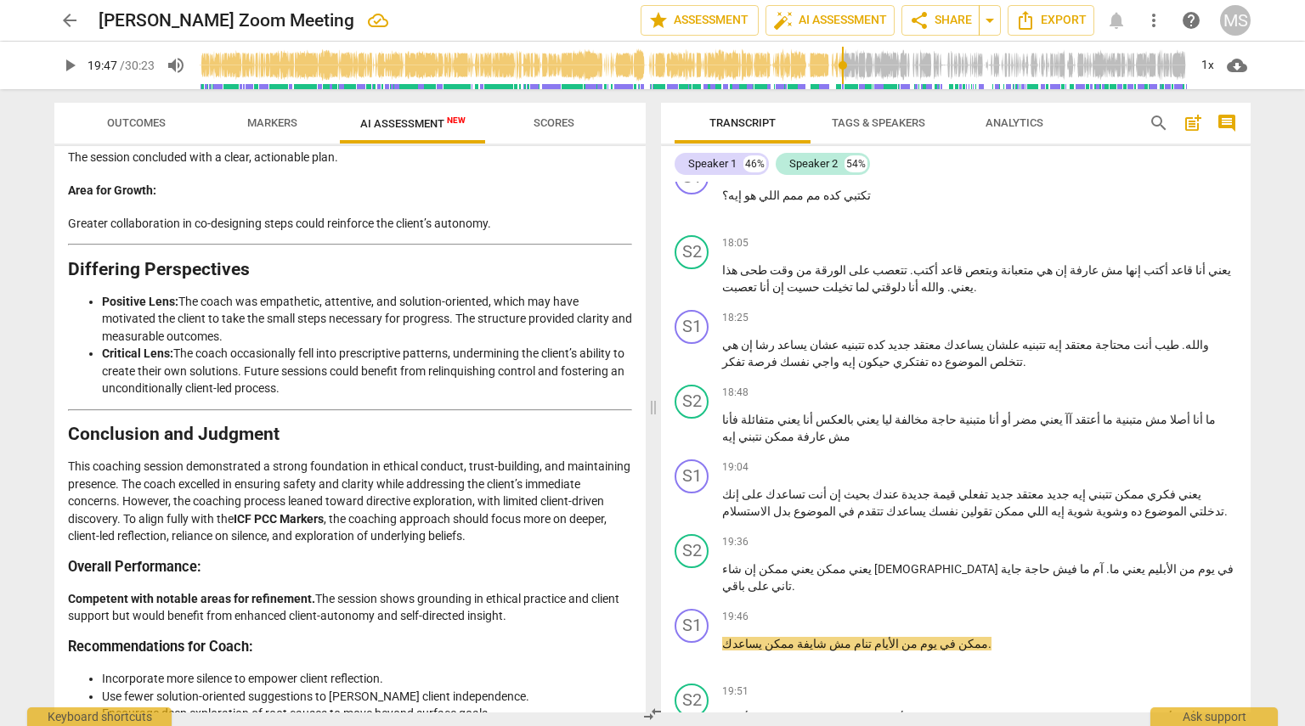
scroll to position [3989, 0]
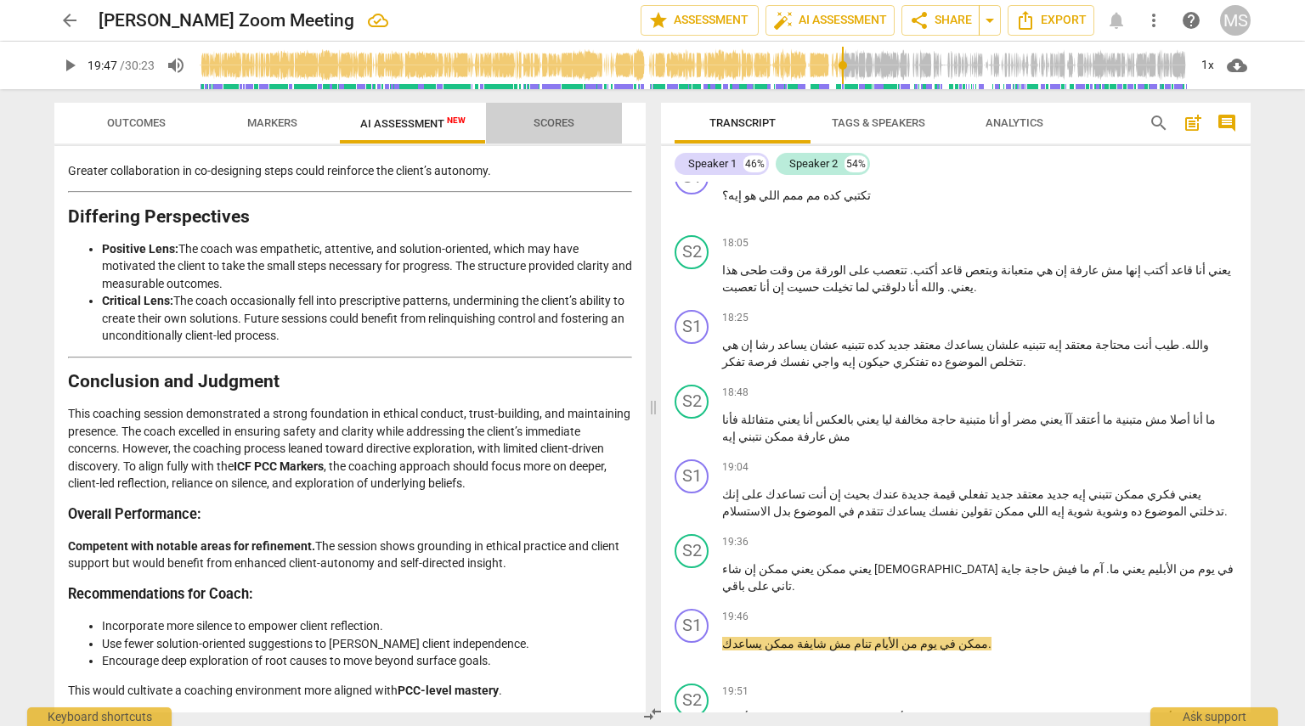
click at [540, 119] on span "Scores" at bounding box center [554, 122] width 41 height 13
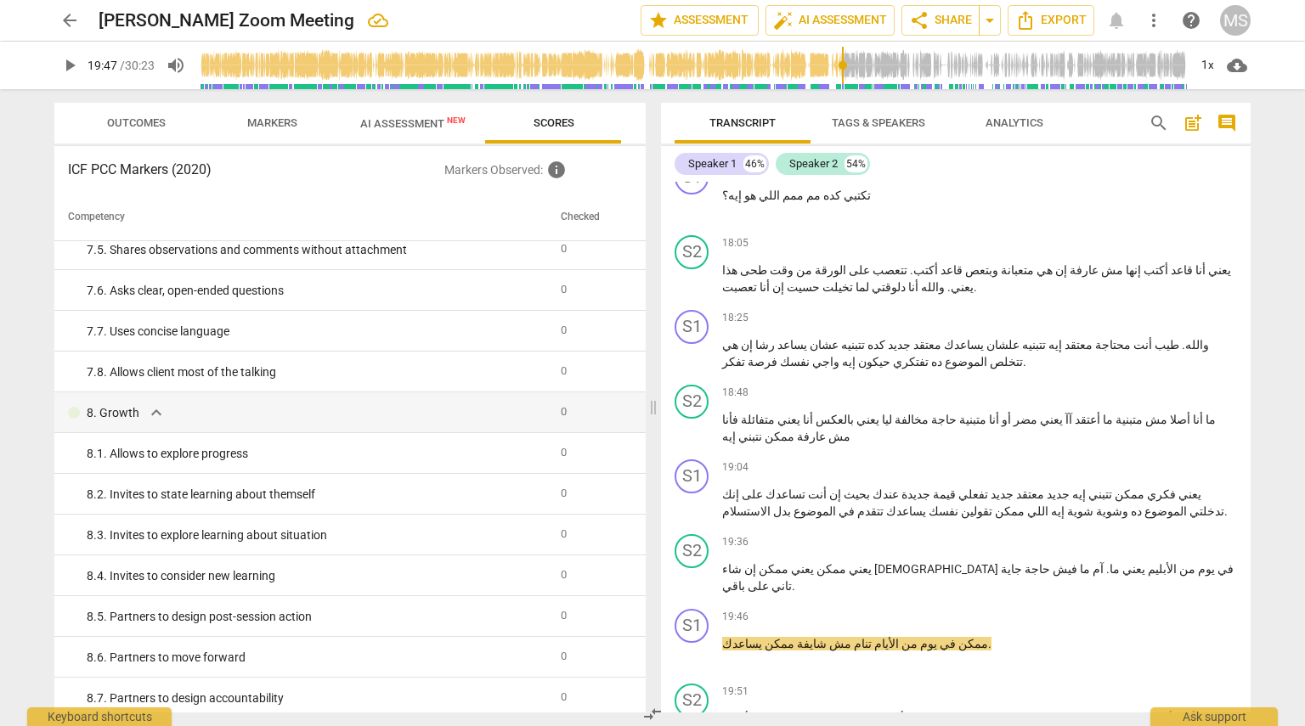
scroll to position [1445, 0]
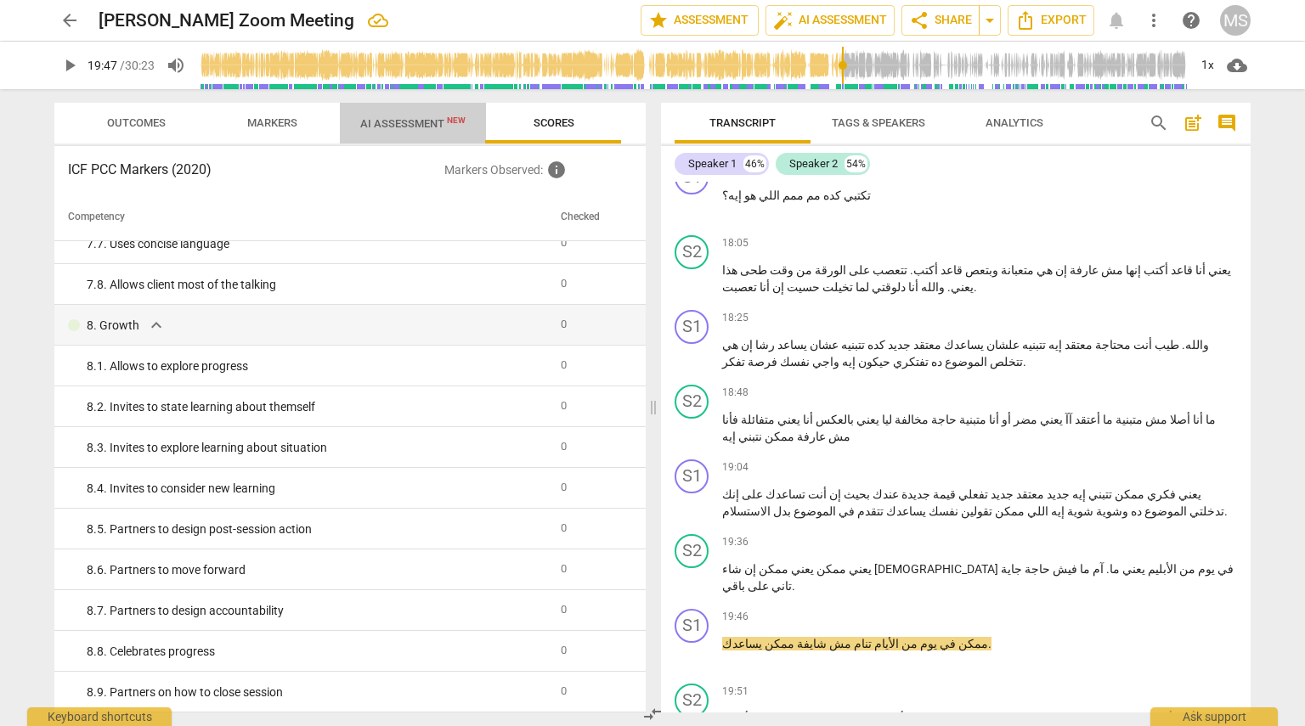
click at [417, 134] on span "AI Assessment New" at bounding box center [413, 122] width 146 height 25
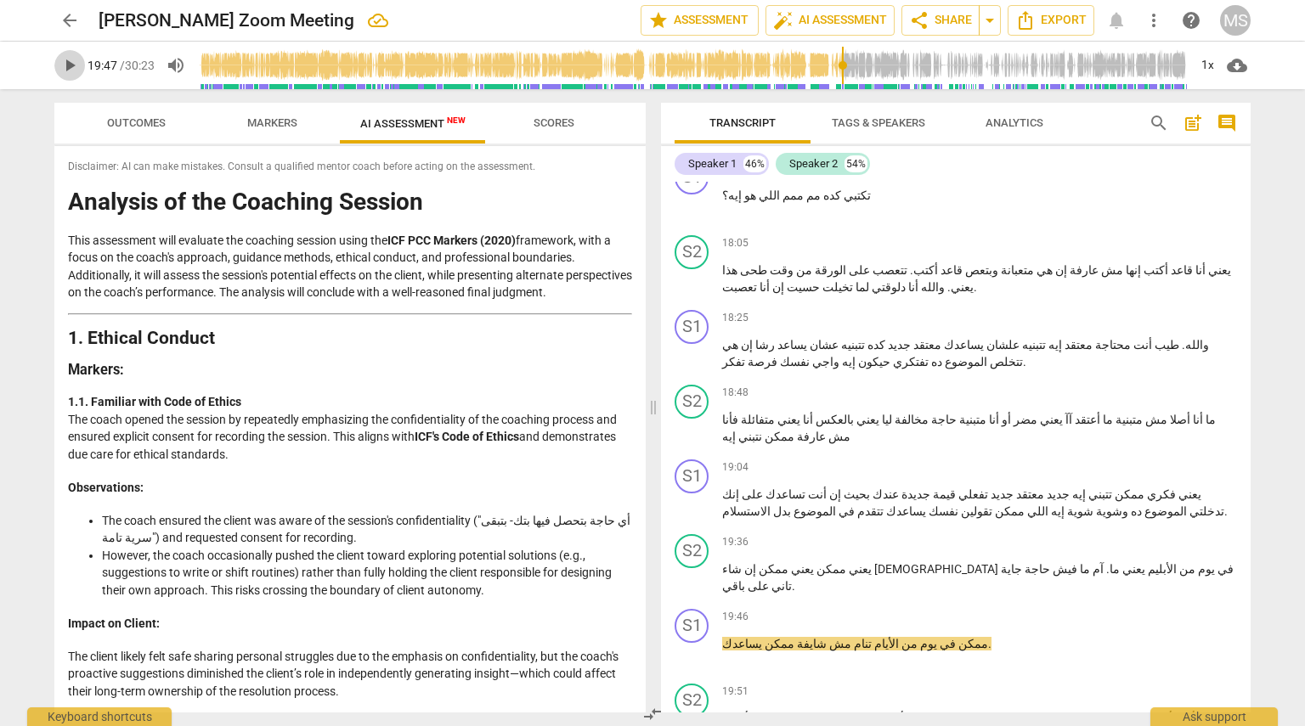
click at [65, 59] on span "play_arrow" at bounding box center [69, 65] width 20 height 20
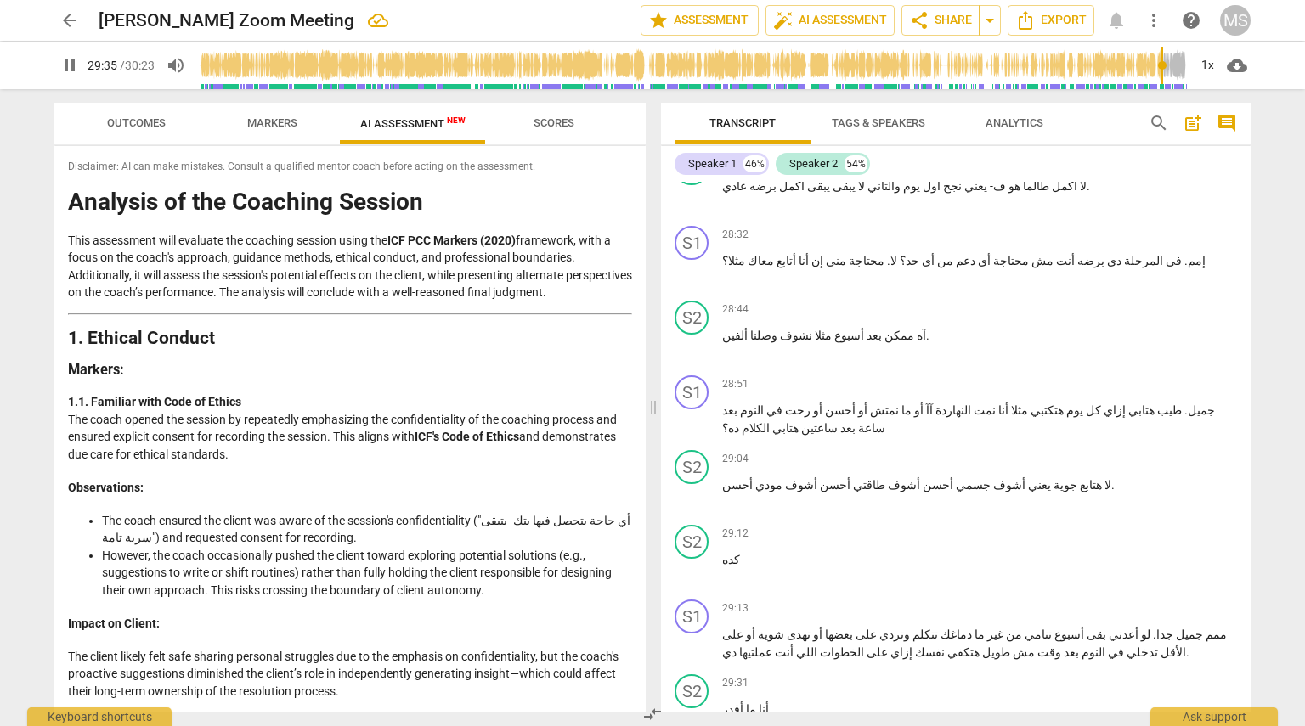
scroll to position [13275, 0]
click at [75, 64] on span "pause" at bounding box center [69, 65] width 20 height 20
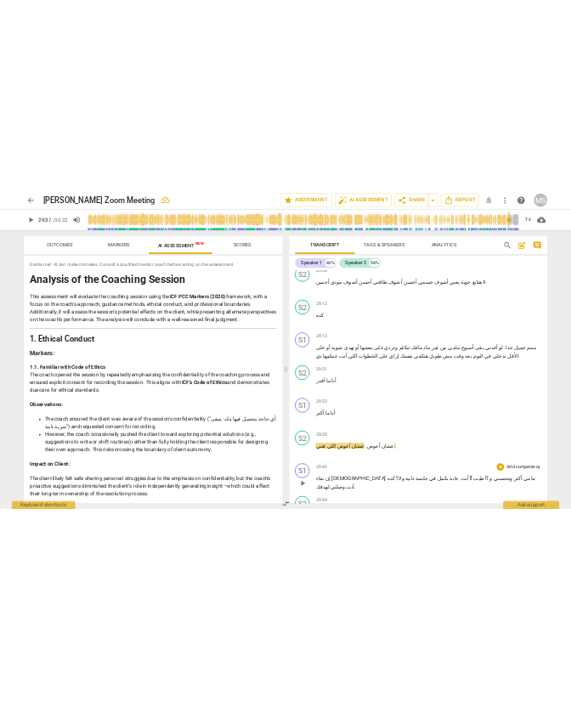
scroll to position [13564, 0]
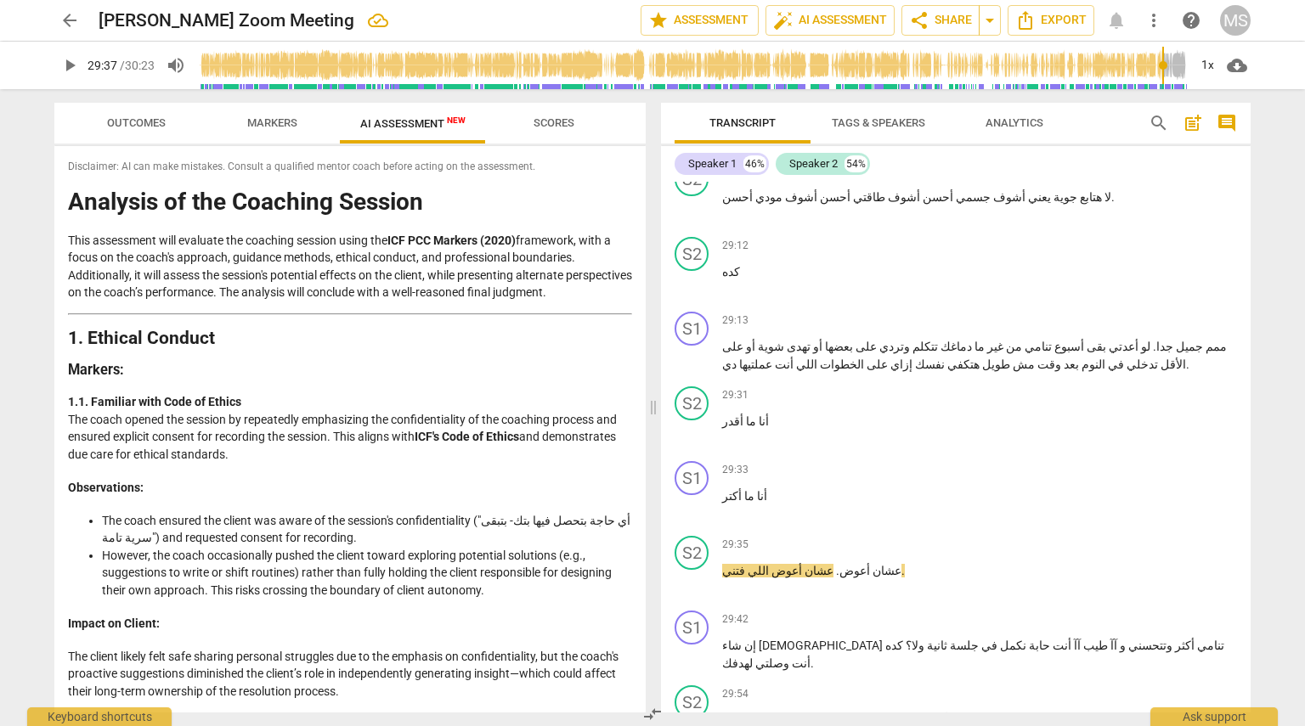
type input "1778"
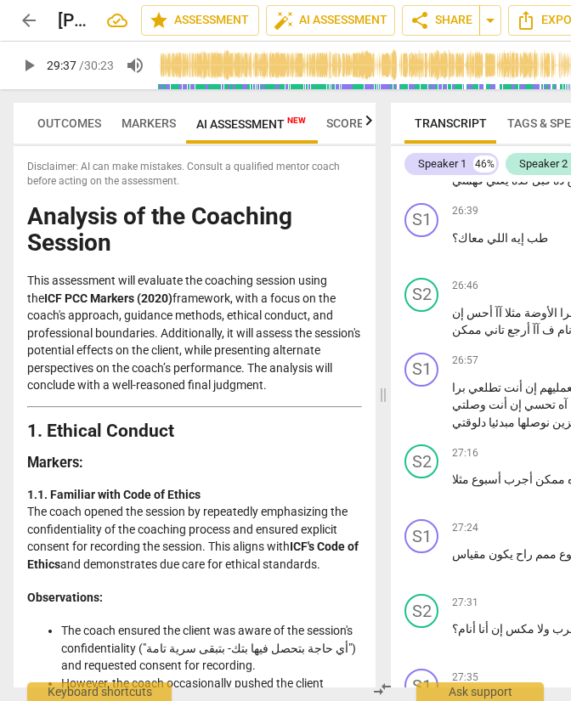
scroll to position [14493, 0]
